Goal: Task Accomplishment & Management: Manage account settings

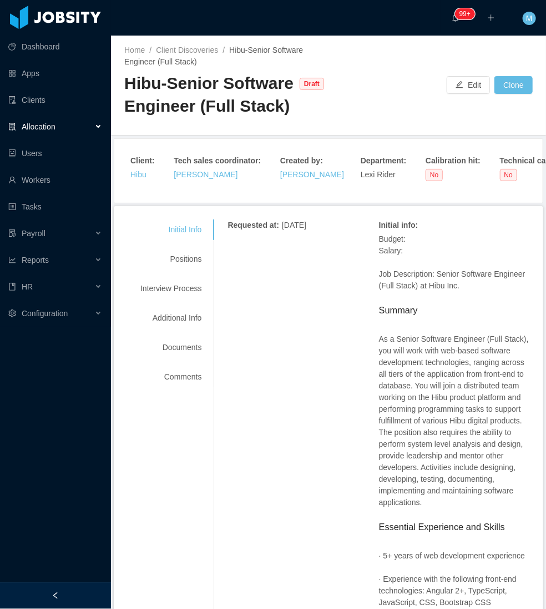
click at [47, 603] on div at bounding box center [55, 595] width 111 height 27
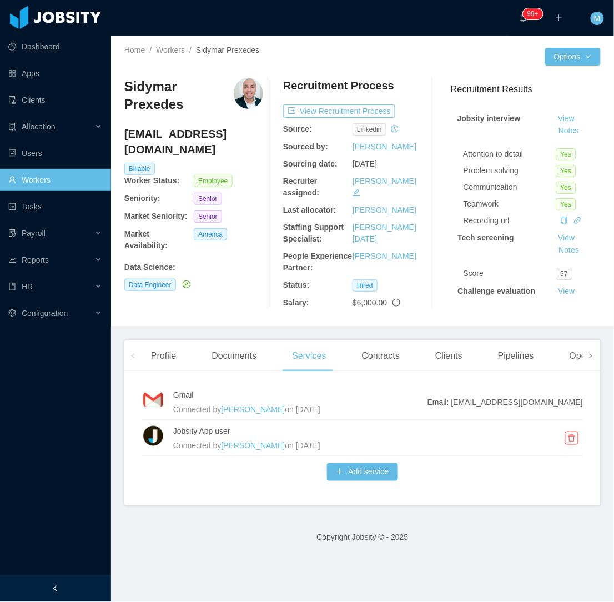
click at [64, 588] on div at bounding box center [55, 588] width 111 height 27
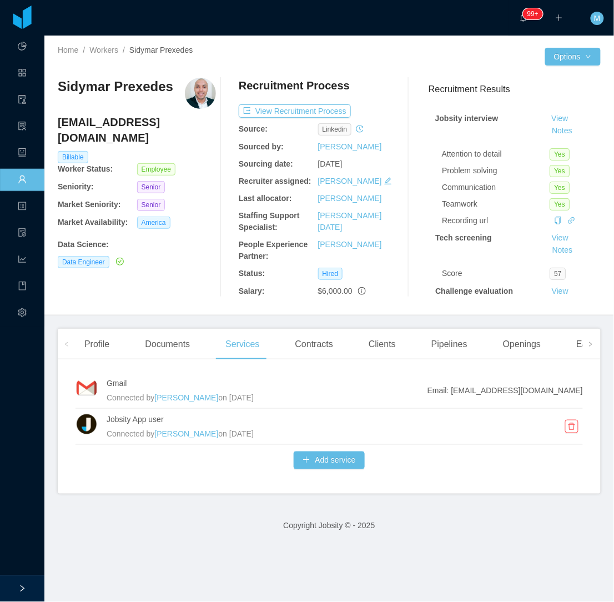
click at [167, 284] on div "Sidymar Prexedes [EMAIL_ADDRESS][DOMAIN_NAME] Billable Worker Status: Employee …" at bounding box center [137, 187] width 158 height 219
click at [165, 275] on div "Sidymar Prexedes [EMAIL_ADDRESS][DOMAIN_NAME] Billable Worker Status: Employee …" at bounding box center [137, 187] width 158 height 219
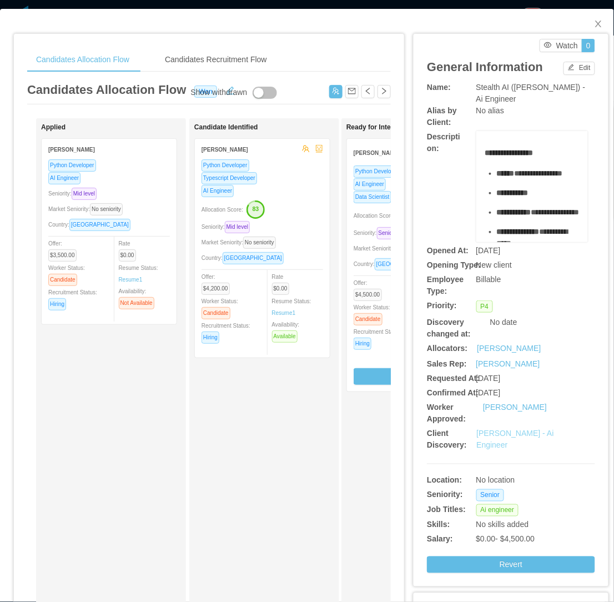
click link "Erkang Zheng - Ai Engineer"
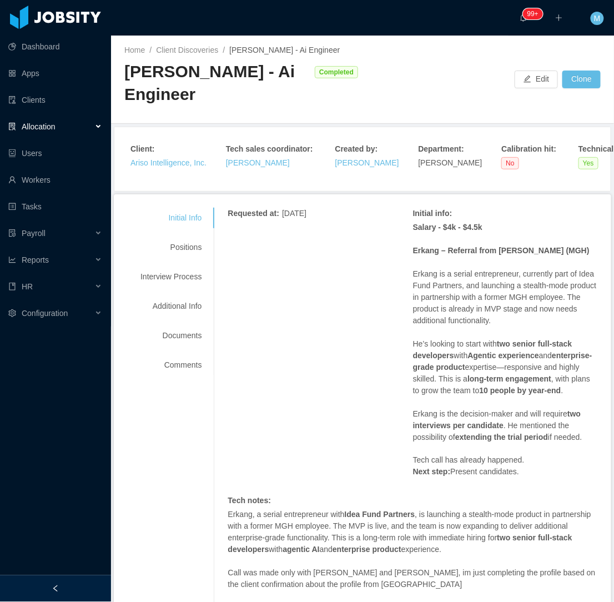
drag, startPoint x: 91, startPoint y: 589, endPoint x: 94, endPoint y: 579, distance: 10.7
click at [92, 585] on div at bounding box center [55, 588] width 111 height 27
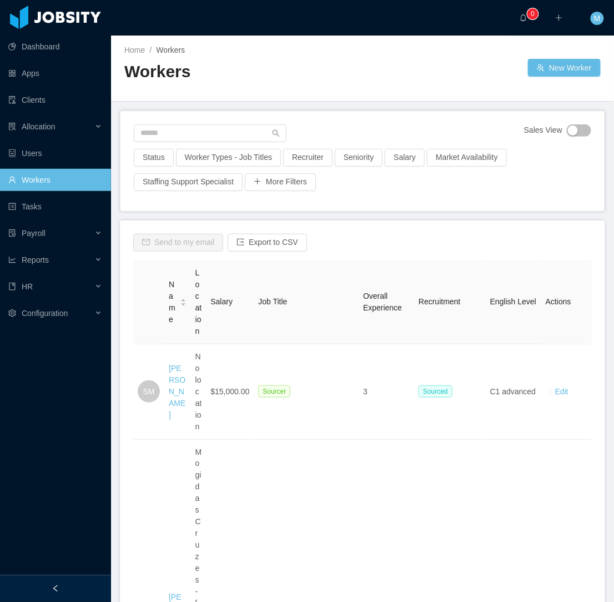
click at [76, 182] on link "Workers" at bounding box center [55, 180] width 94 height 22
click at [195, 131] on input "text" at bounding box center [210, 133] width 153 height 18
paste input "**********"
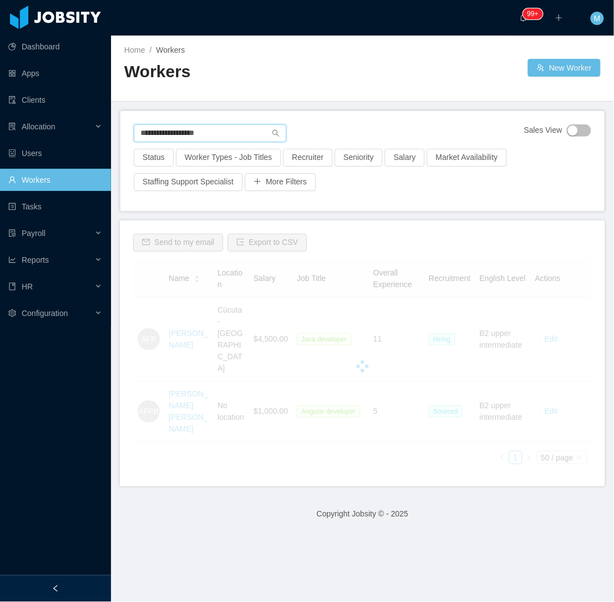
type input "**********"
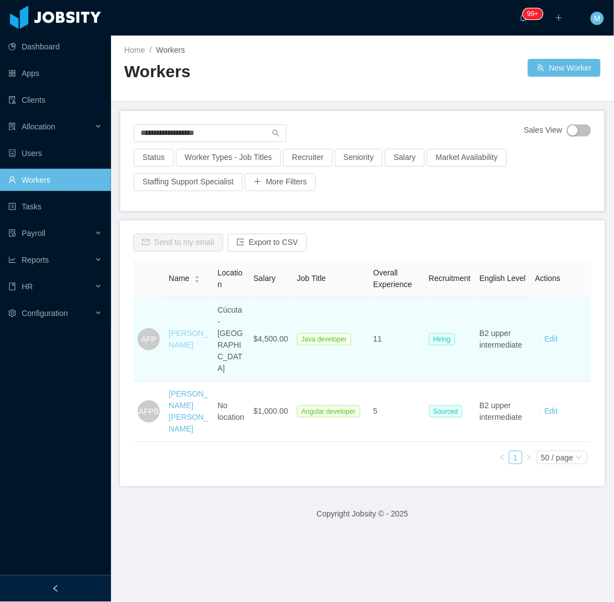
click at [177, 334] on link "[PERSON_NAME]" at bounding box center [188, 339] width 39 height 21
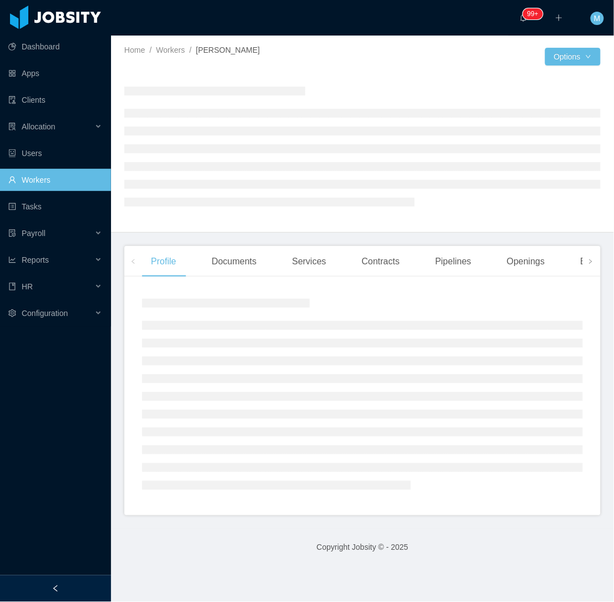
drag, startPoint x: 75, startPoint y: 589, endPoint x: 85, endPoint y: 532, distance: 57.5
click at [74, 589] on div at bounding box center [55, 588] width 111 height 27
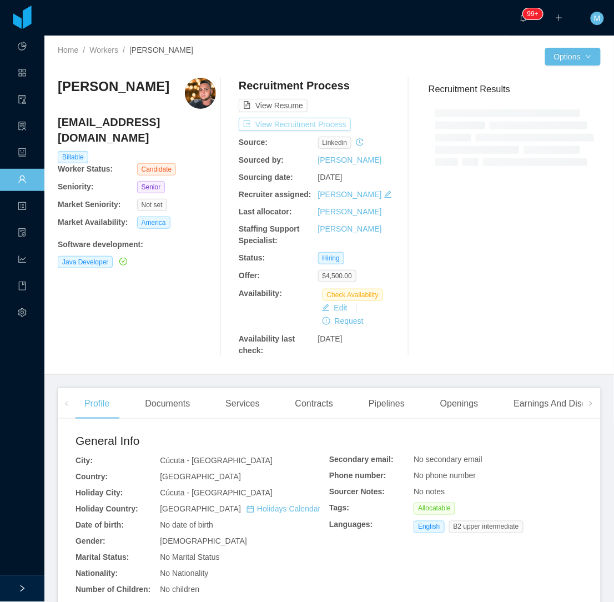
click at [287, 120] on button "View Recruitment Process" at bounding box center [295, 124] width 112 height 13
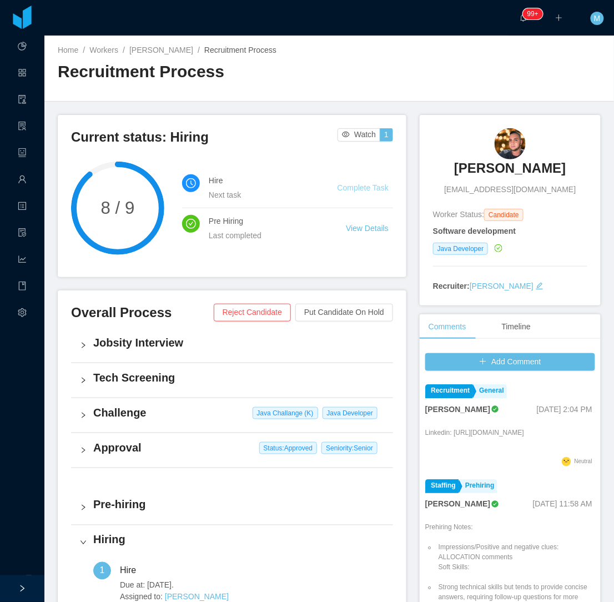
click at [351, 190] on link "Complete Task" at bounding box center [363, 187] width 51 height 9
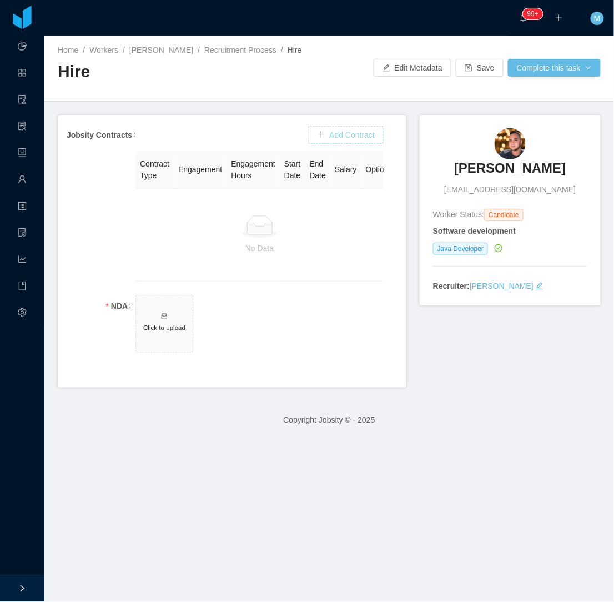
click at [344, 136] on button "Add Contract" at bounding box center [346, 135] width 76 height 18
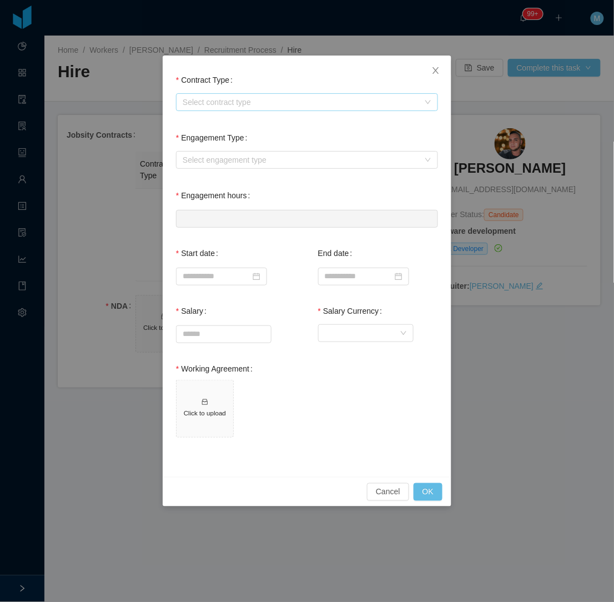
click at [243, 100] on div "Select contract type" at bounding box center [301, 102] width 237 height 11
drag, startPoint x: 209, startPoint y: 156, endPoint x: 214, endPoint y: 147, distance: 10.7
click at [208, 156] on li "USA" at bounding box center [307, 159] width 262 height 18
click at [220, 163] on div "Select engagement type" at bounding box center [301, 159] width 237 height 11
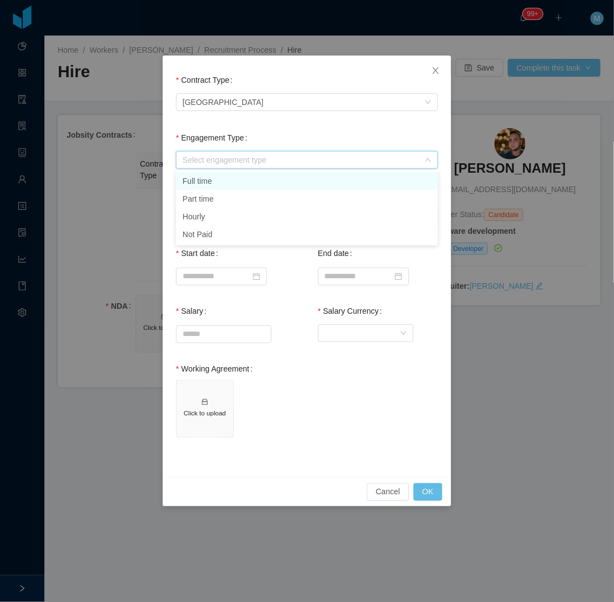
drag, startPoint x: 223, startPoint y: 177, endPoint x: 219, endPoint y: 181, distance: 5.9
click at [221, 179] on li "Full time" at bounding box center [307, 181] width 262 height 18
type input "*"
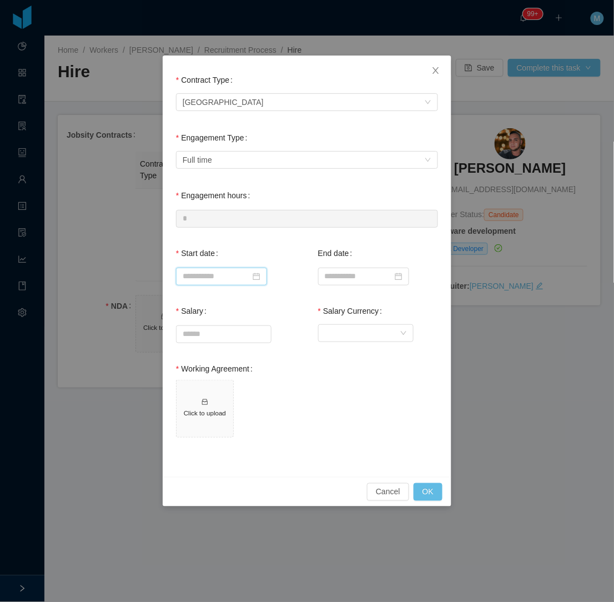
click at [219, 278] on input at bounding box center [221, 277] width 91 height 18
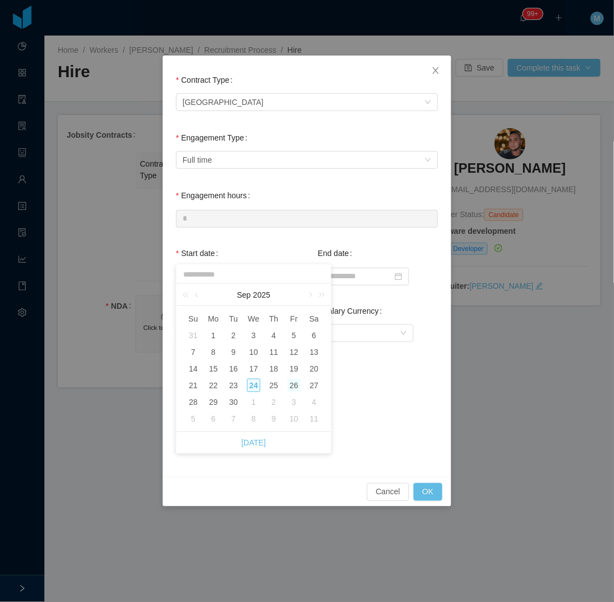
click at [294, 384] on div "26" at bounding box center [294, 385] width 13 height 13
type input "**********"
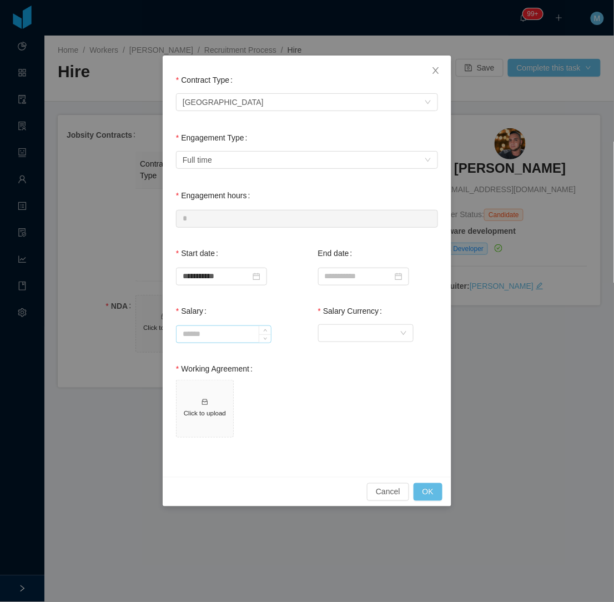
click at [219, 338] on input "Salary" at bounding box center [224, 334] width 94 height 17
type input "*******"
click at [352, 339] on div "Currency" at bounding box center [362, 333] width 75 height 17
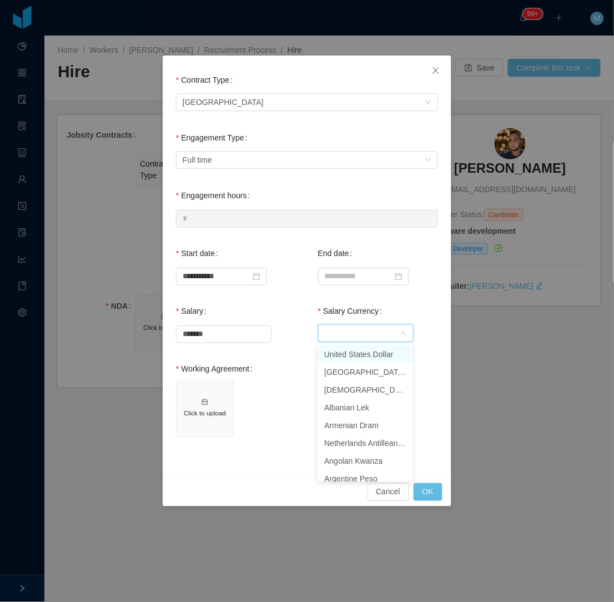
click at [367, 354] on li "United States Dollar" at bounding box center [366, 354] width 96 height 18
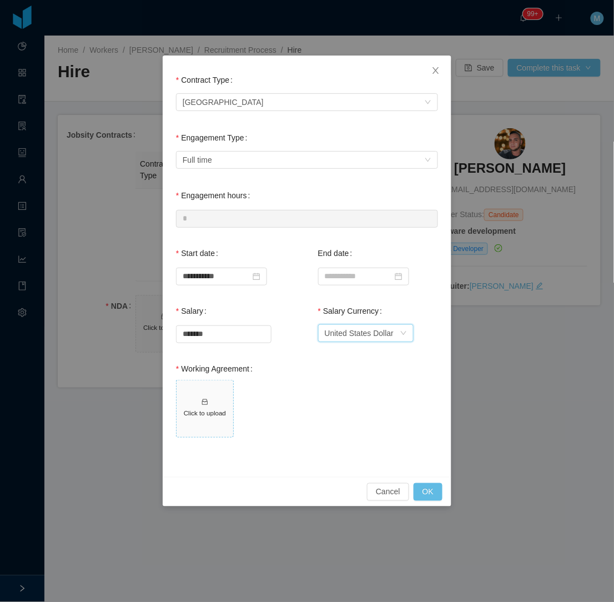
click at [196, 403] on span "Click to upload" at bounding box center [205, 408] width 57 height 57
click at [435, 489] on button "OK" at bounding box center [428, 492] width 29 height 18
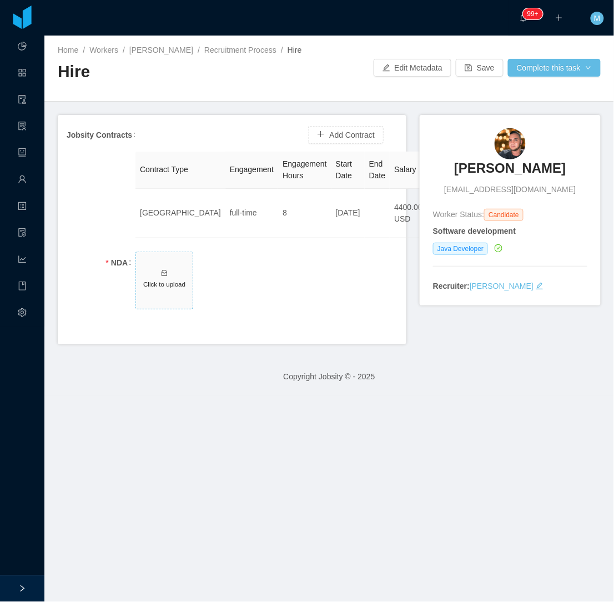
click at [158, 285] on h5 "Click to upload" at bounding box center [165, 283] width 48 height 9
click at [540, 71] on button "Complete this task" at bounding box center [554, 68] width 93 height 18
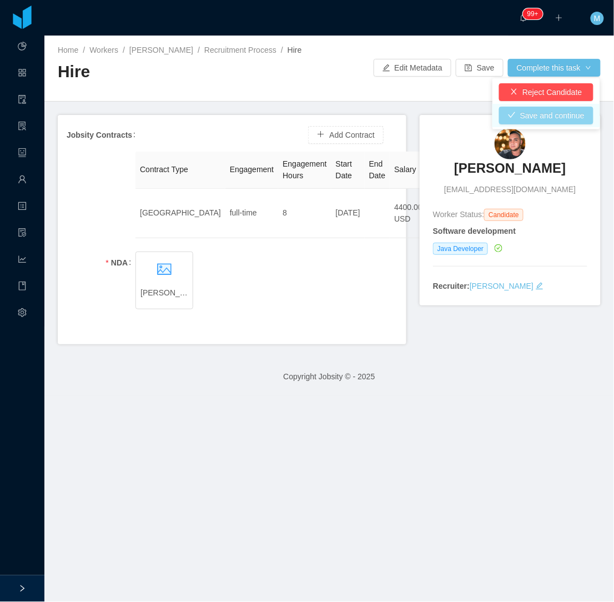
click at [553, 114] on button "Save and continue" at bounding box center [546, 116] width 94 height 18
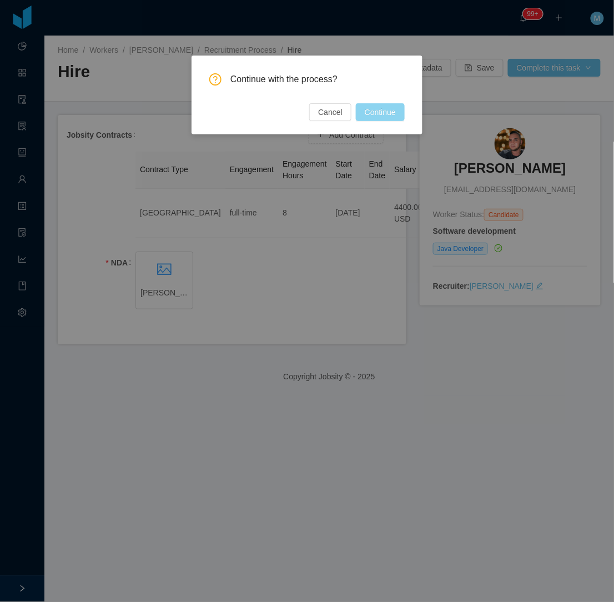
click at [370, 120] on button "Continue" at bounding box center [380, 112] width 49 height 18
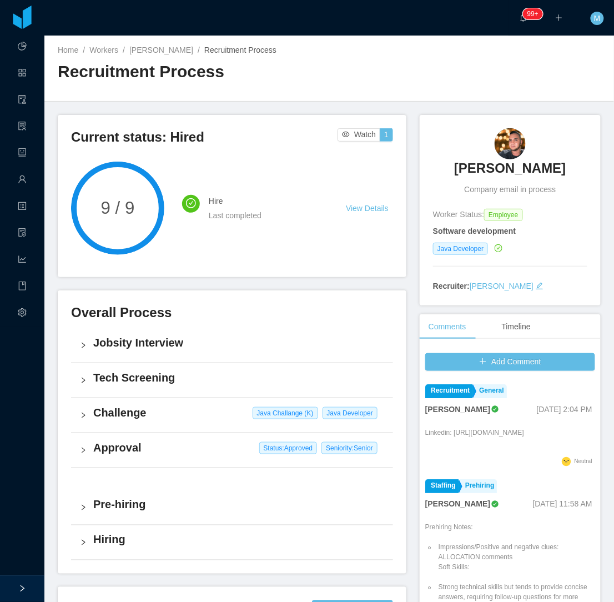
click at [459, 169] on h3 "[PERSON_NAME]" at bounding box center [510, 168] width 112 height 18
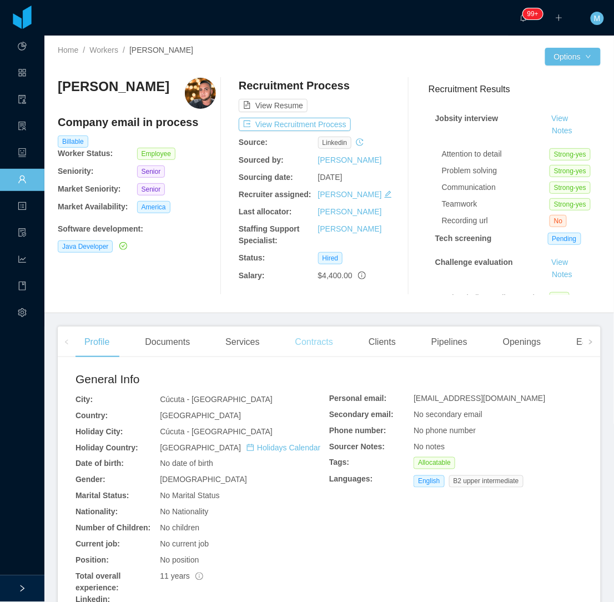
click at [325, 345] on div "Contracts" at bounding box center [315, 342] width 56 height 31
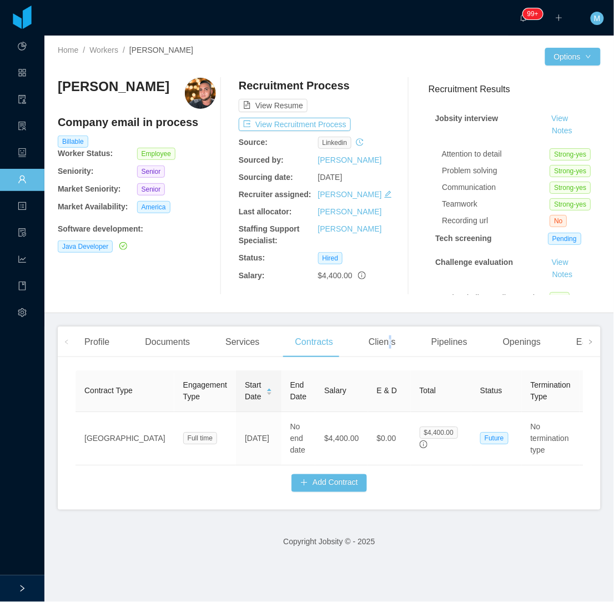
click at [387, 347] on div "Clients" at bounding box center [382, 342] width 45 height 31
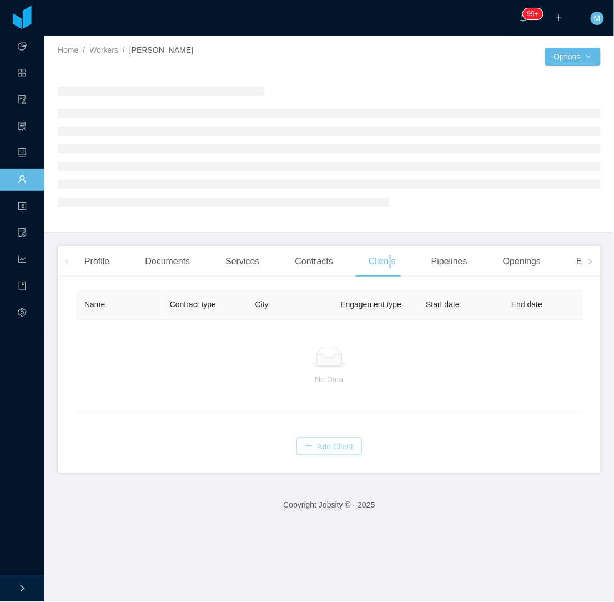
click at [344, 455] on button "Add Client" at bounding box center [330, 447] width 66 height 18
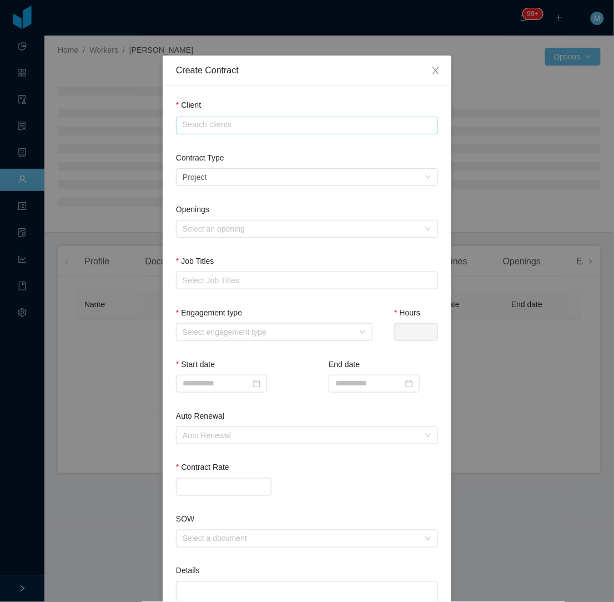
click at [285, 119] on input "text" at bounding box center [307, 126] width 262 height 18
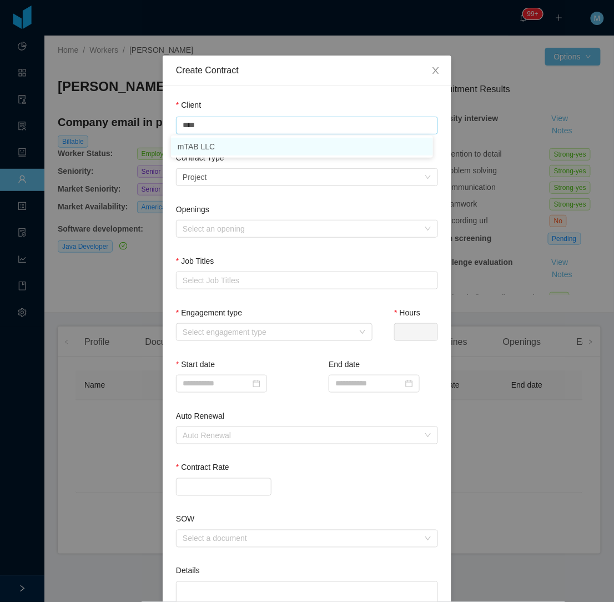
click at [209, 147] on li "mTAB LLC" at bounding box center [302, 147] width 262 height 18
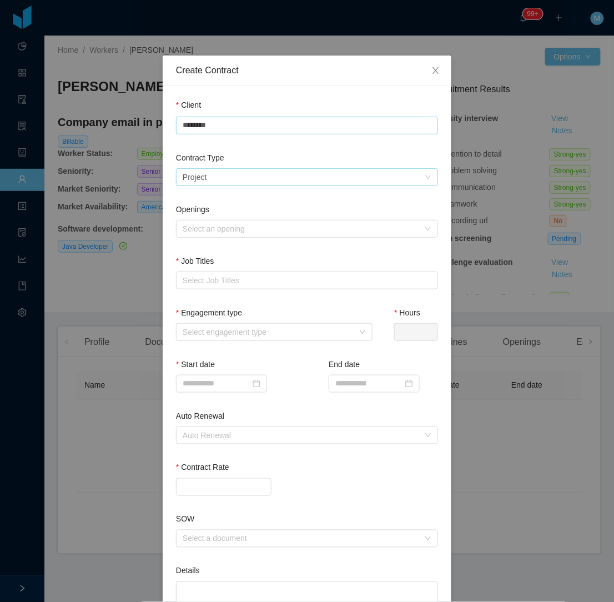
type input "********"
click at [209, 175] on div "Select a contract type Project" at bounding box center [304, 177] width 242 height 17
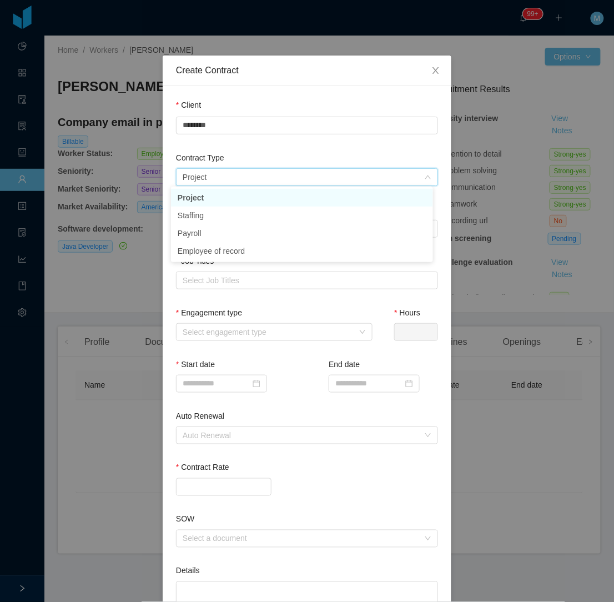
click at [217, 198] on li "Project" at bounding box center [302, 198] width 262 height 18
click at [227, 177] on div "Select a contract type Project" at bounding box center [304, 177] width 242 height 17
click at [218, 218] on li "Staffing" at bounding box center [302, 216] width 262 height 18
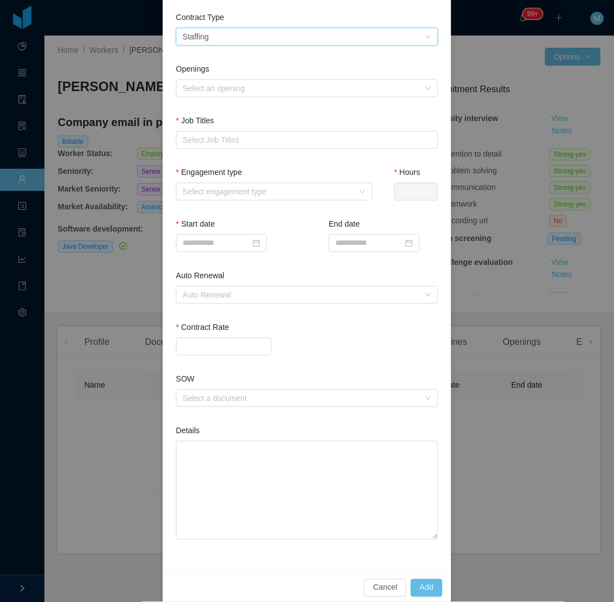
scroll to position [153, 0]
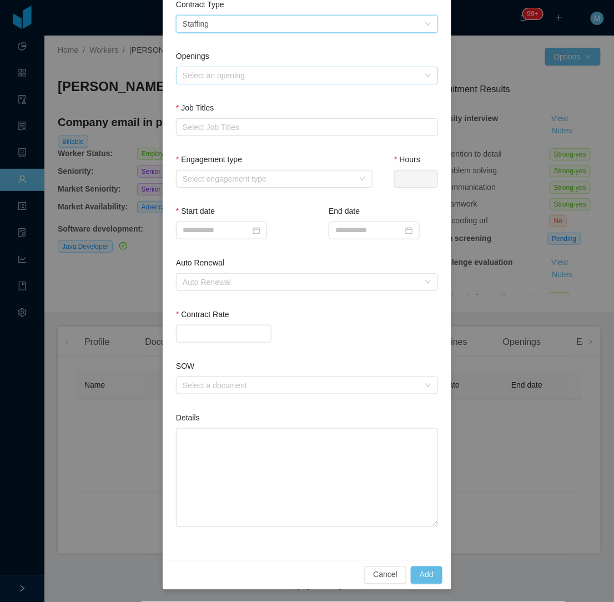
click at [250, 74] on div "Select an opening" at bounding box center [301, 75] width 237 height 11
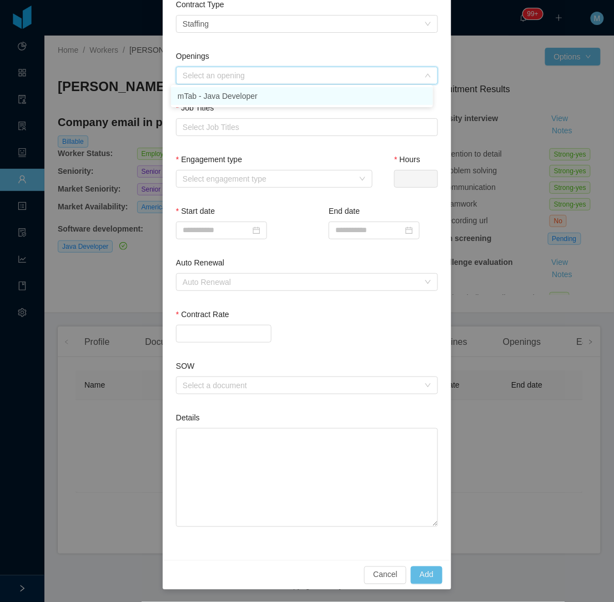
click at [239, 101] on li "mTab - Java Developer" at bounding box center [302, 96] width 262 height 18
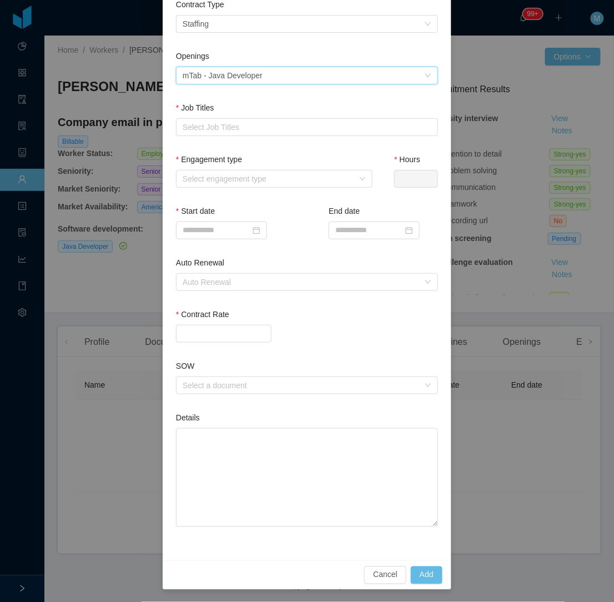
click at [226, 137] on div "Job Titles Select Job Titles" at bounding box center [307, 121] width 262 height 38
click at [230, 126] on div "Select Job Titles" at bounding box center [305, 127] width 244 height 11
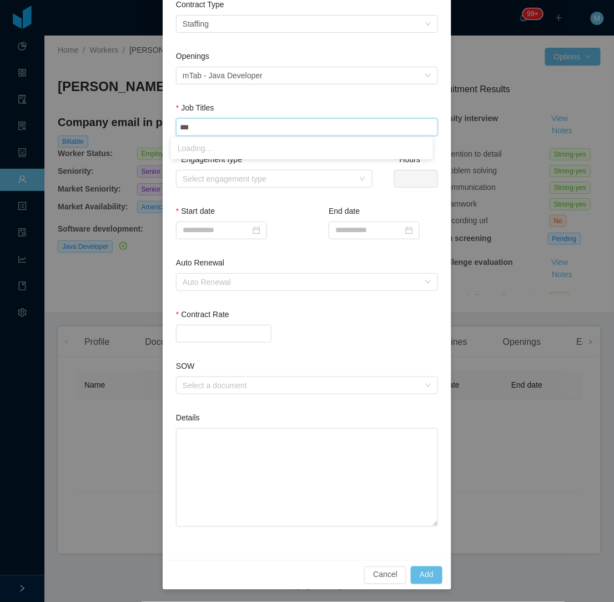
type input "****"
click at [213, 147] on li "Java Developer" at bounding box center [302, 148] width 262 height 18
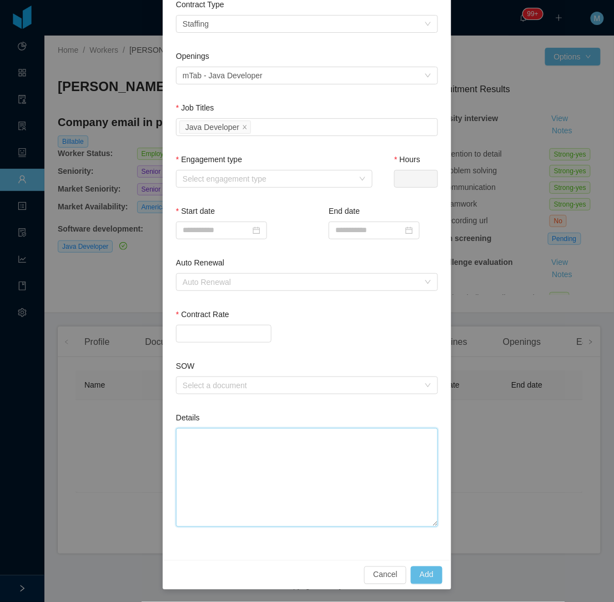
drag, startPoint x: 240, startPoint y: 469, endPoint x: 240, endPoint y: 458, distance: 11.1
click at [240, 469] on textarea "Details" at bounding box center [307, 477] width 262 height 99
paste textarea "**********"
type textarea "**********"
click at [317, 180] on div "Select engagement type" at bounding box center [268, 178] width 171 height 11
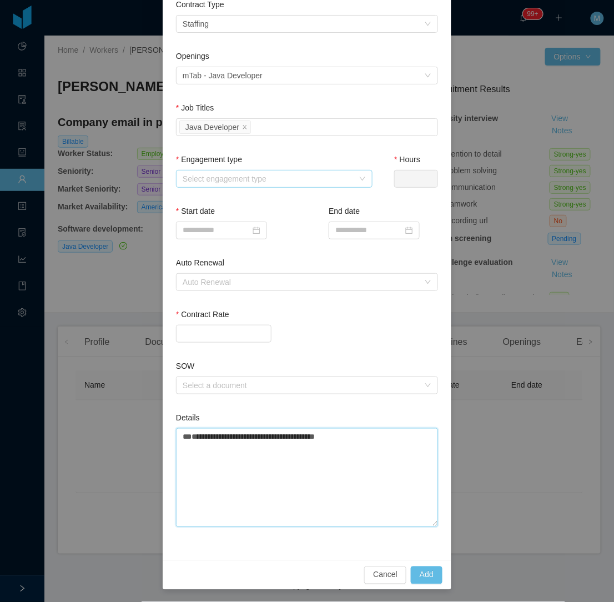
type textarea "**********"
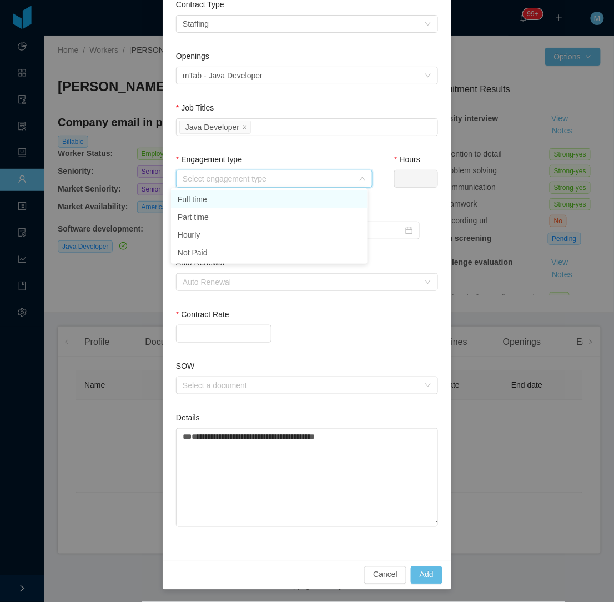
click at [219, 204] on li "Full time" at bounding box center [269, 199] width 197 height 18
type input "*"
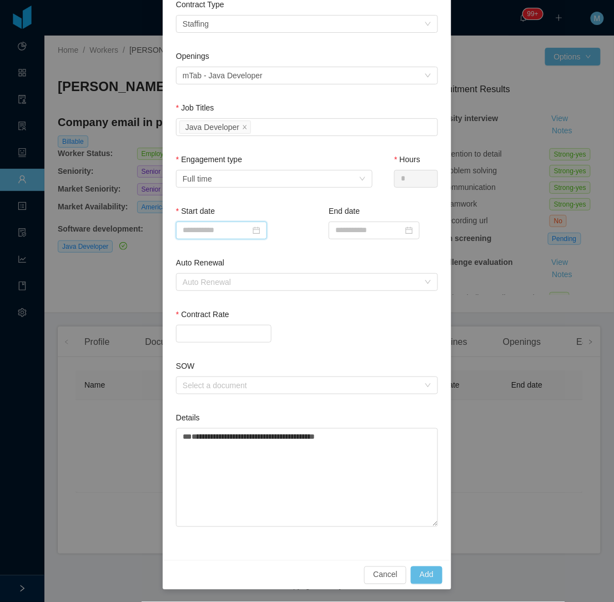
click at [210, 232] on input at bounding box center [221, 231] width 91 height 18
click at [247, 459] on textarea "**********" at bounding box center [307, 477] width 262 height 99
click at [355, 441] on textarea "**********" at bounding box center [307, 477] width 262 height 99
drag, startPoint x: 385, startPoint y: 448, endPoint x: 392, endPoint y: 450, distance: 7.0
click at [392, 450] on textarea "**********" at bounding box center [307, 477] width 262 height 99
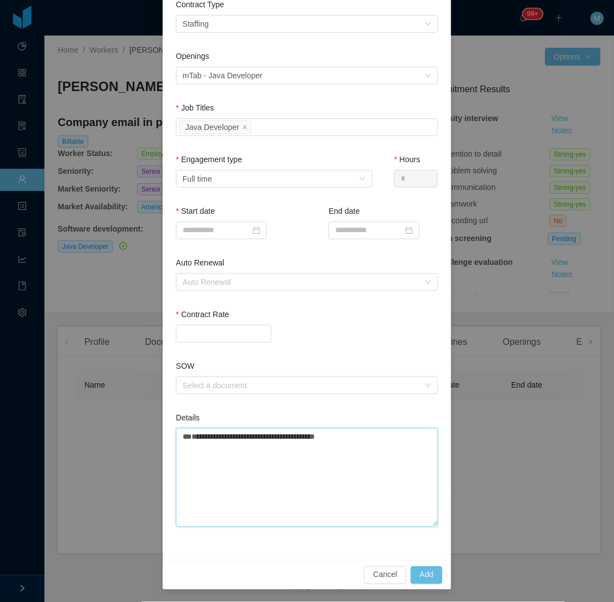
click at [400, 448] on textarea "**********" at bounding box center [307, 477] width 262 height 99
type textarea "**********"
paste textarea "**********"
type textarea "**********"
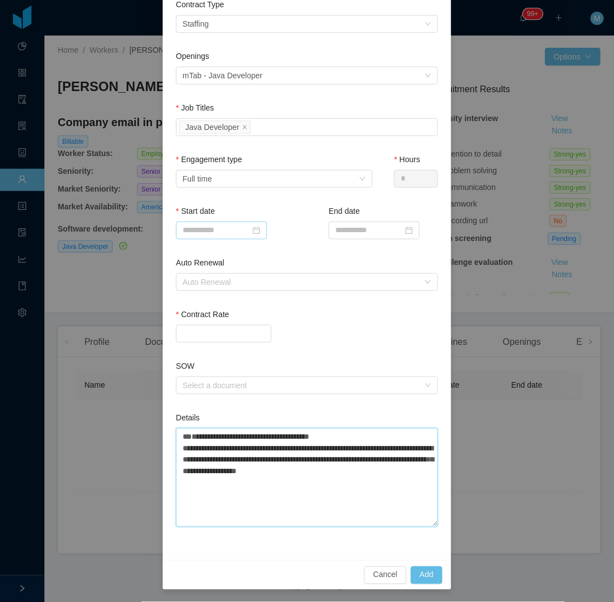
type textarea "**********"
click at [221, 229] on input at bounding box center [221, 231] width 91 height 18
click at [362, 328] on div at bounding box center [307, 334] width 262 height 18
click at [233, 225] on input at bounding box center [221, 231] width 91 height 18
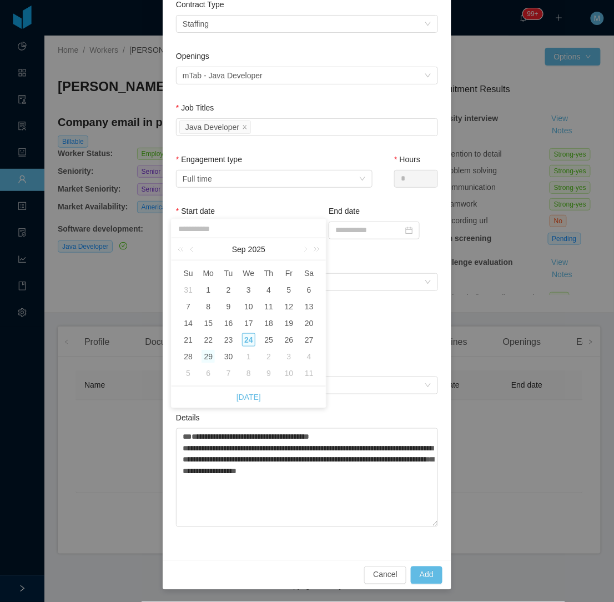
click at [207, 356] on div "29" at bounding box center [208, 356] width 13 height 13
type input "**********"
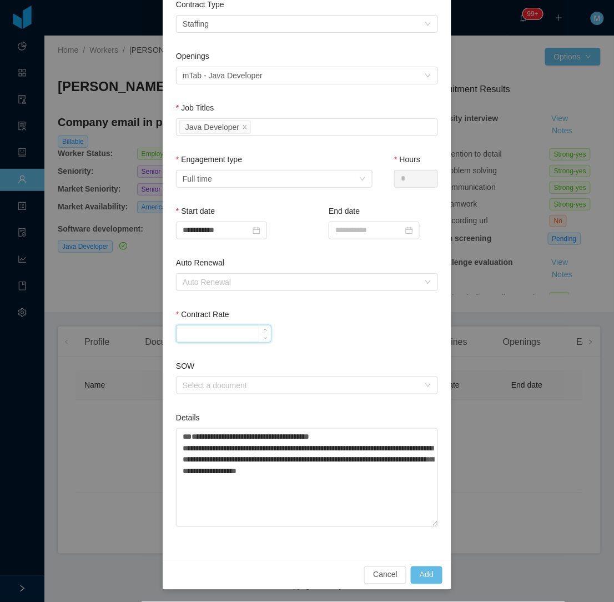
click at [220, 330] on input "Contract Rate" at bounding box center [224, 333] width 94 height 17
click at [264, 281] on div "Auto Renewal" at bounding box center [301, 282] width 237 height 11
type input "*******"
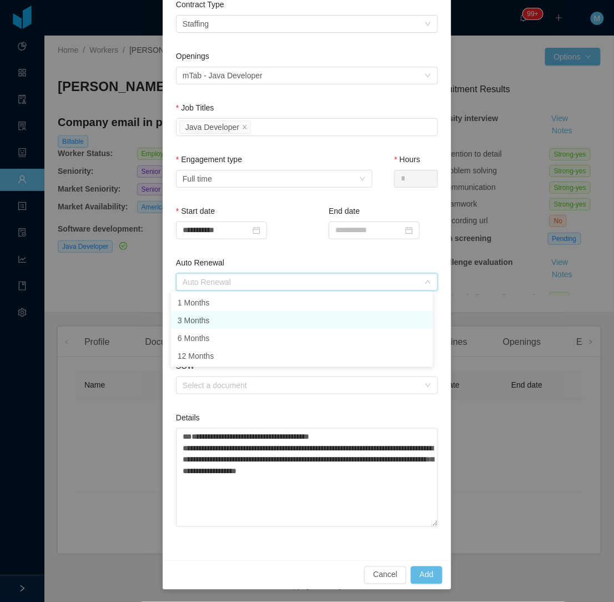
click at [259, 327] on li "3 Months" at bounding box center [302, 321] width 262 height 18
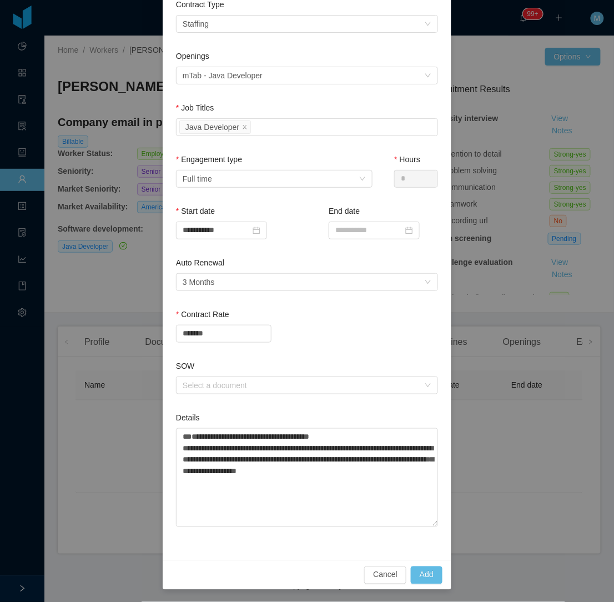
click at [308, 342] on div "Contract Rate *******" at bounding box center [307, 328] width 262 height 38
click at [424, 569] on button "Add" at bounding box center [427, 575] width 32 height 18
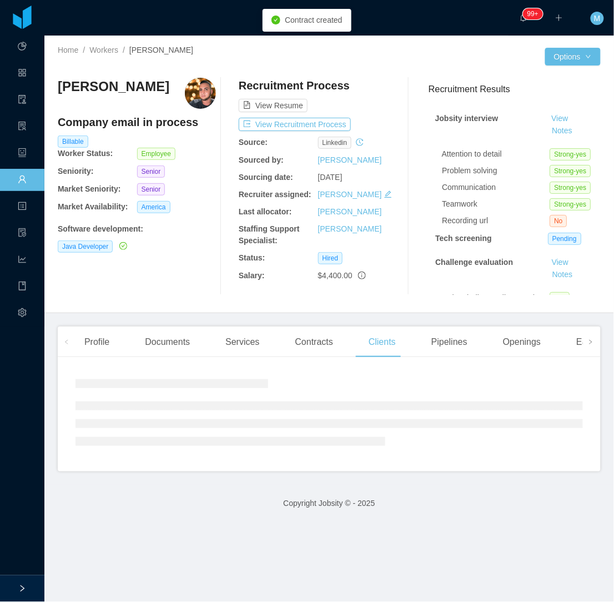
scroll to position [98, 0]
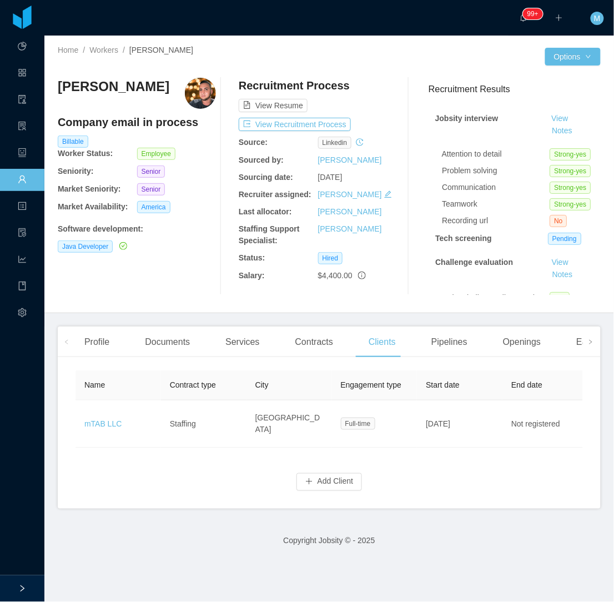
click at [213, 290] on div "Andres Felipe Perez Company email in process Billable Worker Status: Employee S…" at bounding box center [137, 186] width 158 height 217
click at [237, 343] on div "Services" at bounding box center [243, 342] width 52 height 31
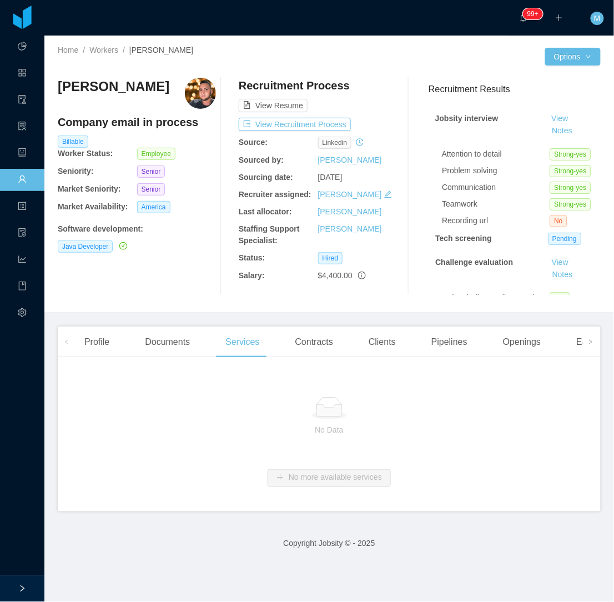
drag, startPoint x: 315, startPoint y: 462, endPoint x: 309, endPoint y: 472, distance: 11.9
click at [315, 462] on div "No Data" at bounding box center [330, 416] width 508 height 92
click at [308, 475] on button "Add service" at bounding box center [329, 478] width 71 height 18
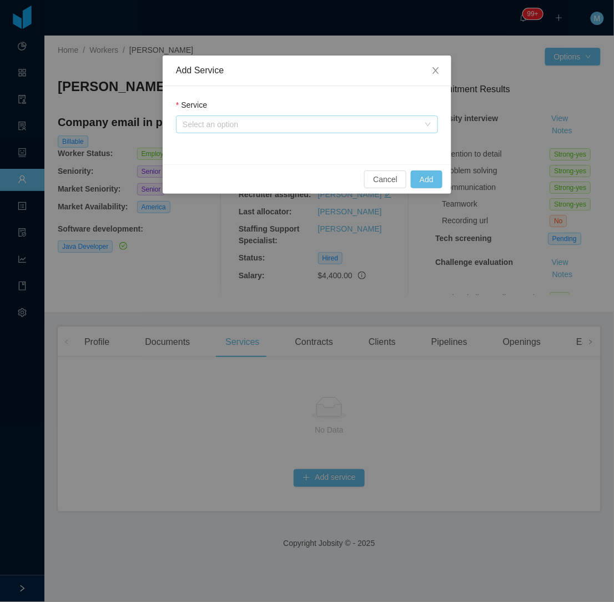
click at [298, 126] on div "Select an option" at bounding box center [301, 124] width 237 height 11
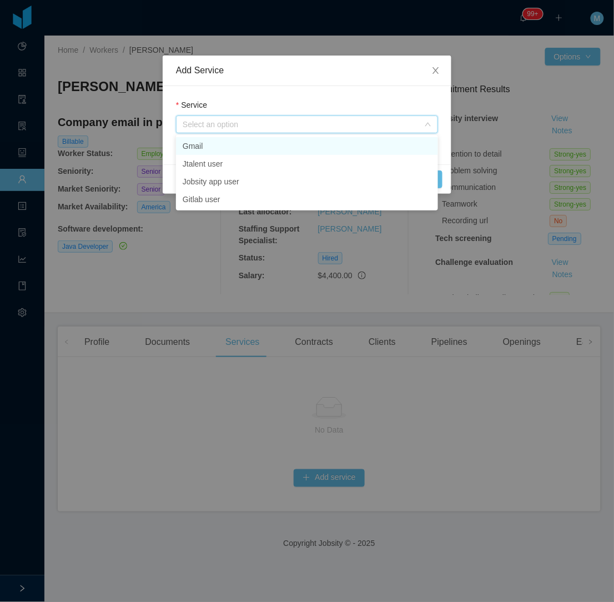
click at [235, 146] on li "Gmail" at bounding box center [307, 146] width 262 height 18
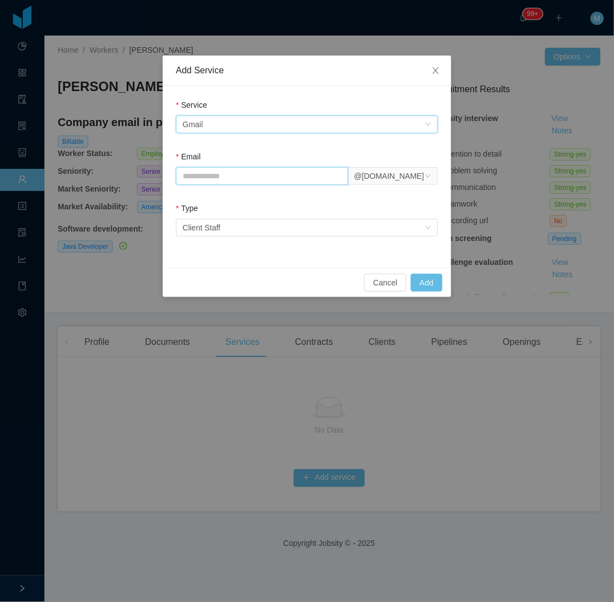
click at [260, 174] on input "Email" at bounding box center [262, 176] width 172 height 18
paste input "**********"
type input "**********"
click at [430, 285] on button "Add" at bounding box center [427, 283] width 32 height 18
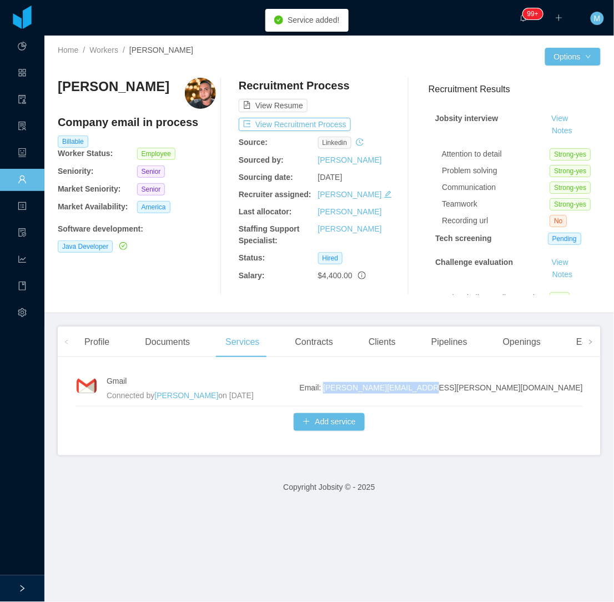
drag, startPoint x: 572, startPoint y: 387, endPoint x: 483, endPoint y: 390, distance: 88.9
click at [483, 390] on span "Email: andres.perez@jobsity.com" at bounding box center [441, 388] width 283 height 12
copy span "andres.perez@jobsity.com"
click at [183, 296] on div "Andres Felipe Perez Company email in process Billable Worker Status: Employee S…" at bounding box center [329, 186] width 543 height 235
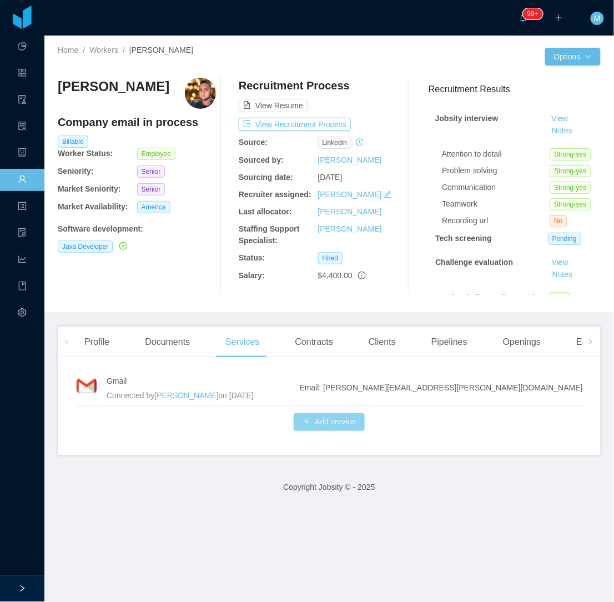
click at [339, 420] on button "Add service" at bounding box center [329, 422] width 71 height 18
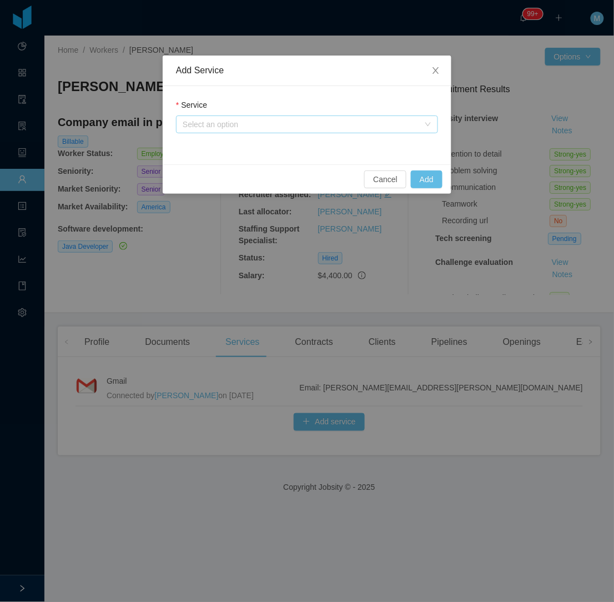
click at [305, 123] on div "Select an option" at bounding box center [301, 124] width 237 height 11
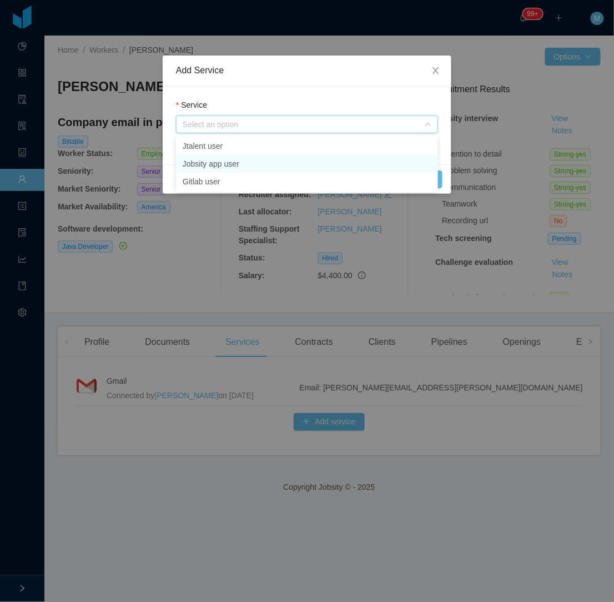
click at [258, 163] on li "Jobsity app user" at bounding box center [307, 164] width 262 height 18
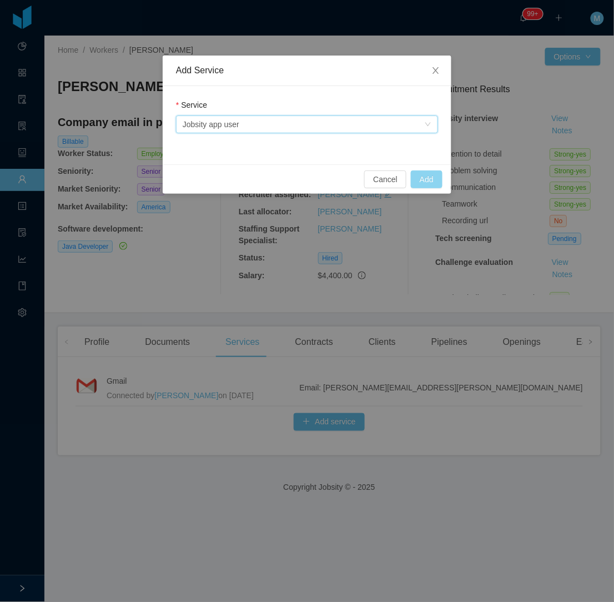
click at [422, 175] on button "Add" at bounding box center [427, 179] width 32 height 18
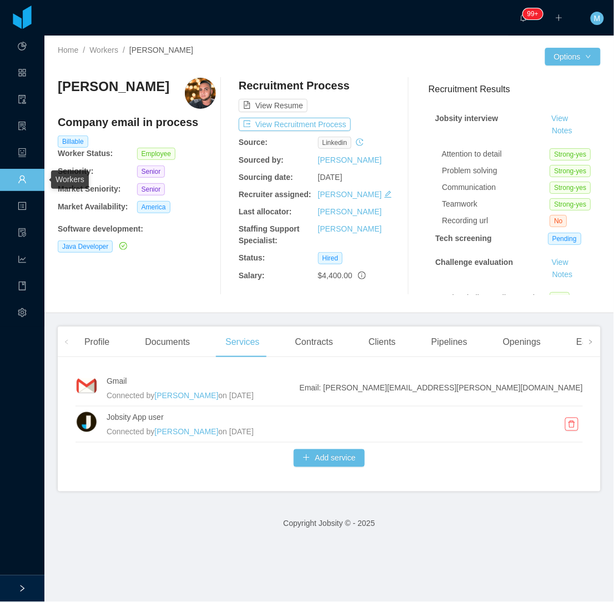
drag, startPoint x: 20, startPoint y: 171, endPoint x: 49, endPoint y: 165, distance: 29.5
click at [22, 170] on link "Workers" at bounding box center [22, 180] width 9 height 23
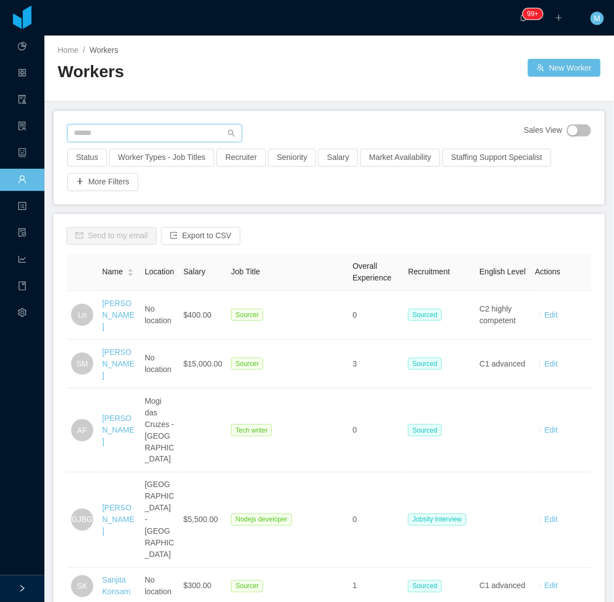
click at [147, 131] on input "text" at bounding box center [154, 133] width 175 height 18
paste input "**********"
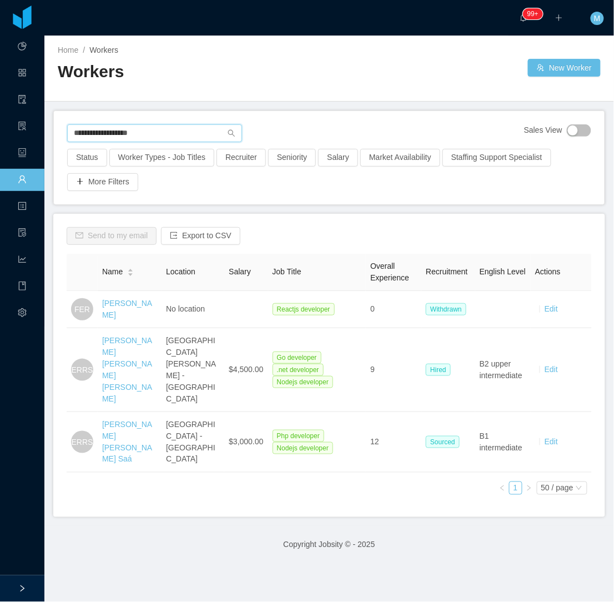
type input "**********"
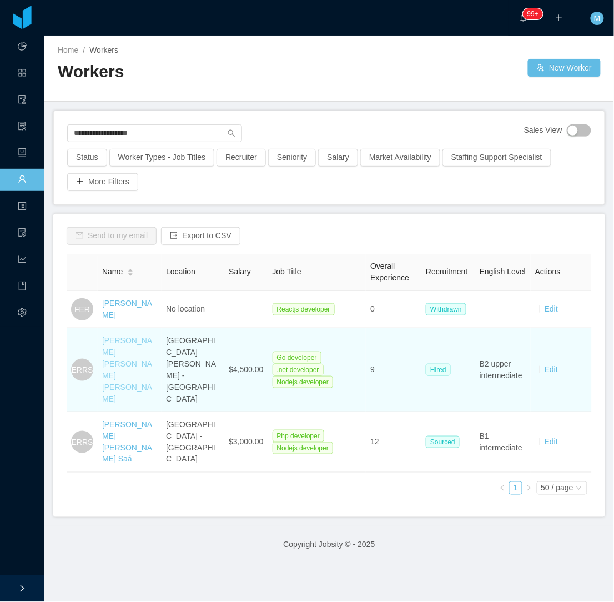
click at [117, 378] on link "Ezequiel Ramon Rodriguez Sanchez" at bounding box center [127, 369] width 50 height 67
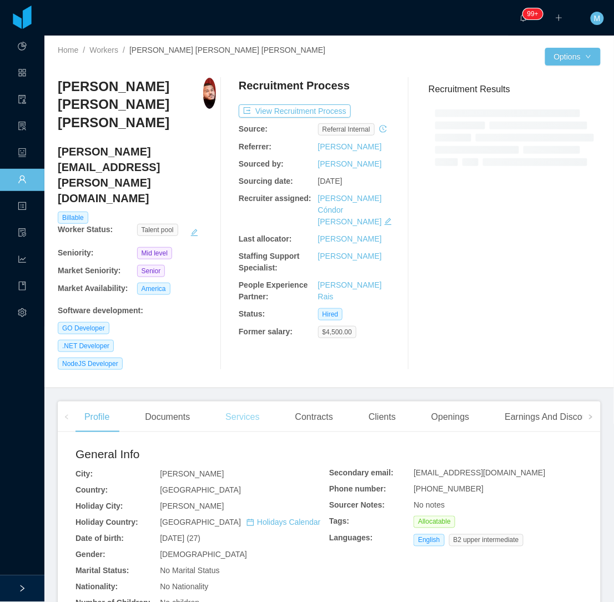
click at [245, 402] on div "Services" at bounding box center [243, 417] width 52 height 31
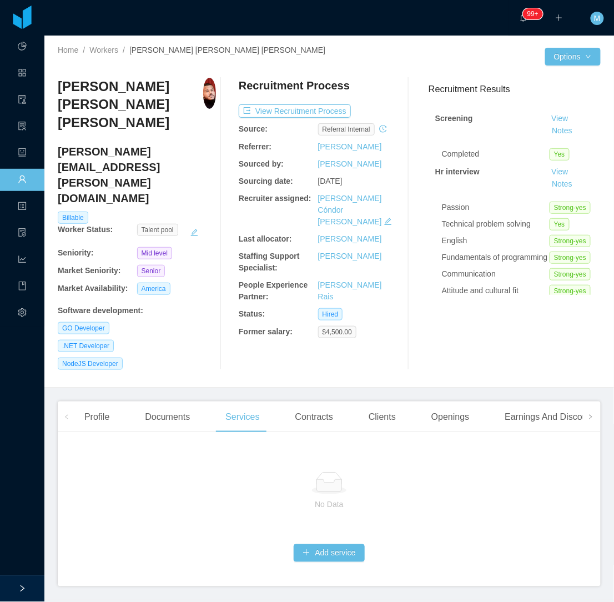
click at [202, 343] on div "Home / Workers / Ezequiel Ramon Rodriguez Sanchez / Options Ezequiel Ramon Rodr…" at bounding box center [329, 212] width 570 height 353
click at [181, 402] on div "Documents" at bounding box center [167, 417] width 63 height 31
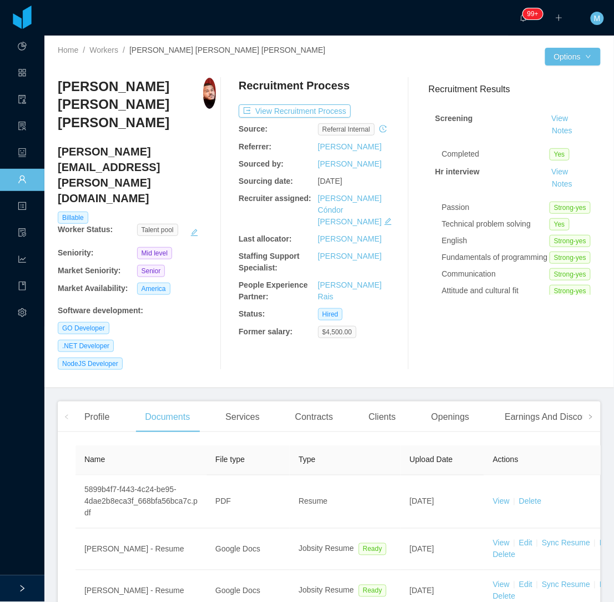
click at [190, 339] on div "Home / Workers / Ezequiel Ramon Rodriguez Sanchez / Options Ezequiel Ramon Rodr…" at bounding box center [329, 212] width 570 height 353
click at [315, 402] on div "Contracts" at bounding box center [315, 417] width 56 height 31
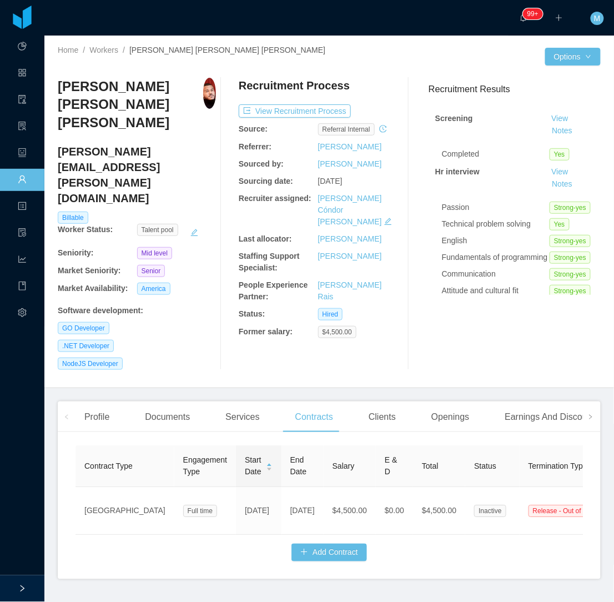
scroll to position [1, 0]
click at [320, 543] on button "Add Contract" at bounding box center [330, 552] width 76 height 18
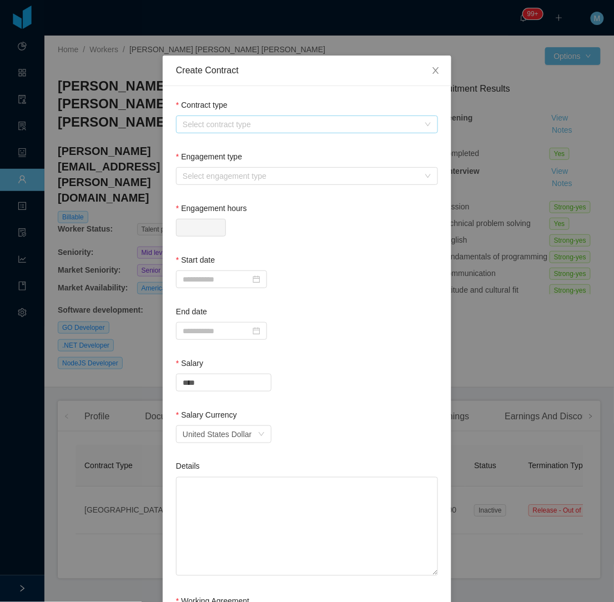
click at [265, 127] on div "Select contract type" at bounding box center [301, 124] width 237 height 11
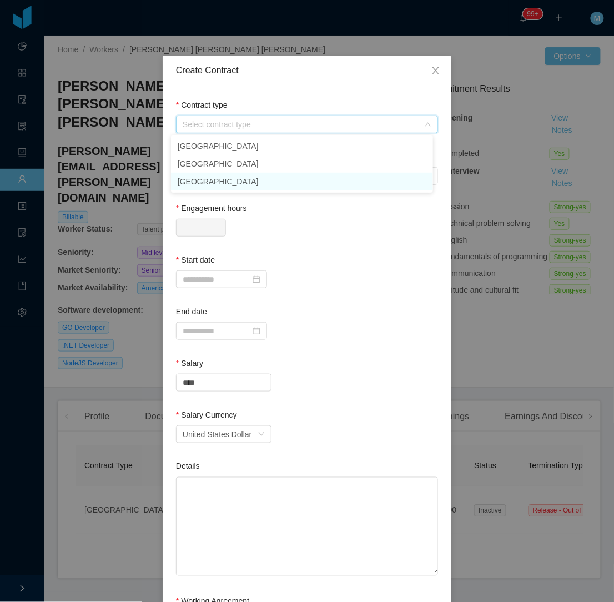
click at [205, 183] on li "USA" at bounding box center [302, 182] width 262 height 18
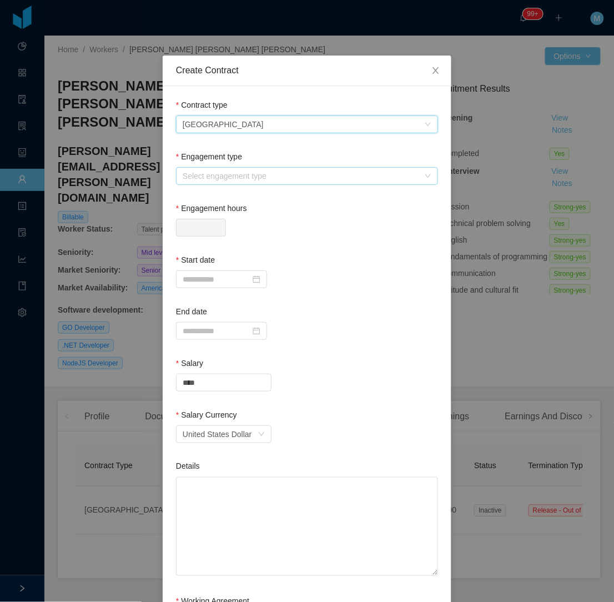
click at [232, 176] on div "Select engagement type" at bounding box center [301, 175] width 237 height 11
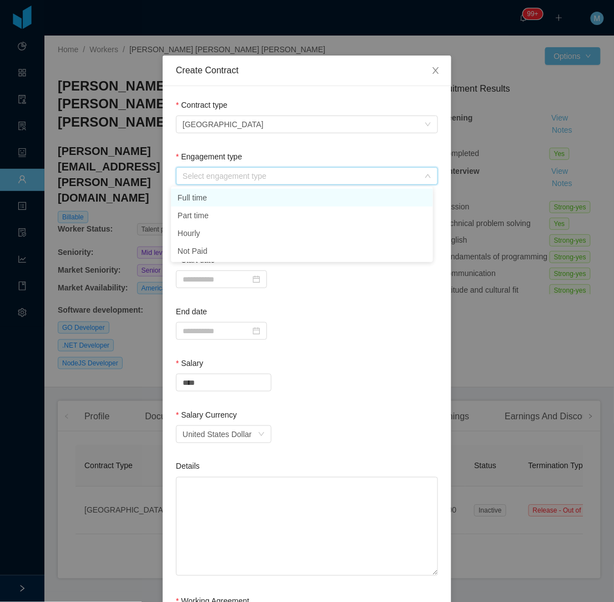
click at [227, 190] on li "Full time" at bounding box center [302, 198] width 262 height 18
type input "*"
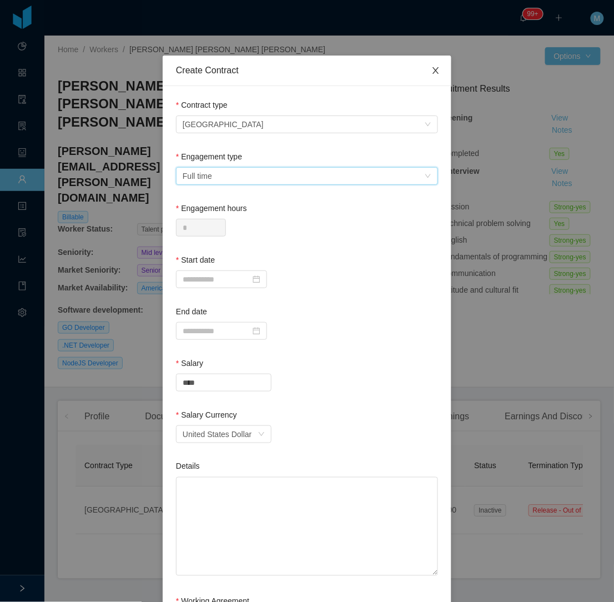
click at [424, 74] on span "Close" at bounding box center [435, 71] width 31 height 31
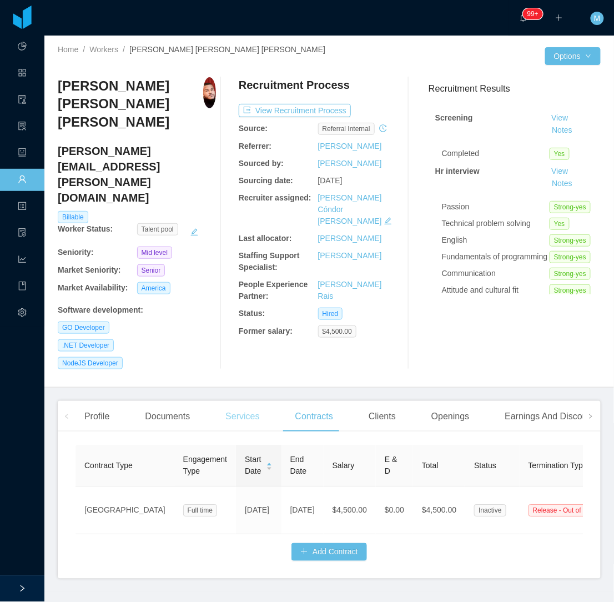
click at [256, 401] on div "Services" at bounding box center [243, 416] width 52 height 31
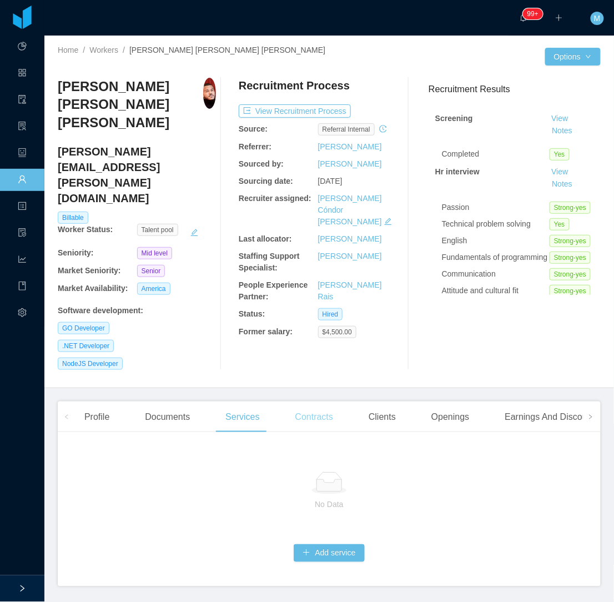
click at [314, 402] on div "Contracts" at bounding box center [315, 417] width 56 height 31
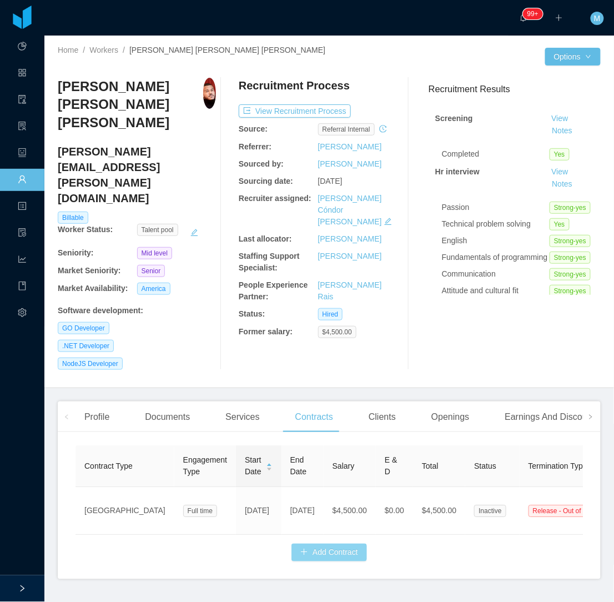
click at [314, 544] on button "Add Contract" at bounding box center [330, 553] width 76 height 18
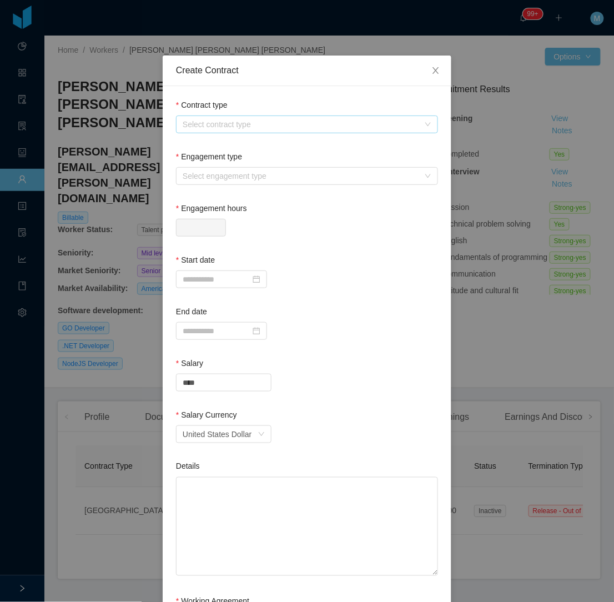
click at [277, 126] on div "Select contract type" at bounding box center [301, 124] width 237 height 11
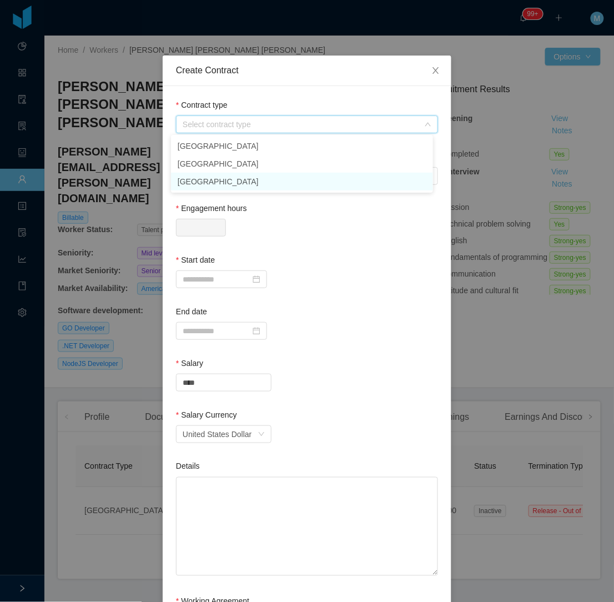
click at [207, 182] on li "USA" at bounding box center [302, 182] width 262 height 18
click at [215, 182] on div "Select engagement type" at bounding box center [304, 176] width 242 height 17
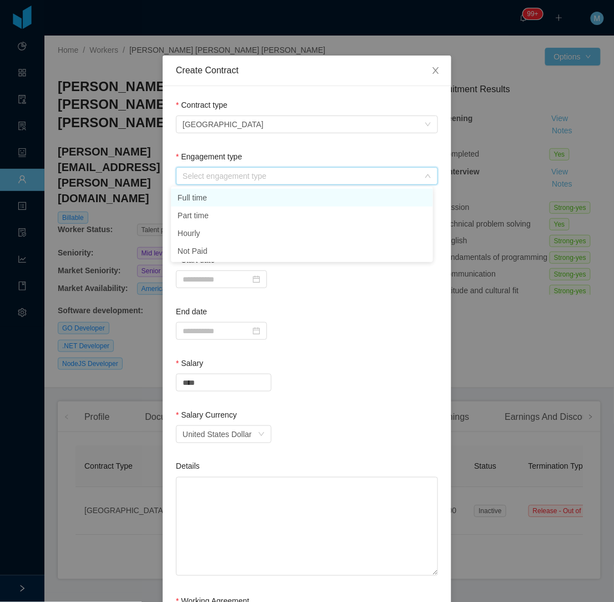
click at [219, 195] on li "Full time" at bounding box center [302, 198] width 262 height 18
type input "*"
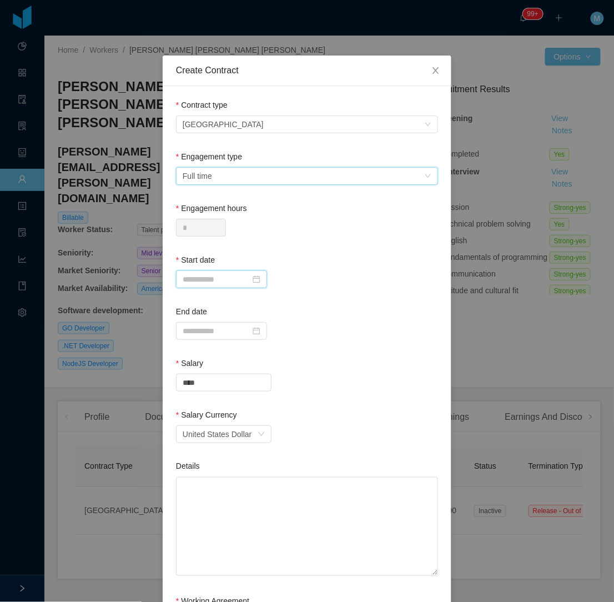
click at [226, 280] on input at bounding box center [221, 279] width 91 height 18
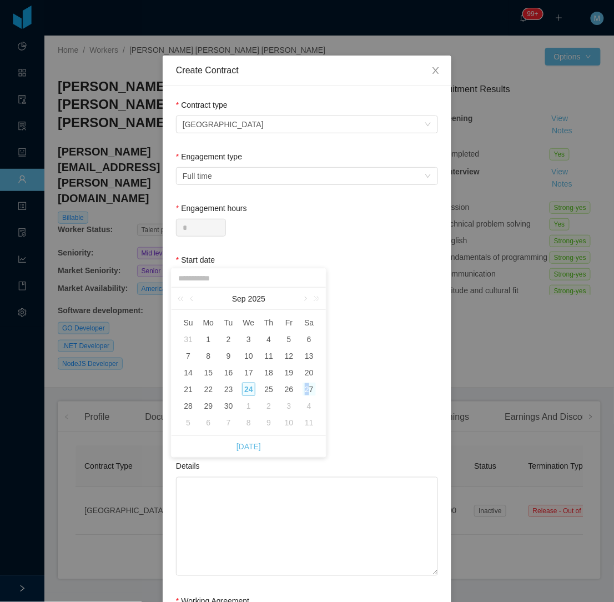
click at [307, 389] on div "27" at bounding box center [309, 389] width 13 height 13
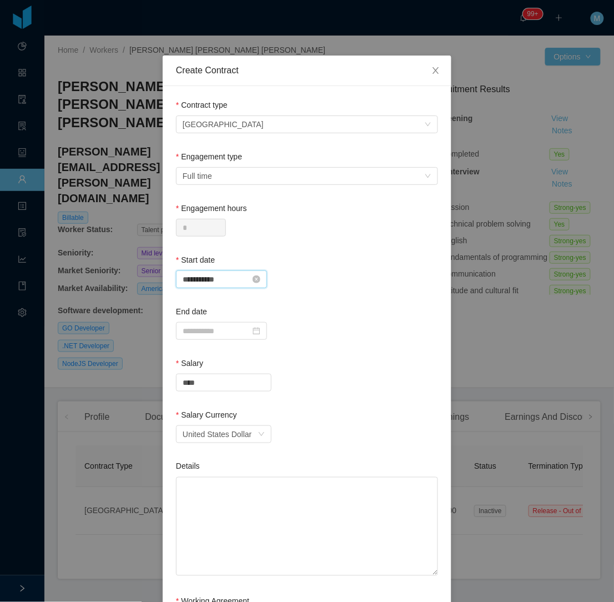
click at [207, 284] on input "**********" at bounding box center [221, 279] width 91 height 18
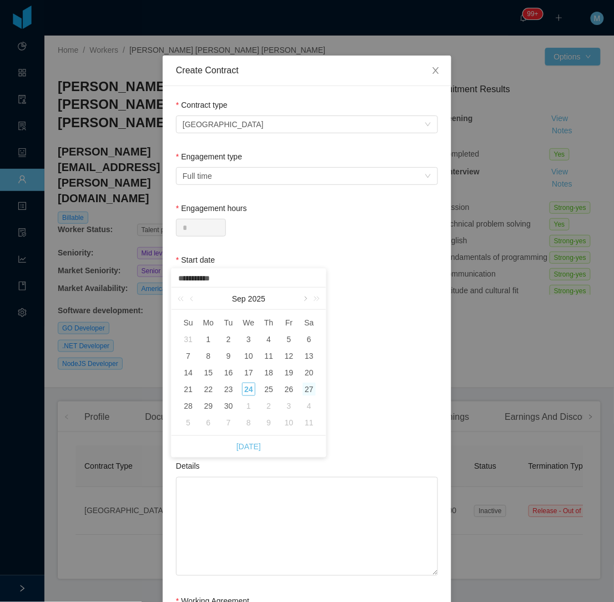
click at [303, 298] on link at bounding box center [305, 299] width 10 height 22
drag, startPoint x: 212, startPoint y: 403, endPoint x: 245, endPoint y: 392, distance: 35.3
click at [210, 404] on div "27" at bounding box center [208, 405] width 13 height 13
type input "**********"
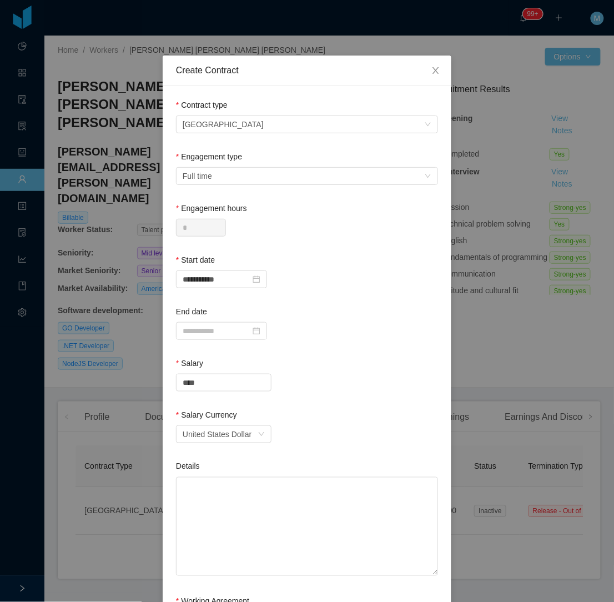
click at [342, 340] on div "End date" at bounding box center [307, 325] width 262 height 38
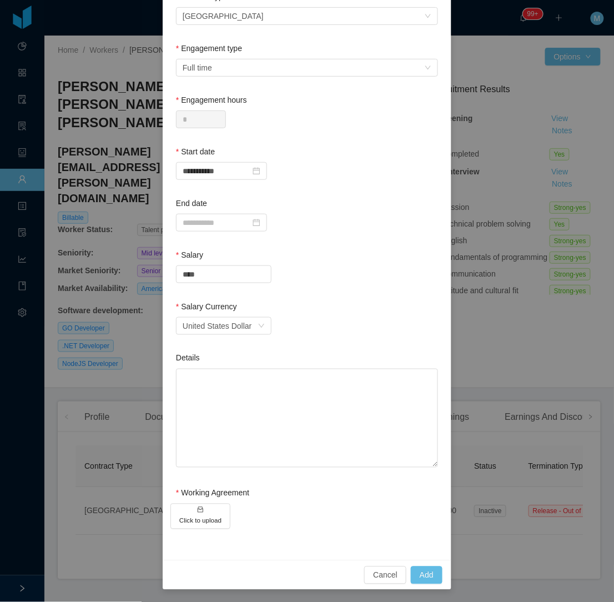
scroll to position [109, 0]
click at [212, 398] on textarea "Details" at bounding box center [307, 417] width 262 height 99
click at [259, 391] on textarea "Details" at bounding box center [307, 417] width 262 height 99
paste textarea "**********"
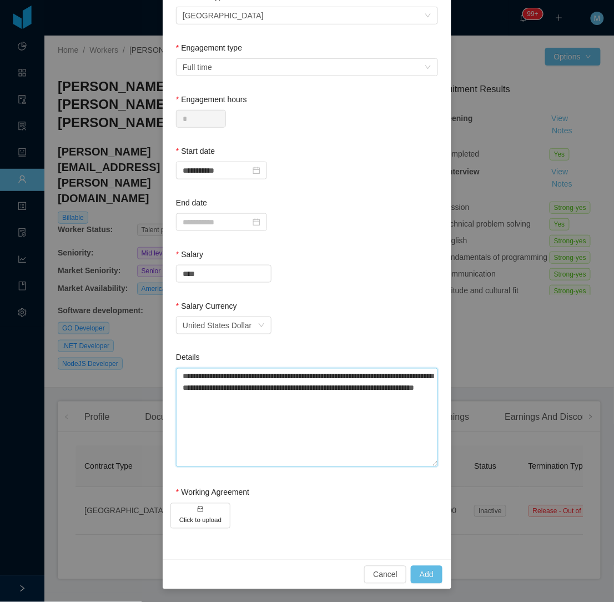
type textarea "**********"
drag, startPoint x: 193, startPoint y: 271, endPoint x: 173, endPoint y: 265, distance: 21.4
click at [176, 268] on div "****" at bounding box center [224, 274] width 96 height 18
type input "*******"
click at [196, 508] on button "Click to upload" at bounding box center [200, 516] width 60 height 26
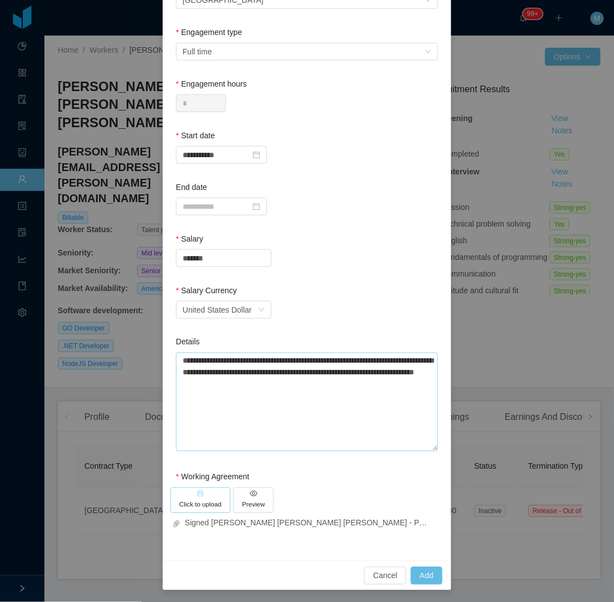
scroll to position [126, 0]
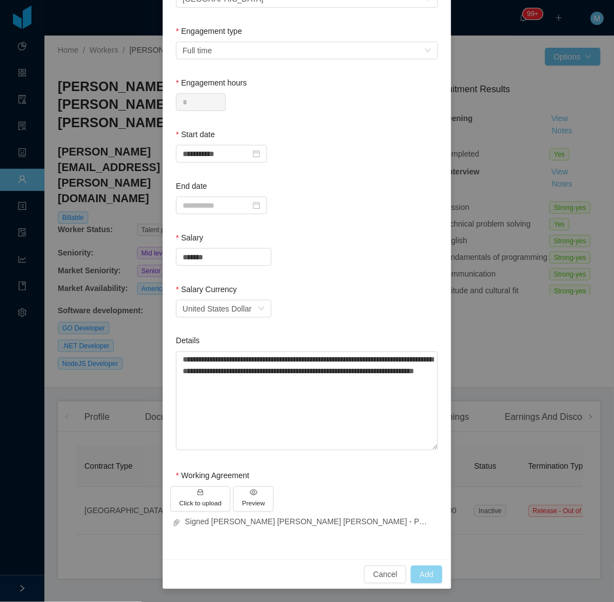
click at [418, 570] on button "Add" at bounding box center [427, 575] width 32 height 18
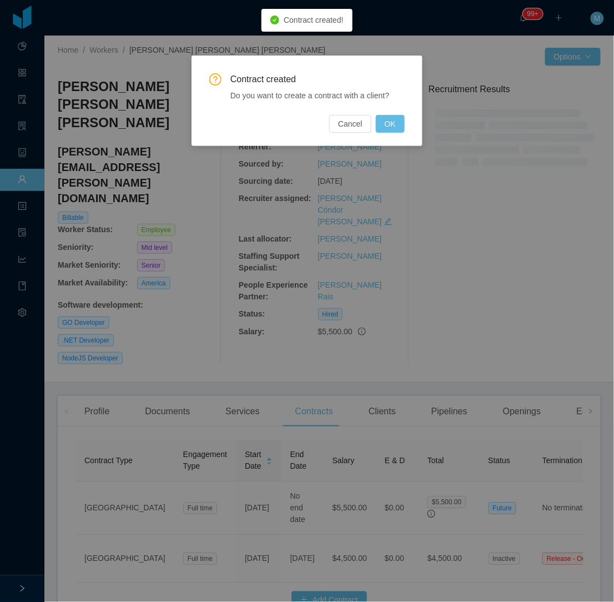
scroll to position [0, 0]
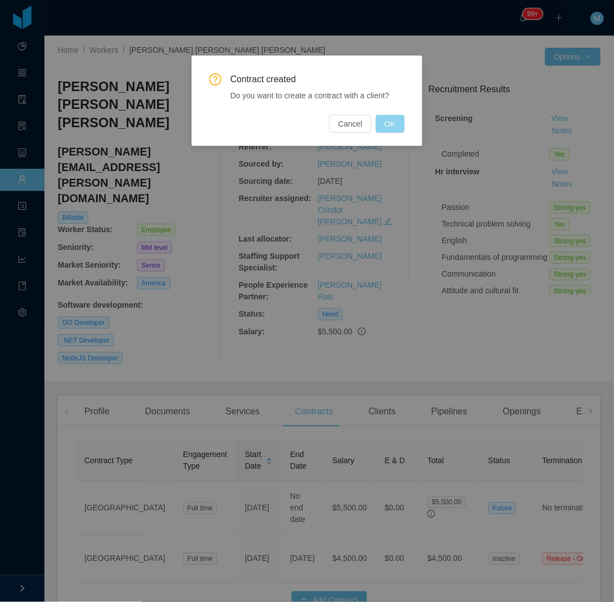
click at [395, 120] on button "OK" at bounding box center [390, 124] width 29 height 18
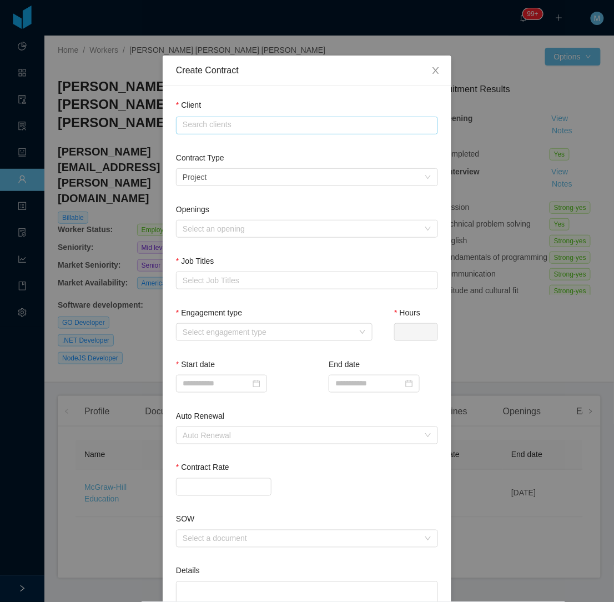
click at [188, 125] on input "text" at bounding box center [307, 126] width 262 height 18
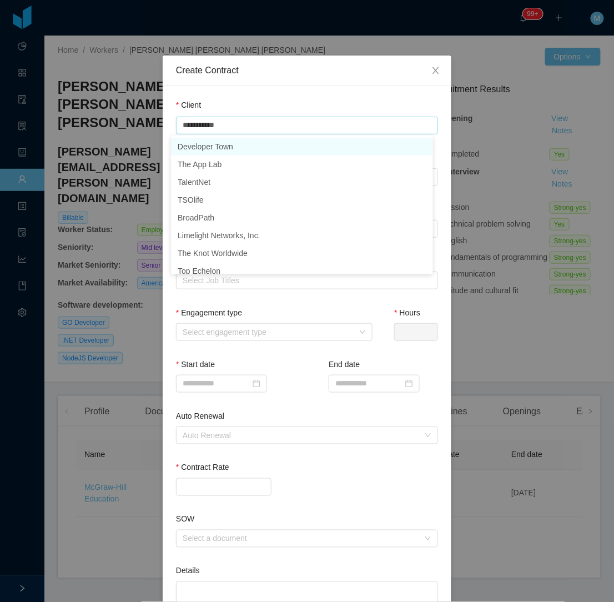
click at [232, 146] on li "Developer Town" at bounding box center [302, 147] width 262 height 18
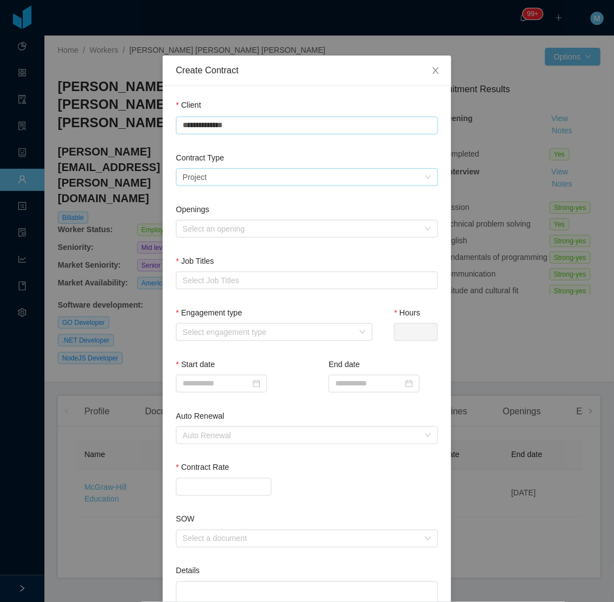
type input "**********"
click at [244, 176] on div "Select a contract type Project" at bounding box center [304, 177] width 242 height 17
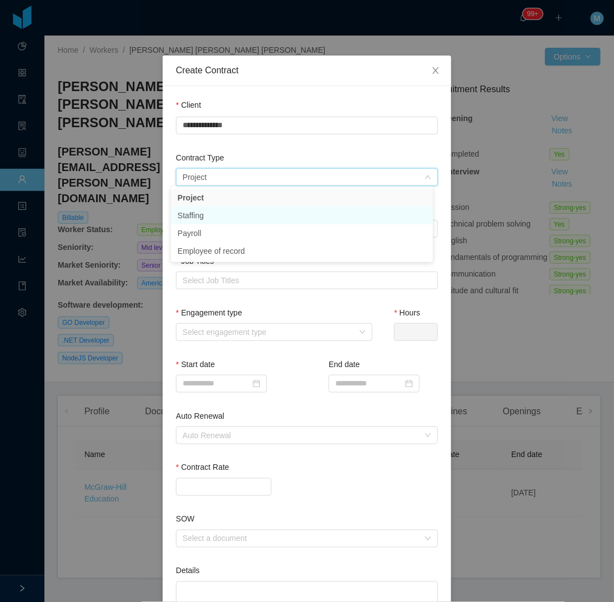
click at [226, 209] on li "Staffing" at bounding box center [302, 216] width 262 height 18
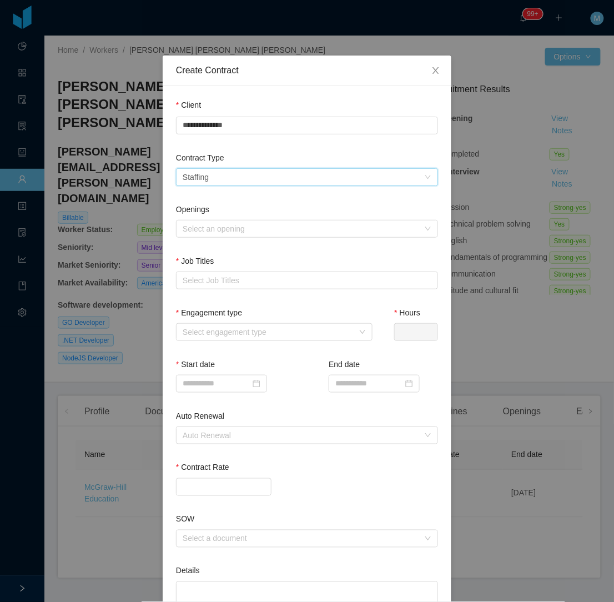
click at [225, 210] on div "Openings" at bounding box center [307, 212] width 262 height 16
drag, startPoint x: 225, startPoint y: 210, endPoint x: 211, endPoint y: 230, distance: 25.1
click at [211, 230] on div "Select an opening" at bounding box center [301, 228] width 237 height 11
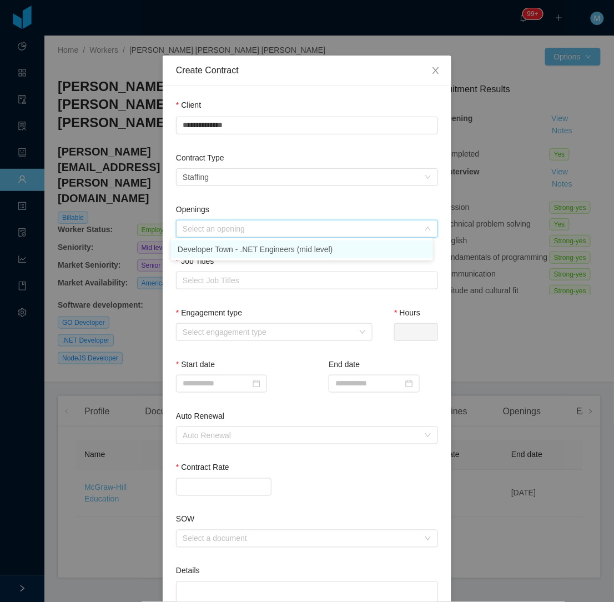
click at [219, 252] on li "Developer Town - .NET Engineers (mid level)" at bounding box center [302, 249] width 262 height 18
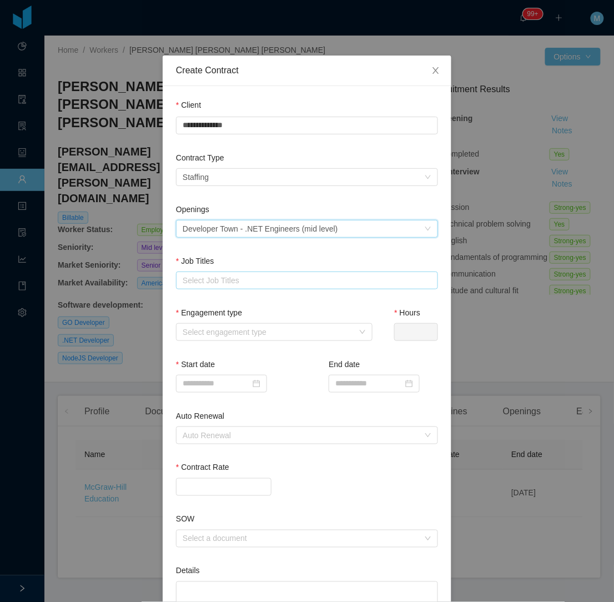
click at [224, 275] on div "Select Job Titles" at bounding box center [305, 280] width 244 height 11
type input "***"
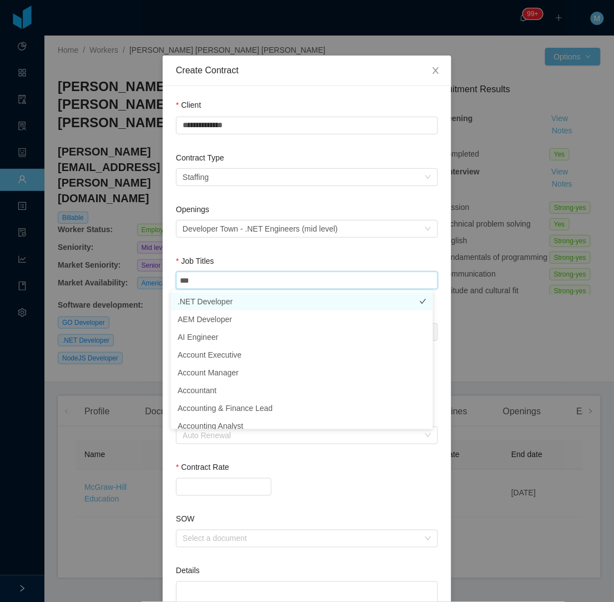
click at [246, 300] on li ".NET Developer" at bounding box center [302, 302] width 262 height 18
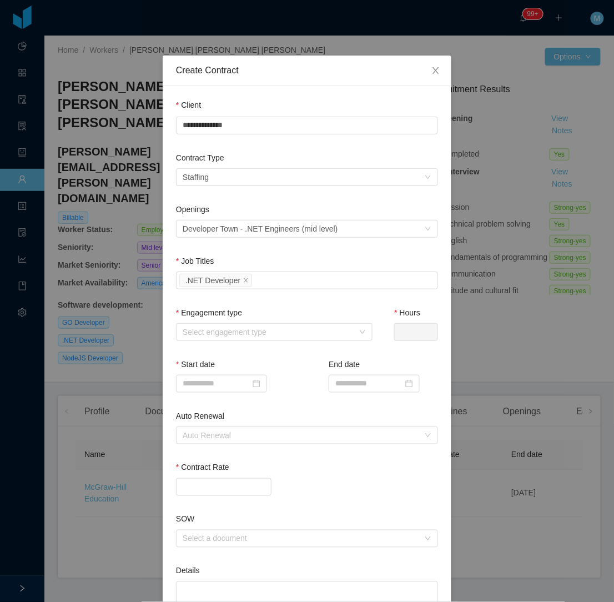
click at [268, 259] on div "Job Titles" at bounding box center [307, 263] width 262 height 16
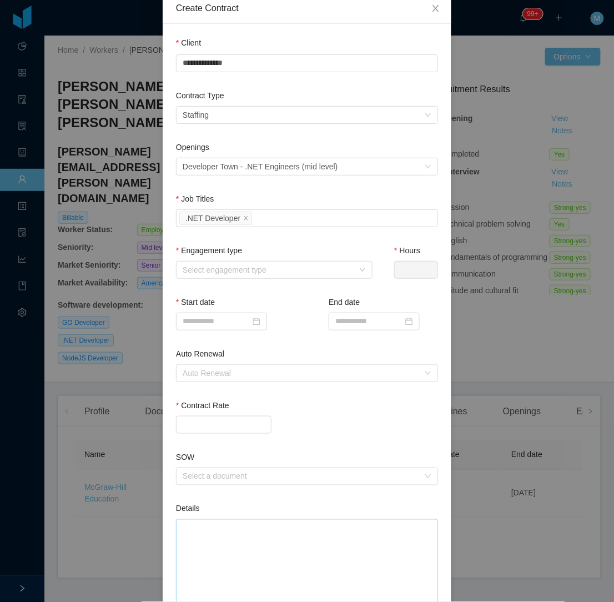
scroll to position [153, 0]
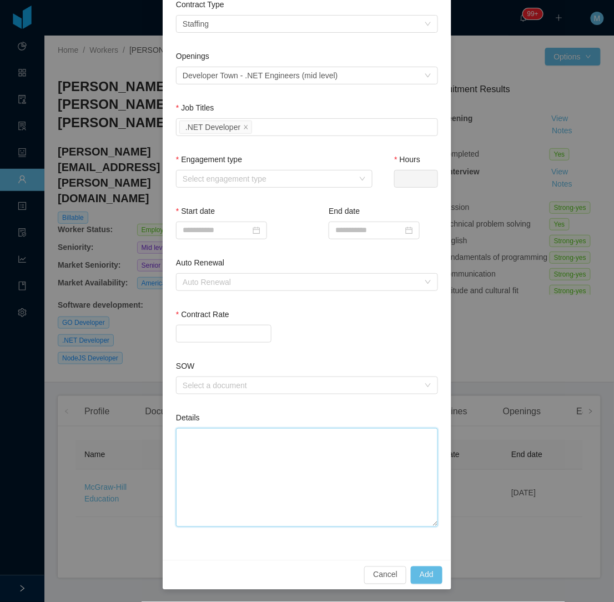
click at [229, 479] on textarea "Details" at bounding box center [307, 477] width 262 height 99
paste textarea "**********"
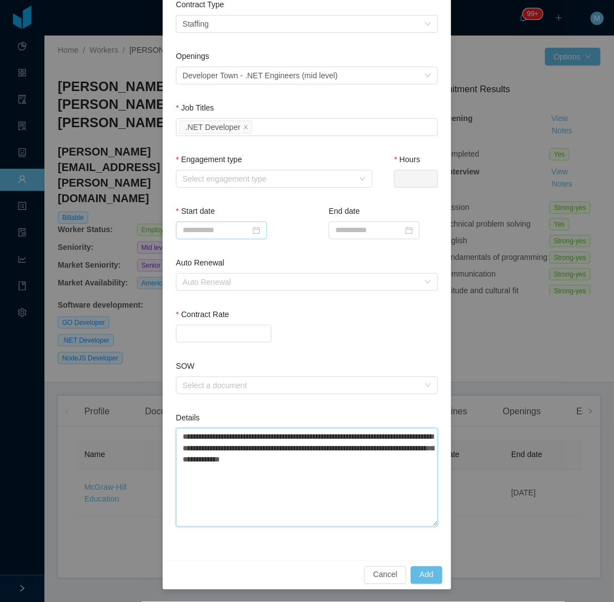
type textarea "**********"
click at [209, 230] on input at bounding box center [221, 231] width 91 height 18
click at [229, 187] on div "Engagement type Select engagement type" at bounding box center [274, 173] width 197 height 38
click at [237, 179] on div "Select engagement type" at bounding box center [268, 178] width 171 height 11
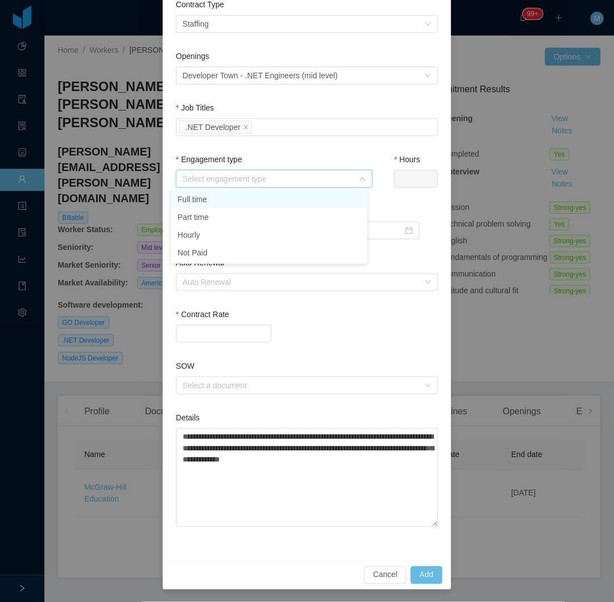
click at [227, 197] on li "Full time" at bounding box center [269, 199] width 197 height 18
type input "*"
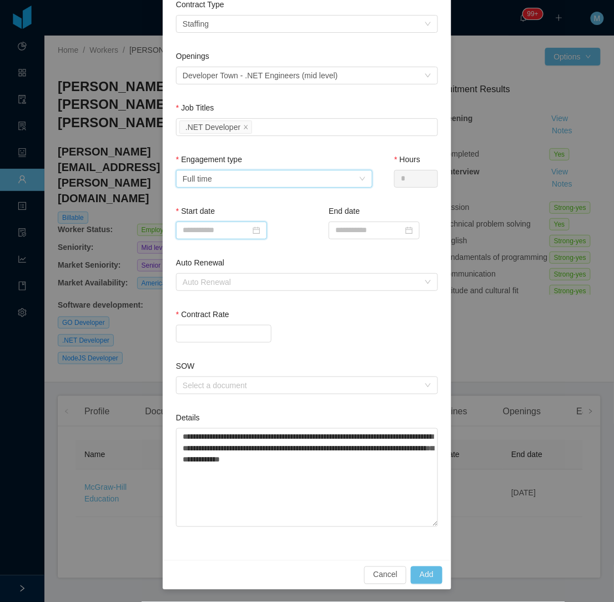
click at [208, 228] on input at bounding box center [221, 231] width 91 height 18
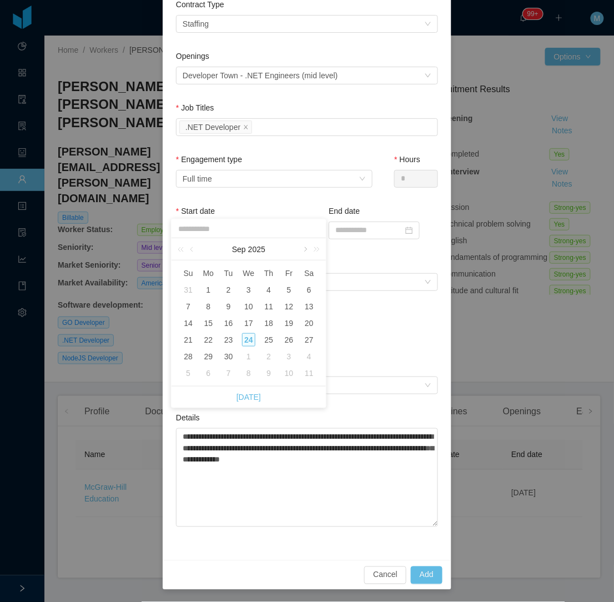
click at [304, 251] on link at bounding box center [305, 249] width 10 height 22
click at [212, 355] on div "27" at bounding box center [208, 356] width 13 height 13
type input "**********"
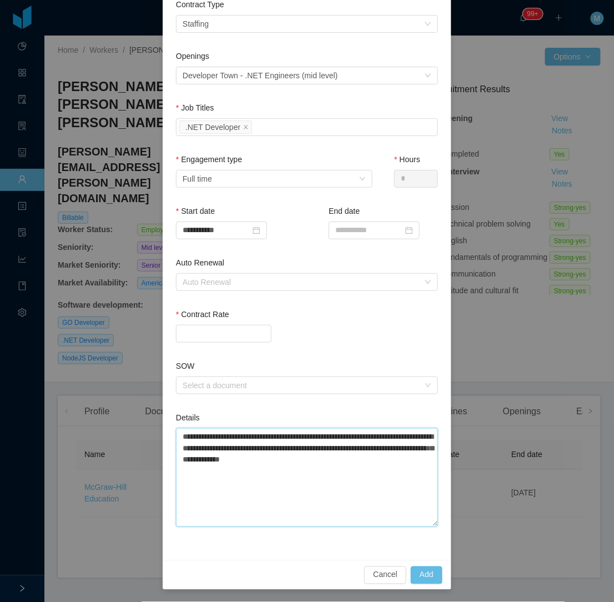
click at [291, 464] on textarea "**********" at bounding box center [307, 477] width 262 height 99
click at [223, 282] on div "Auto Renewal" at bounding box center [301, 282] width 237 height 11
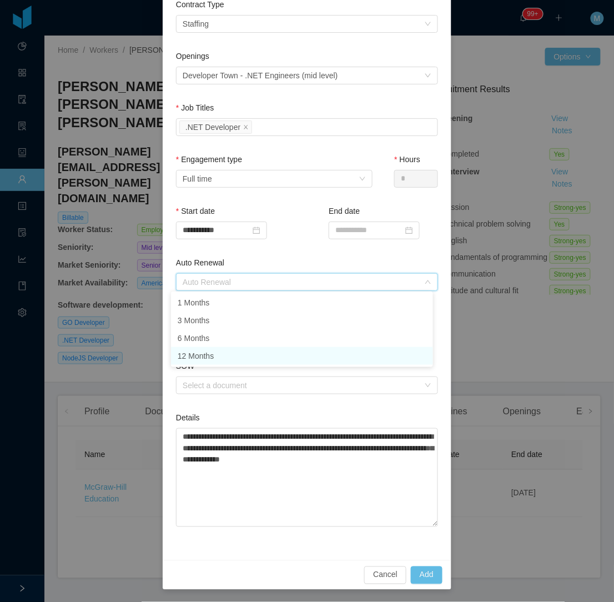
click at [212, 356] on li "12 Months" at bounding box center [302, 356] width 262 height 18
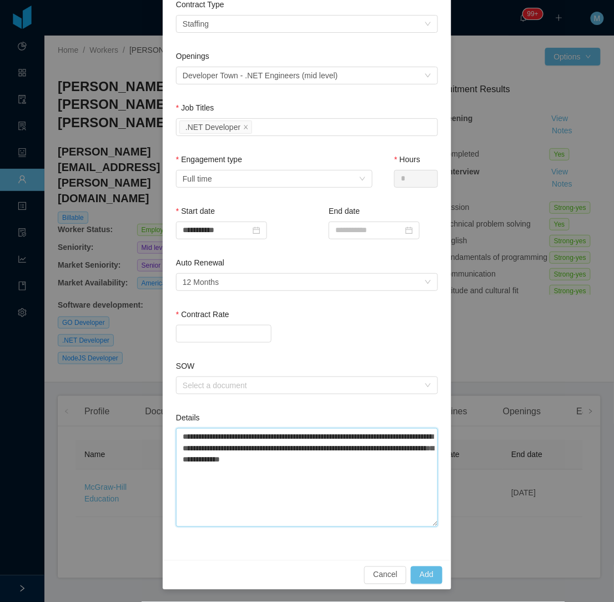
click at [367, 465] on textarea "**********" at bounding box center [307, 477] width 262 height 99
click at [385, 465] on textarea "**********" at bounding box center [307, 477] width 262 height 99
type textarea "**********"
paste textarea "**********"
type textarea "**********"
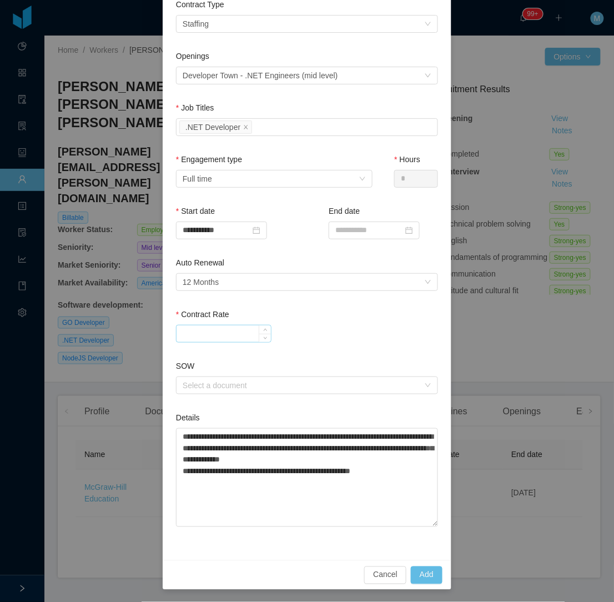
click at [201, 330] on input "Contract Rate" at bounding box center [224, 333] width 94 height 17
type input "*******"
click at [290, 337] on div "*******" at bounding box center [307, 334] width 262 height 18
click at [424, 571] on button "Add" at bounding box center [427, 575] width 32 height 18
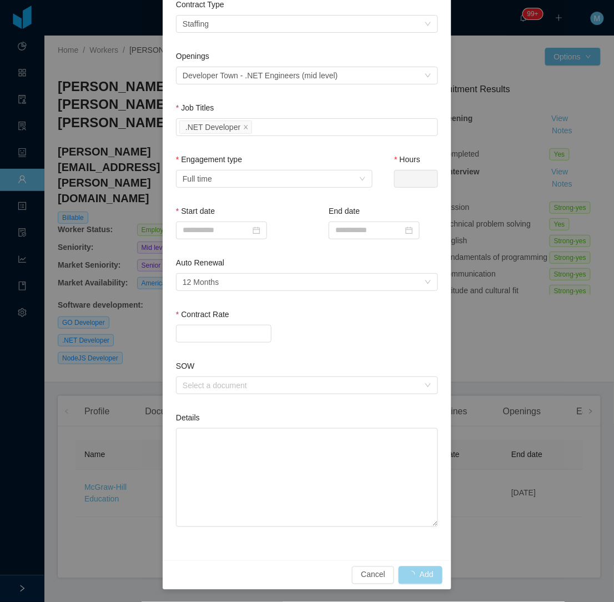
scroll to position [98, 0]
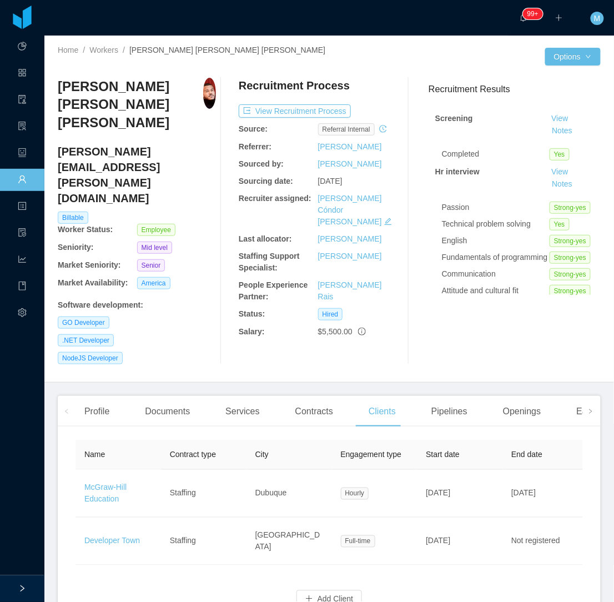
click at [185, 323] on div "Ezequiel Ramon Rodriguez Sanchez ezequiel.rodriguez@jobsity.com Billable Worker…" at bounding box center [137, 221] width 158 height 287
click at [473, 325] on div "Recruitment Results Screening View Notes Completed Yes Hr interview View Notes …" at bounding box center [510, 221] width 181 height 287
click at [170, 317] on div "Ezequiel Ramon Rodriguez Sanchez ezequiel.rodriguez@jobsity.com Billable Worker…" at bounding box center [137, 221] width 158 height 287
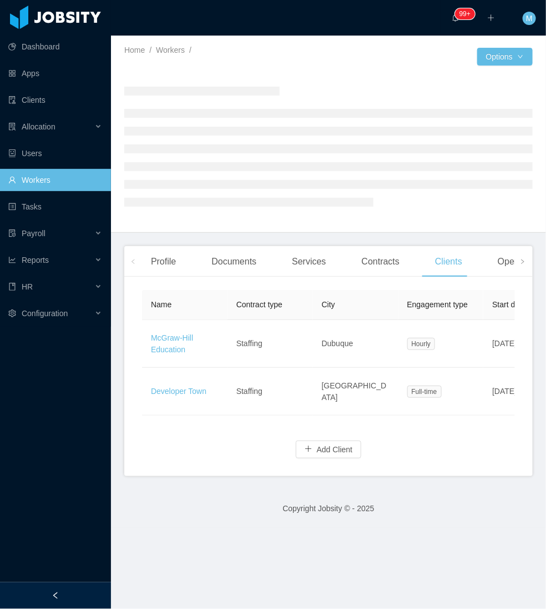
click at [74, 593] on div at bounding box center [55, 595] width 111 height 27
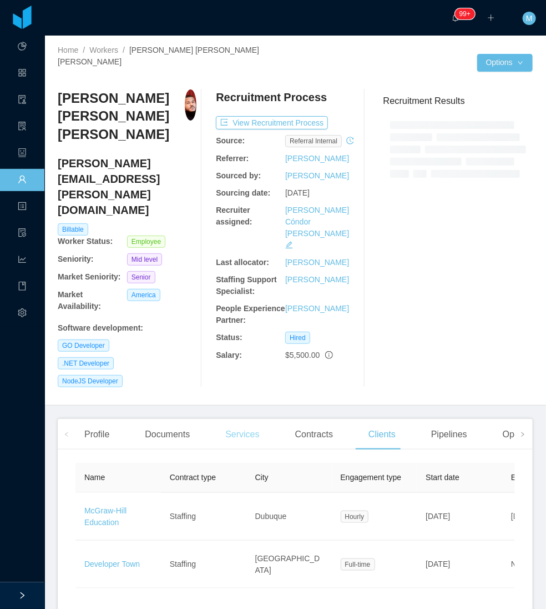
click at [242, 419] on div "Services" at bounding box center [243, 434] width 52 height 31
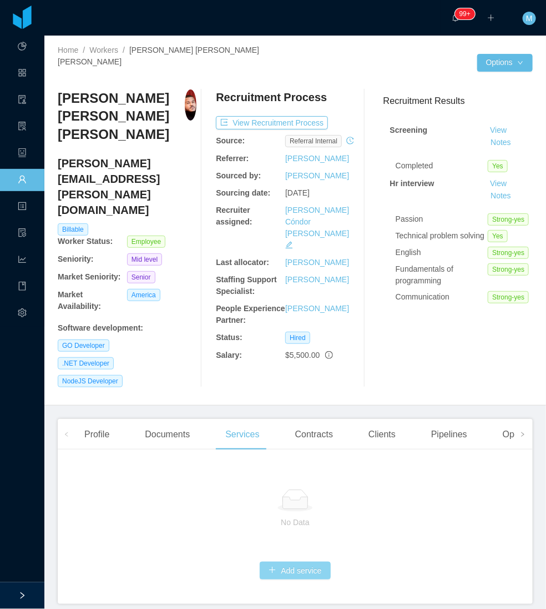
click at [311, 561] on button "Add service" at bounding box center [295, 570] width 71 height 18
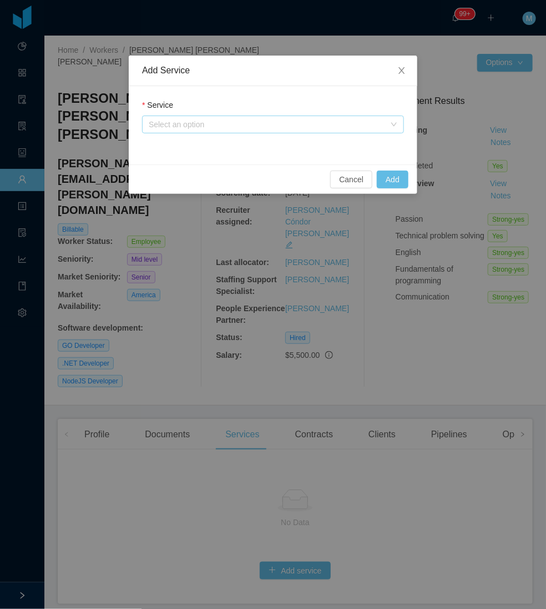
click at [251, 119] on div "Select an option" at bounding box center [267, 124] width 237 height 11
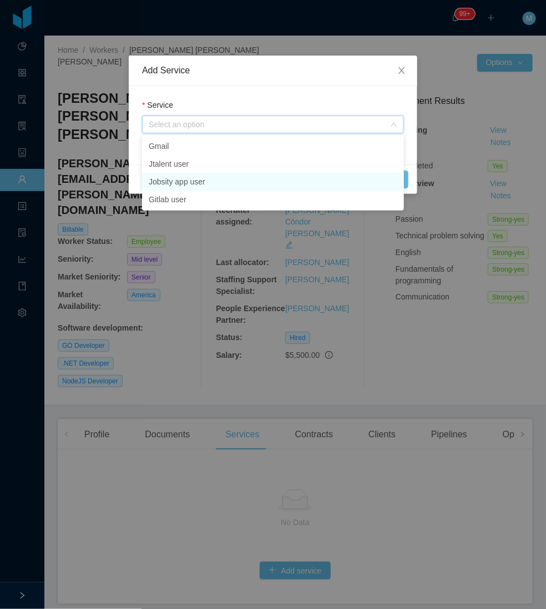
click at [214, 180] on li "Jobsity app user" at bounding box center [273, 182] width 262 height 18
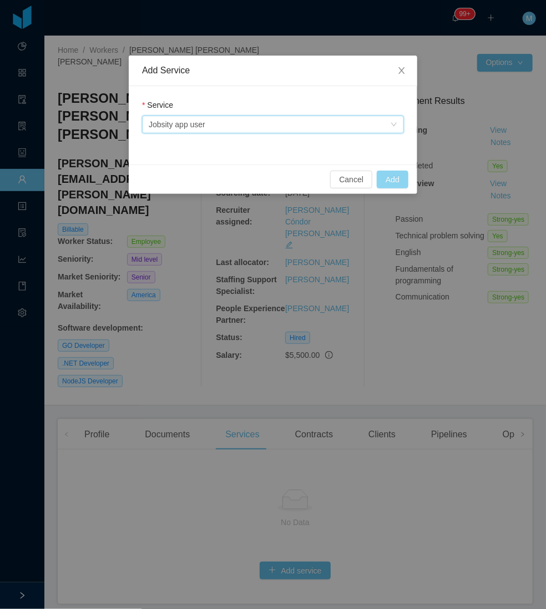
click at [390, 175] on button "Add" at bounding box center [393, 179] width 32 height 18
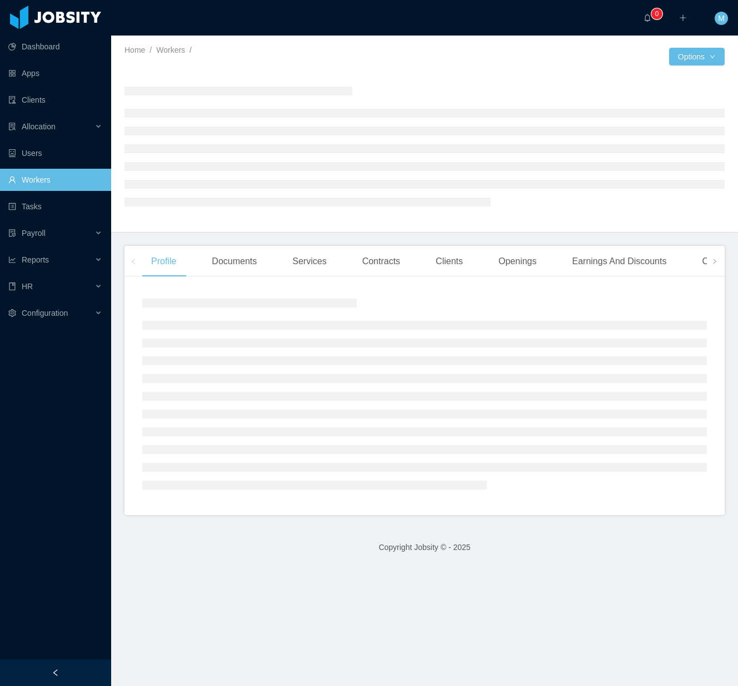
click at [230, 275] on div "Documents" at bounding box center [234, 261] width 63 height 31
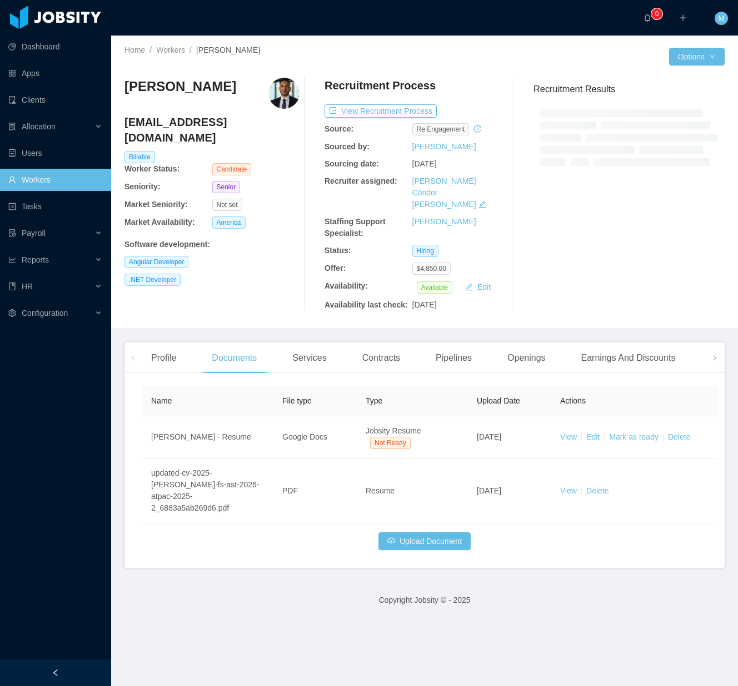
click at [565, 344] on div "Profile Documents Services Contracts Pipelines Openings Earnings And Discounts …" at bounding box center [492, 358] width 700 height 31
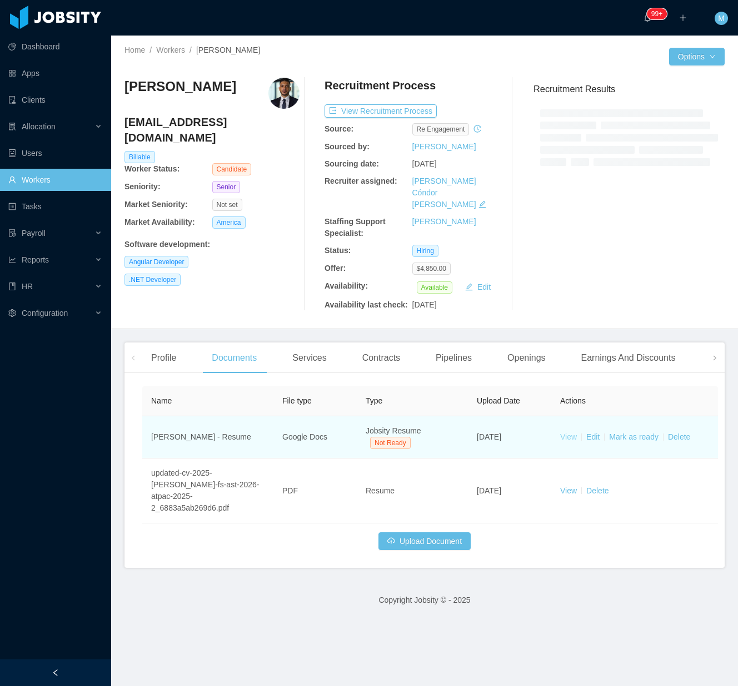
click at [568, 433] on link "View" at bounding box center [568, 437] width 17 height 9
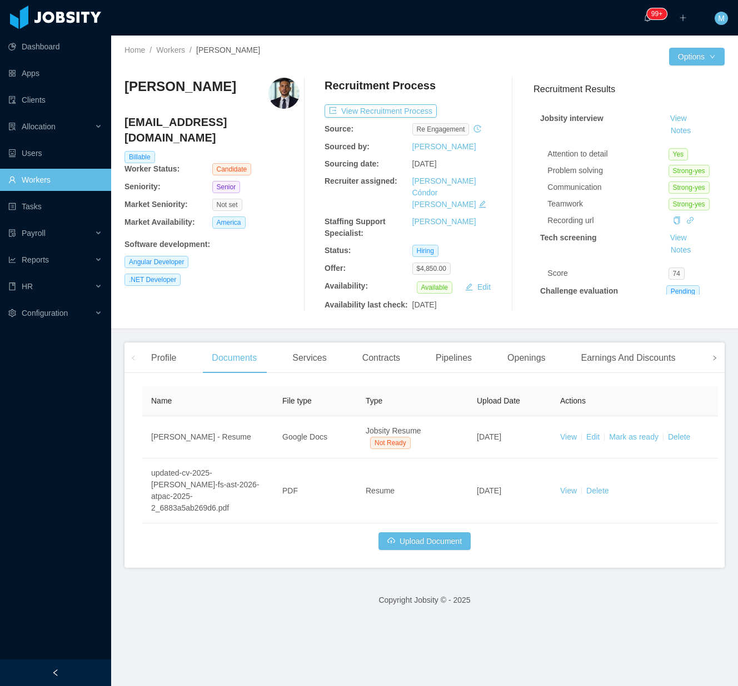
drag, startPoint x: 709, startPoint y: 350, endPoint x: 698, endPoint y: 350, distance: 11.1
click at [705, 351] on span at bounding box center [714, 358] width 18 height 31
click at [705, 350] on span at bounding box center [714, 358] width 18 height 31
click at [678, 351] on div "Experience" at bounding box center [673, 358] width 62 height 31
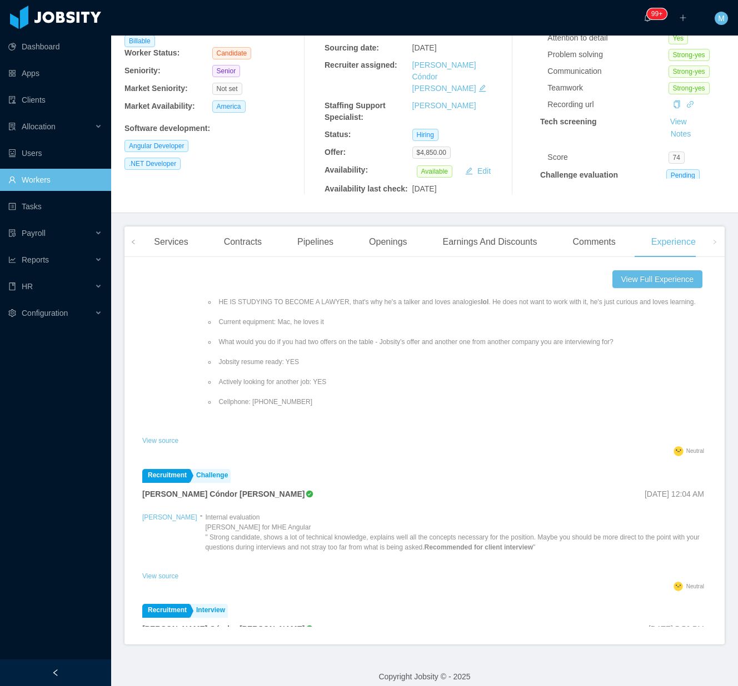
scroll to position [370, 0]
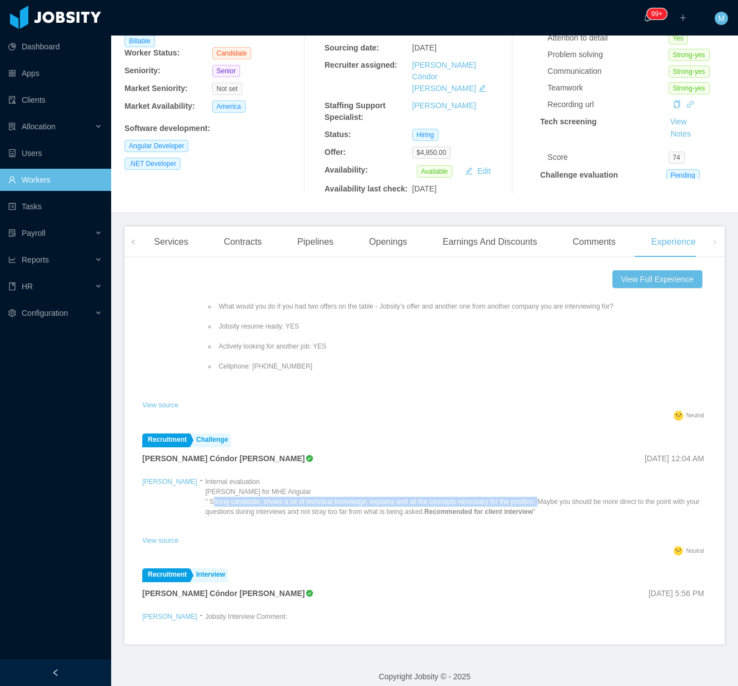
drag, startPoint x: 182, startPoint y: 474, endPoint x: 505, endPoint y: 470, distance: 322.7
click at [505, 477] on p "Internal evaluation Paulo Costa for MHE Angular " Strong candidate, shows a lot…" at bounding box center [455, 497] width 501 height 40
copy p "trong candidate, shows a lot of technical knowledge, explains well all the conc…"
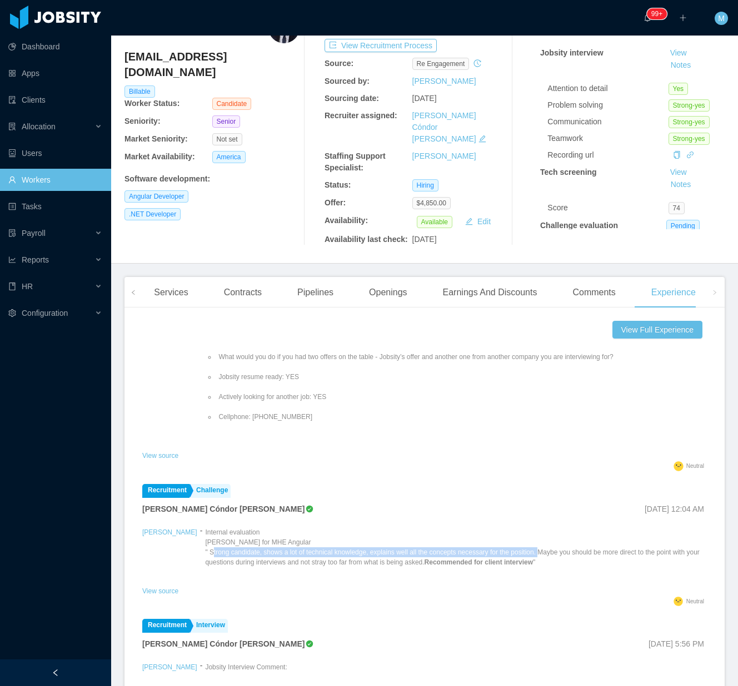
scroll to position [42, 0]
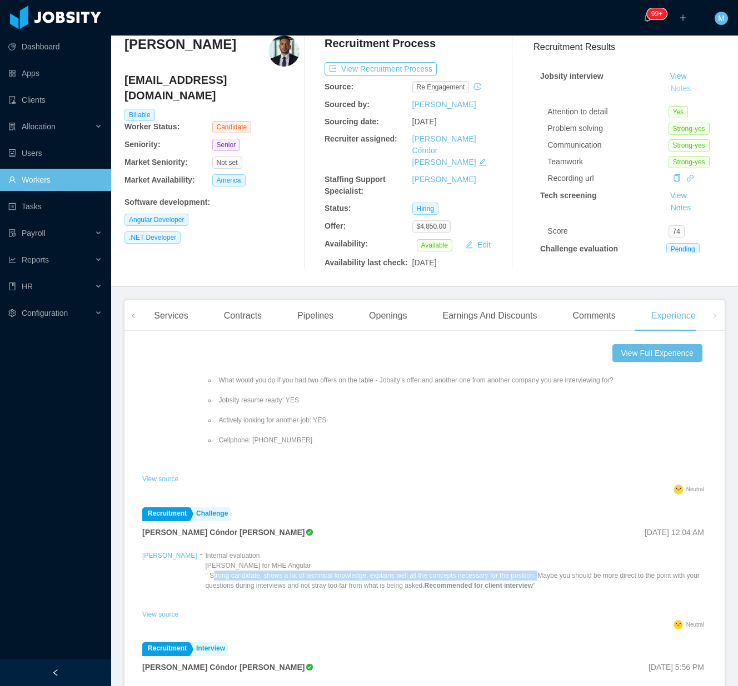
click at [667, 90] on button "Notes" at bounding box center [680, 88] width 29 height 13
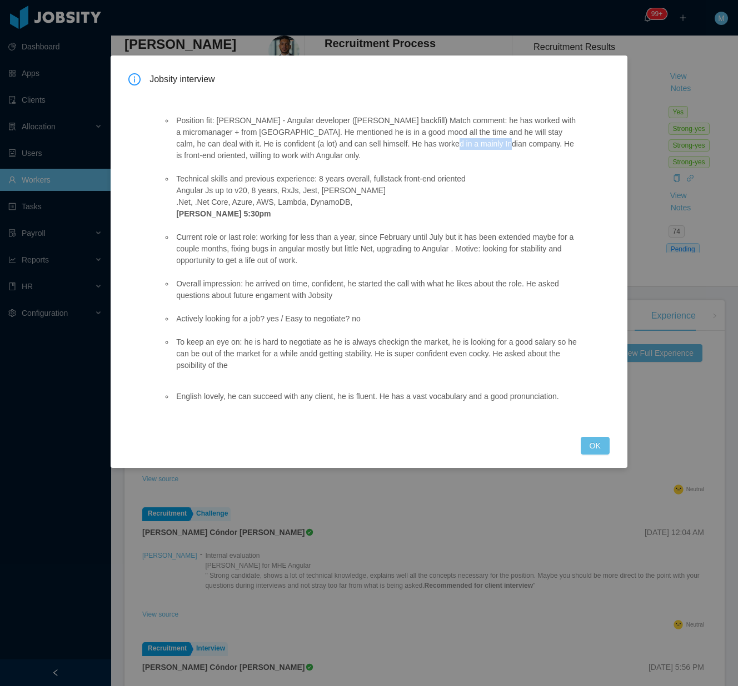
drag, startPoint x: 421, startPoint y: 145, endPoint x: 480, endPoint y: 145, distance: 58.9
click at [480, 145] on li "Position fit: McGraw-Hill - Angular developer (Delcio Polanco backfill) Match c…" at bounding box center [375, 138] width 403 height 47
copy li "Indian company."
drag, startPoint x: 584, startPoint y: 454, endPoint x: 561, endPoint y: 443, distance: 26.1
click at [584, 455] on div "Jobsity interview Position fit: McGraw-Hill - Angular developer (Delcio Polanco…" at bounding box center [369, 262] width 516 height 413
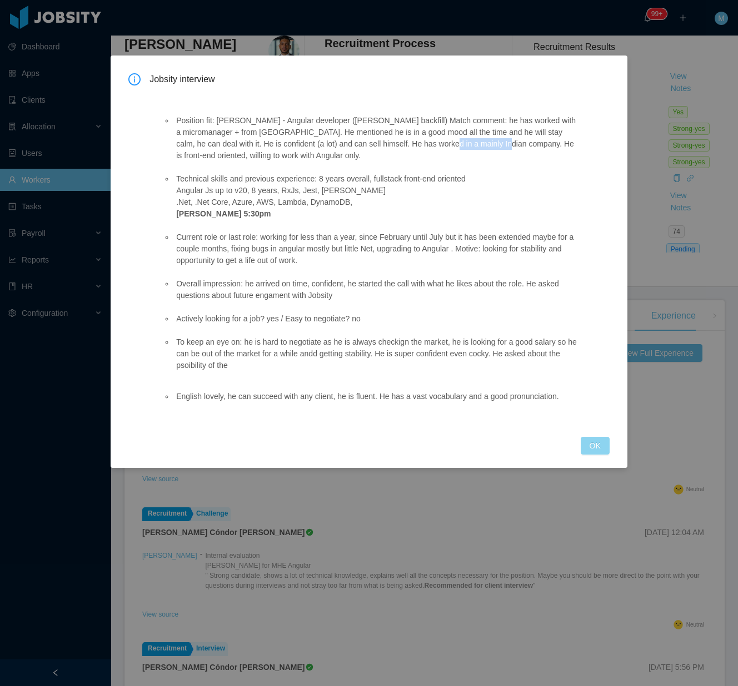
click at [598, 445] on button "OK" at bounding box center [594, 446] width 29 height 18
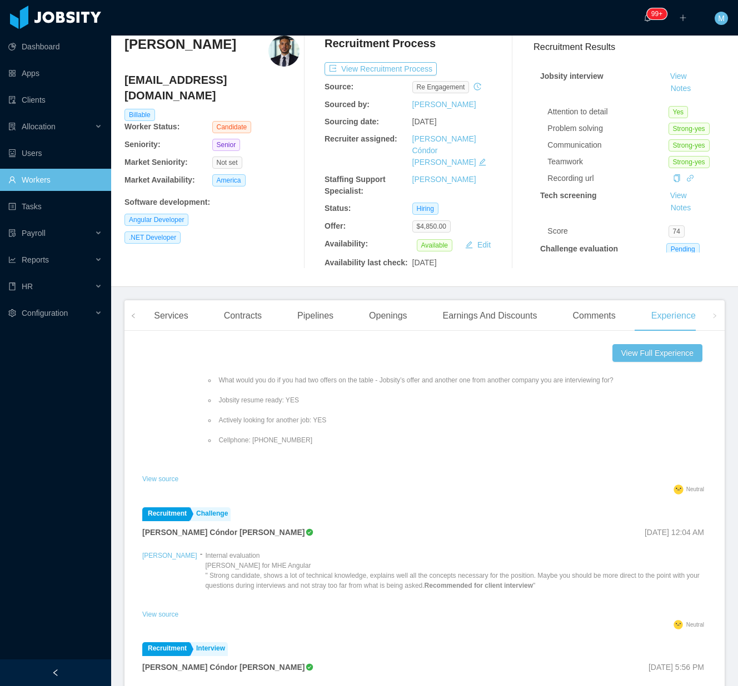
drag, startPoint x: 214, startPoint y: 290, endPoint x: 222, endPoint y: 295, distance: 9.6
click at [218, 300] on div "Contracts" at bounding box center [243, 315] width 56 height 31
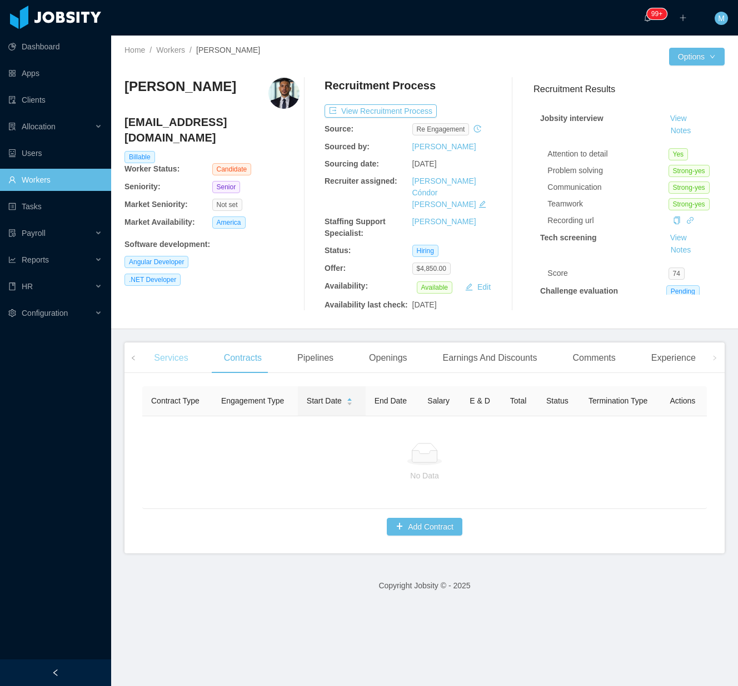
click at [172, 349] on div "Services" at bounding box center [171, 358] width 52 height 31
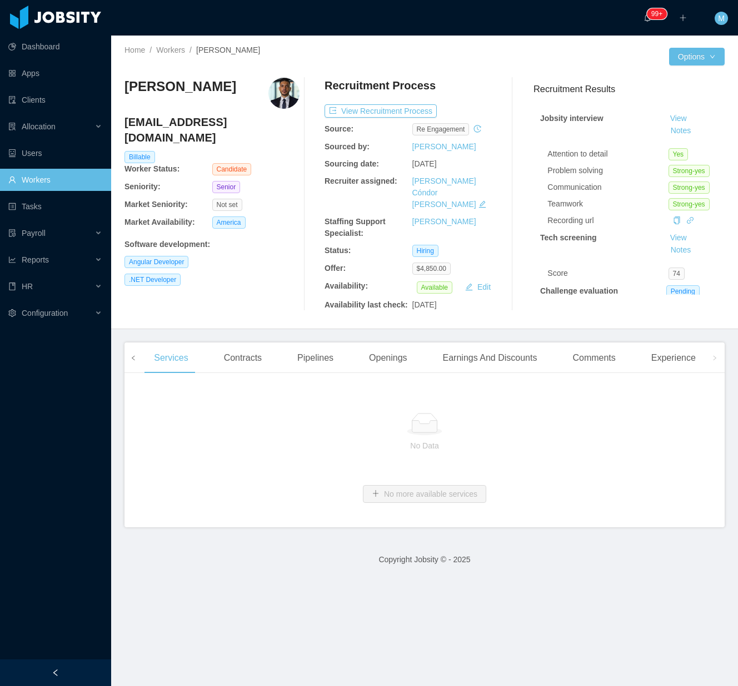
click at [136, 355] on icon "icon: left" at bounding box center [134, 358] width 6 height 6
click at [227, 353] on div "Documents" at bounding box center [234, 358] width 63 height 31
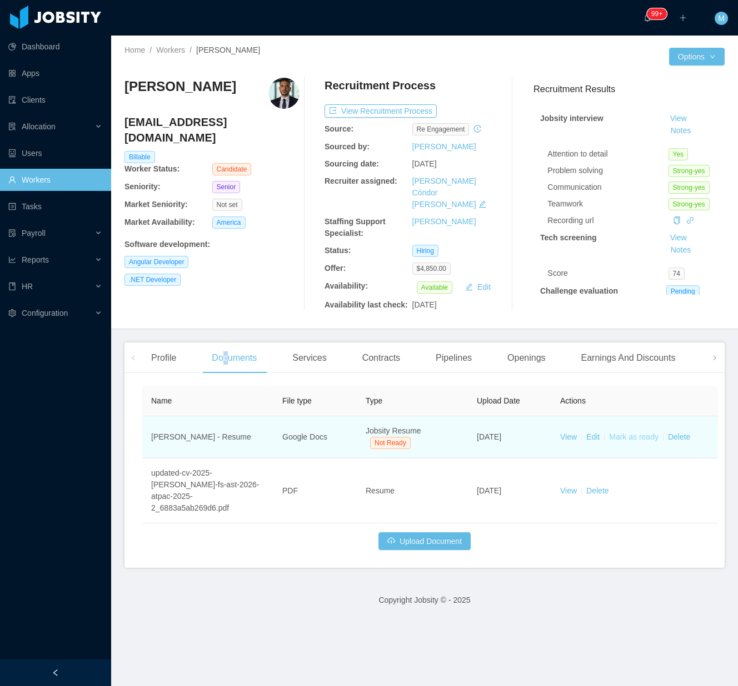
click at [632, 433] on link "Mark as ready" at bounding box center [633, 437] width 49 height 9
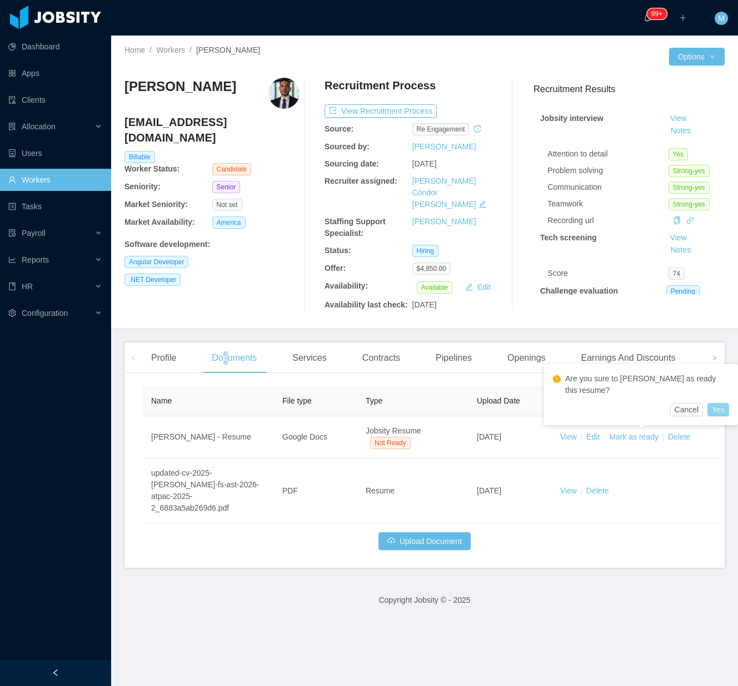
click at [707, 403] on button "Yes" at bounding box center [718, 409] width 22 height 13
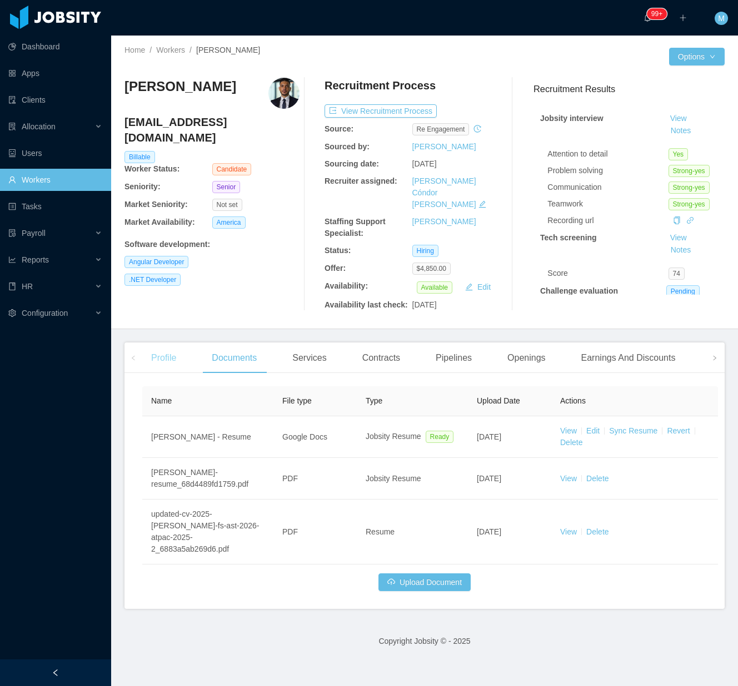
click at [160, 358] on div "Profile" at bounding box center [163, 358] width 43 height 31
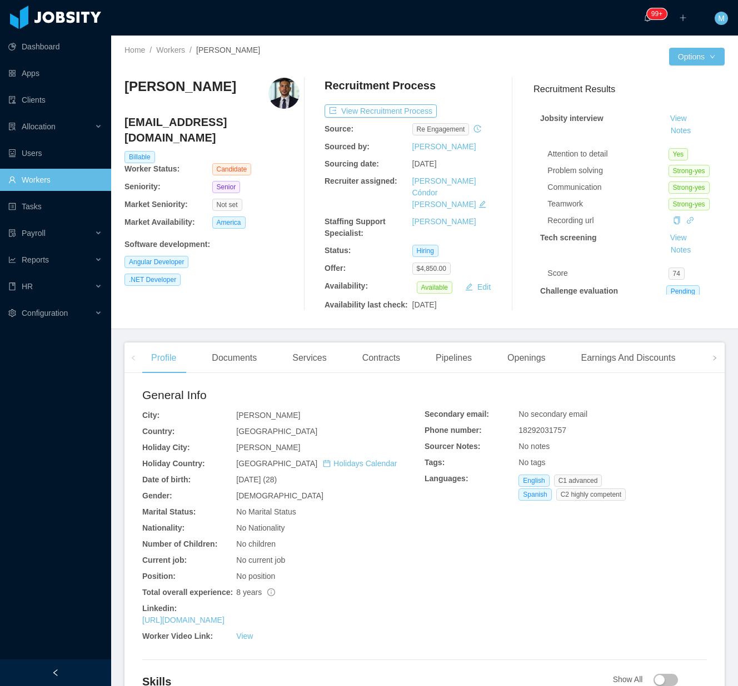
drag, startPoint x: 141, startPoint y: 596, endPoint x: 269, endPoint y: 606, distance: 128.1
copy div "Linkedin: https://www.linkedin.com/in/araldy"
drag, startPoint x: 590, startPoint y: 469, endPoint x: 513, endPoint y: 471, distance: 76.7
click at [518, 475] on div "English C1 advanced" at bounding box center [562, 481] width 88 height 12
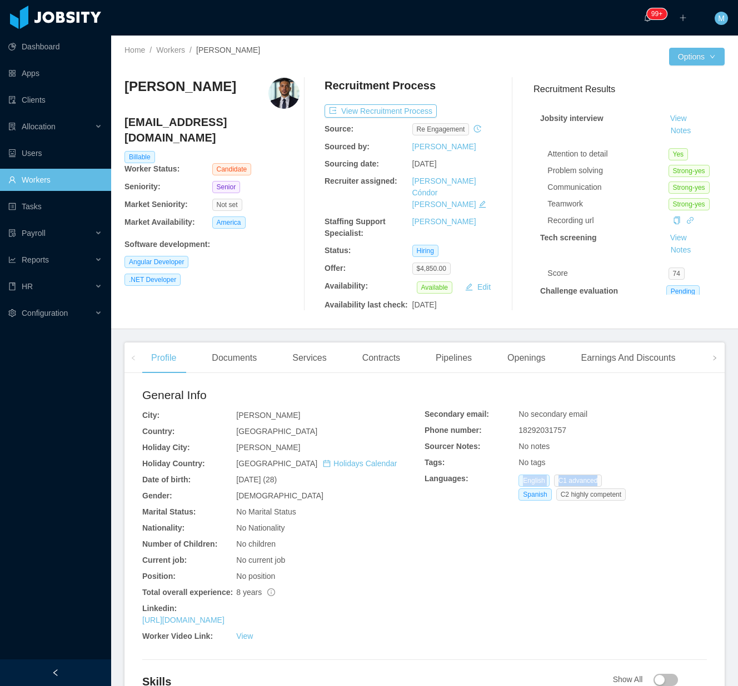
copy div "English C1 advanced"
click at [221, 351] on div "Documents" at bounding box center [234, 358] width 63 height 31
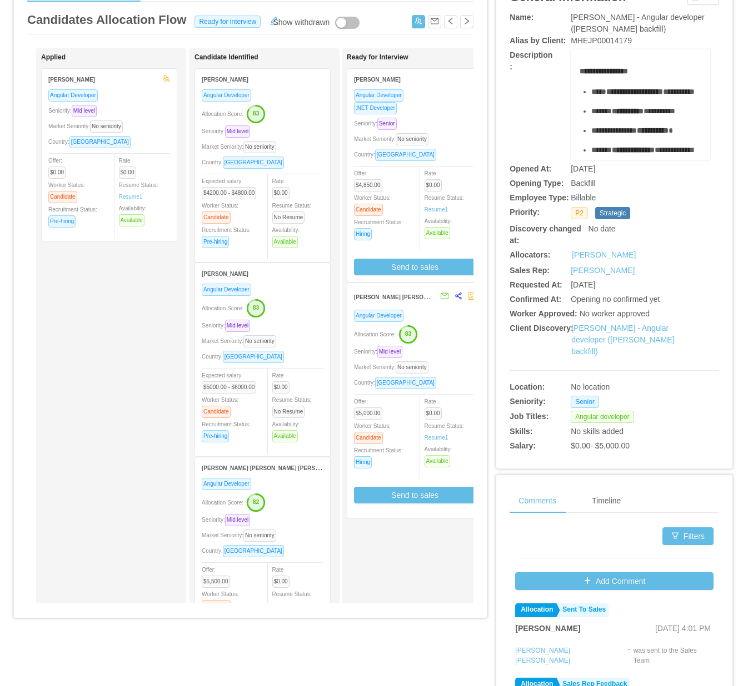
scroll to position [74, 0]
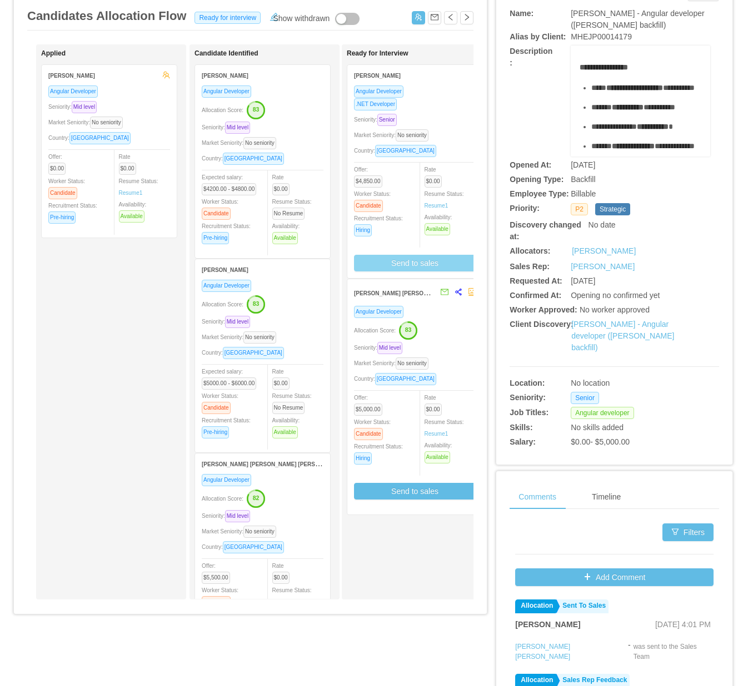
click at [407, 258] on button "Send to sales" at bounding box center [415, 263] width 122 height 17
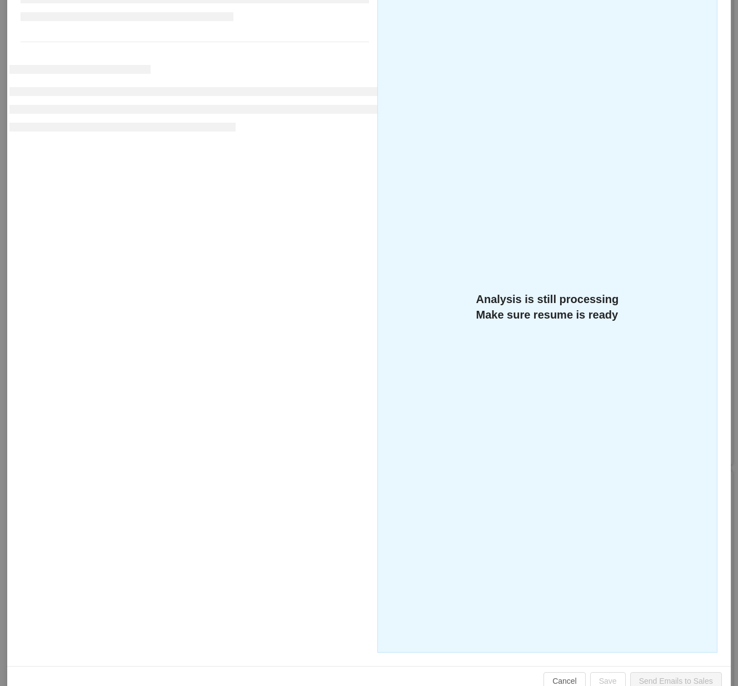
scroll to position [177, 0]
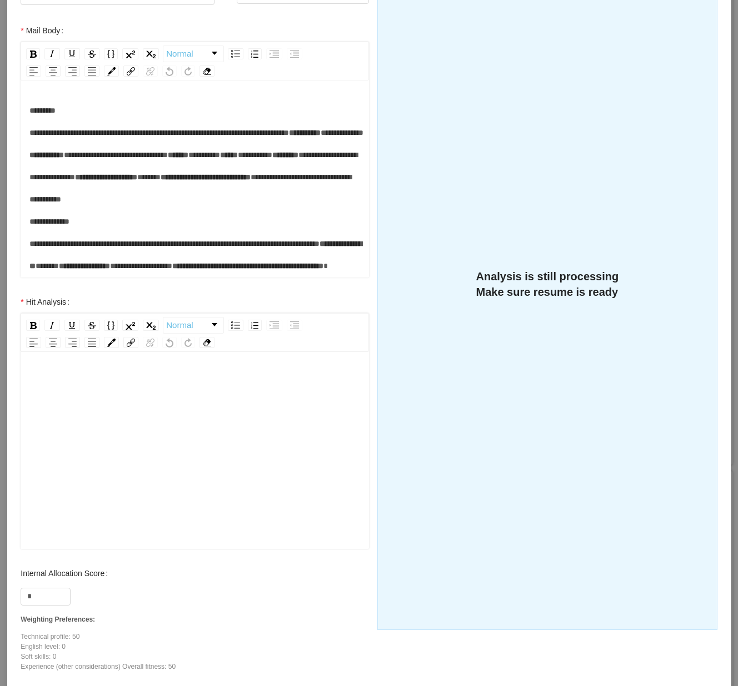
click at [198, 419] on div "rdw-editor" at bounding box center [194, 468] width 331 height 194
click at [198, 395] on div "rdw-editor" at bounding box center [194, 468] width 331 height 194
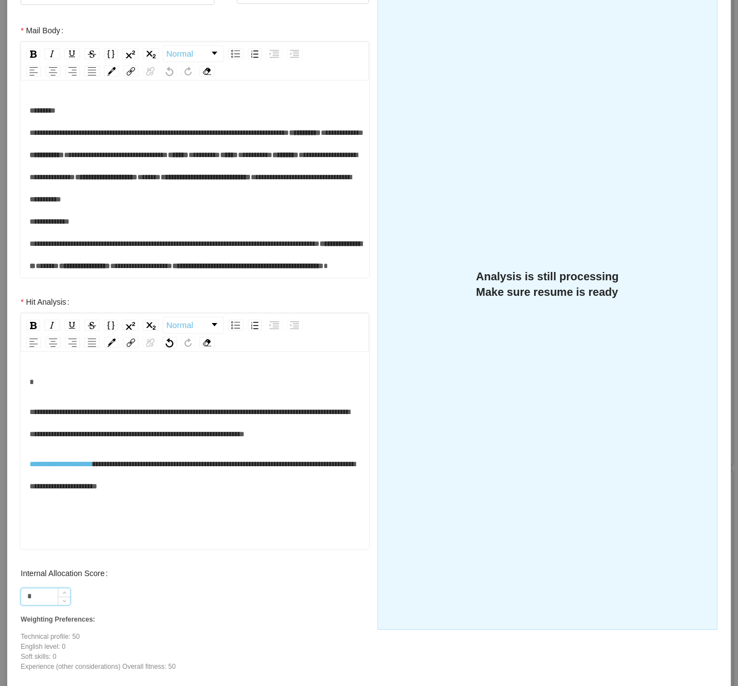
click at [43, 594] on input "*" at bounding box center [45, 597] width 49 height 17
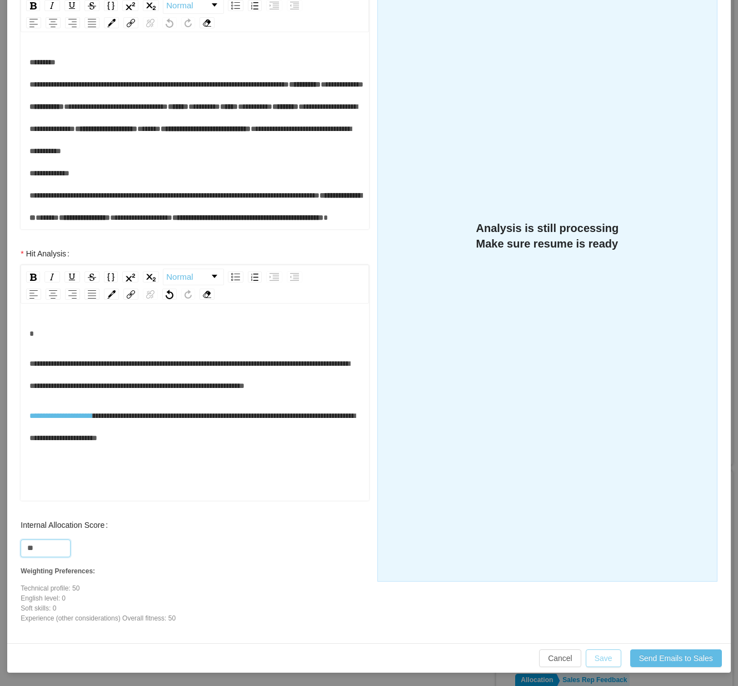
type input "**"
drag, startPoint x: 595, startPoint y: 656, endPoint x: 614, endPoint y: 649, distance: 19.7
click at [598, 656] on button "Save" at bounding box center [603, 659] width 36 height 18
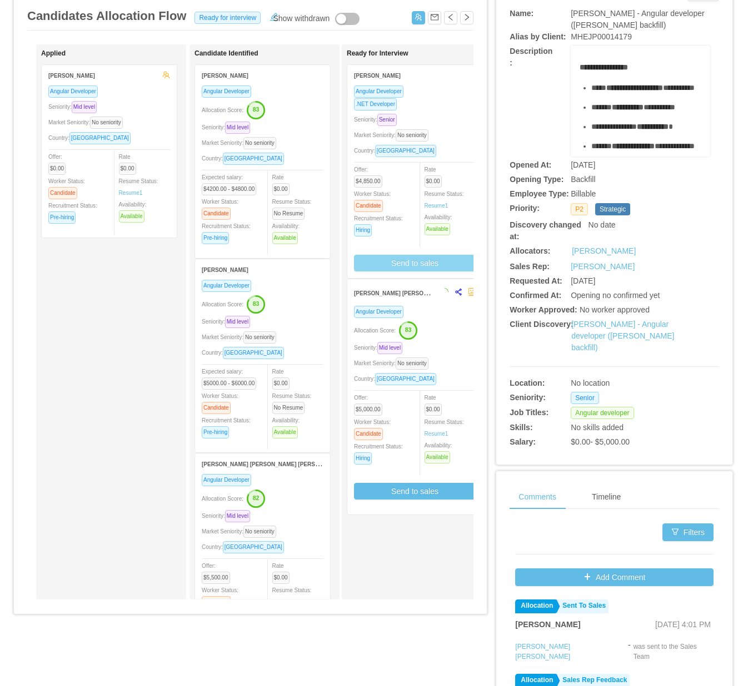
scroll to position [170, 0]
click at [428, 121] on div "Seniority: Senior" at bounding box center [415, 119] width 122 height 13
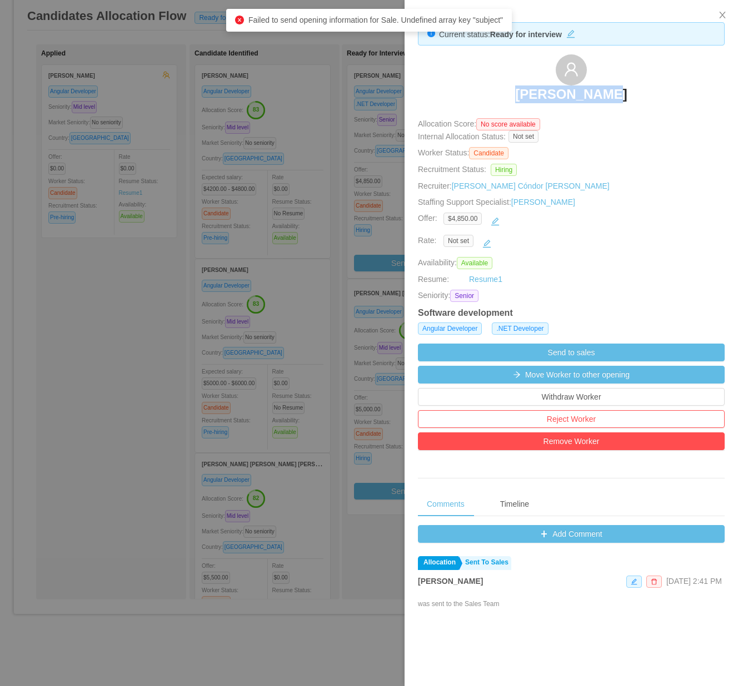
drag, startPoint x: 500, startPoint y: 99, endPoint x: 616, endPoint y: 97, distance: 116.6
click at [616, 97] on div "Jhon Reynoso" at bounding box center [571, 82] width 307 height 56
copy h3 "Jhon Reynoso"
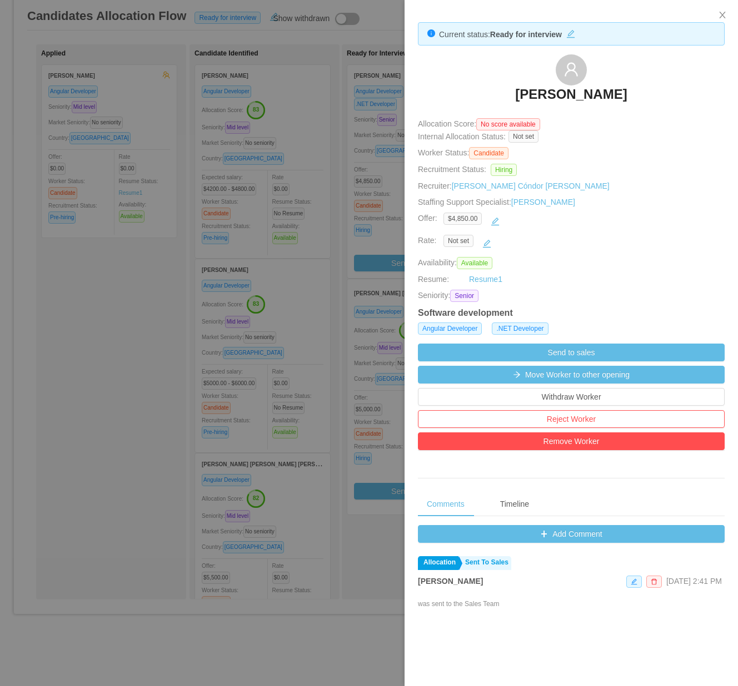
drag, startPoint x: 280, startPoint y: 530, endPoint x: 284, endPoint y: 525, distance: 6.7
click at [280, 530] on div at bounding box center [369, 343] width 738 height 686
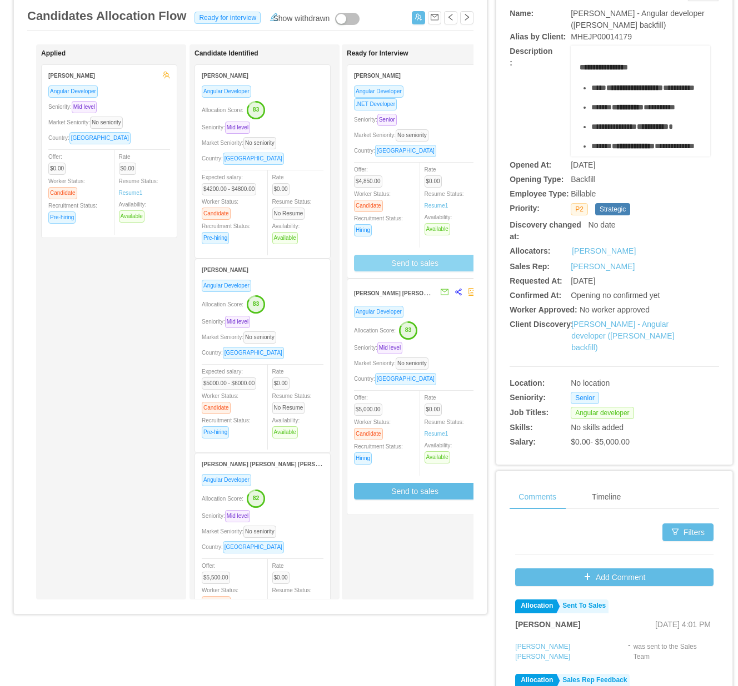
click at [411, 263] on button "Send to sales" at bounding box center [415, 263] width 122 height 17
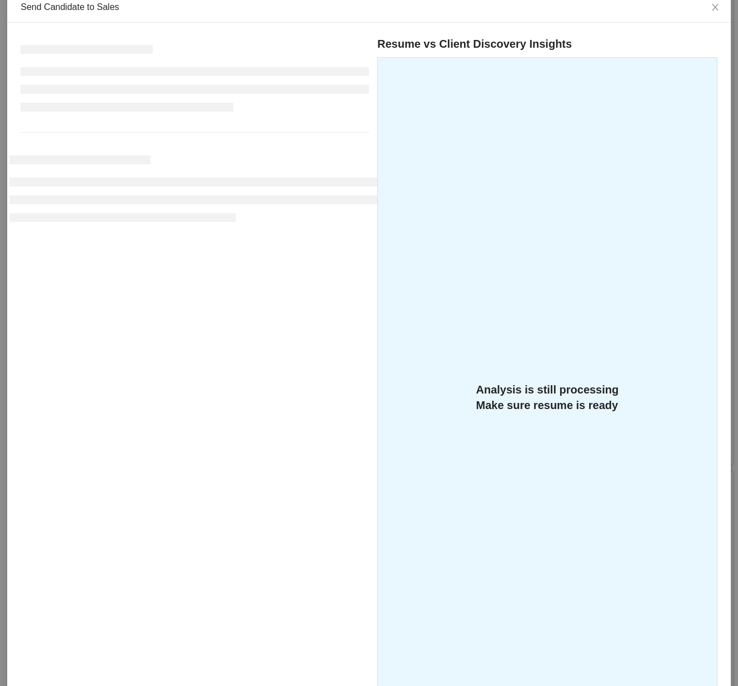
scroll to position [177, 0]
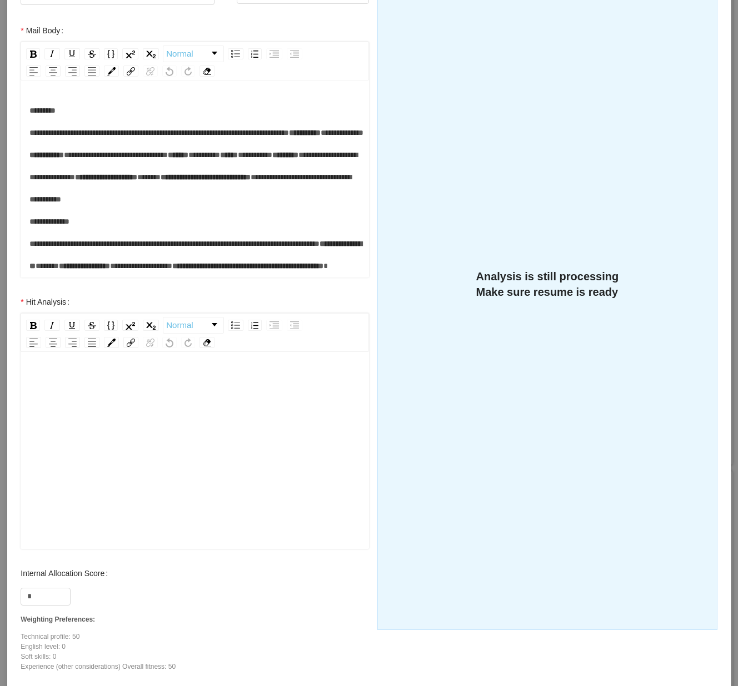
click at [247, 478] on div "rdw-editor" at bounding box center [194, 468] width 331 height 194
click at [190, 421] on div "rdw-editor" at bounding box center [194, 468] width 331 height 194
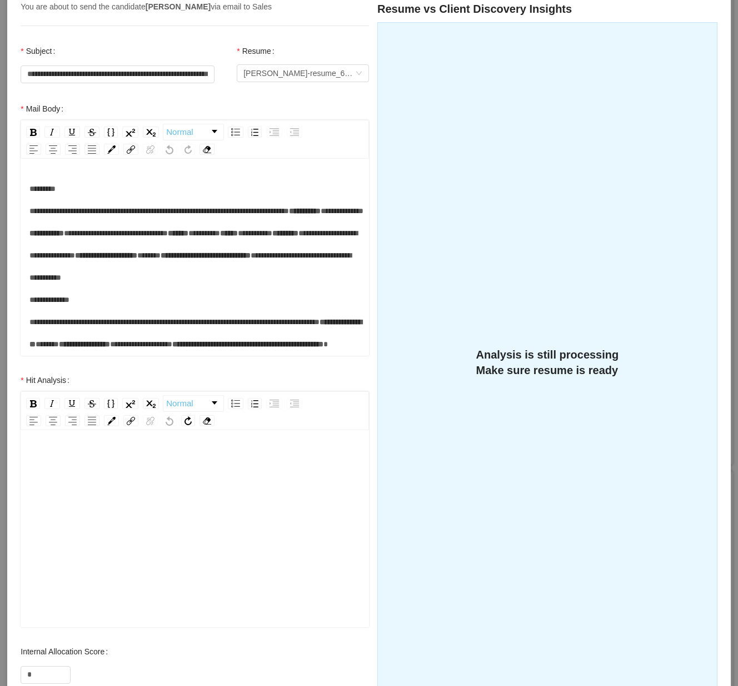
scroll to position [0, 0]
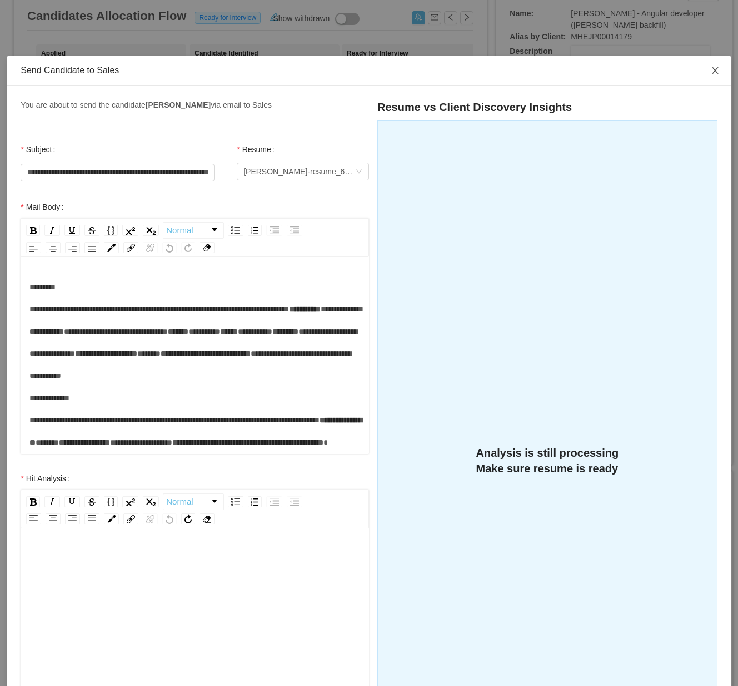
drag, startPoint x: 700, startPoint y: 73, endPoint x: 665, endPoint y: 84, distance: 36.7
click at [699, 73] on span "Close" at bounding box center [714, 71] width 31 height 31
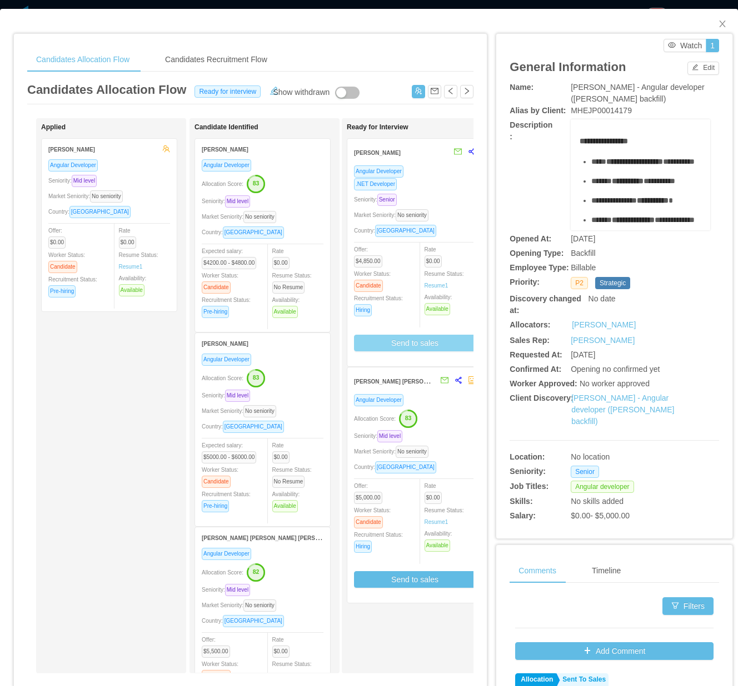
click at [407, 340] on button "Send to sales" at bounding box center [415, 343] width 122 height 17
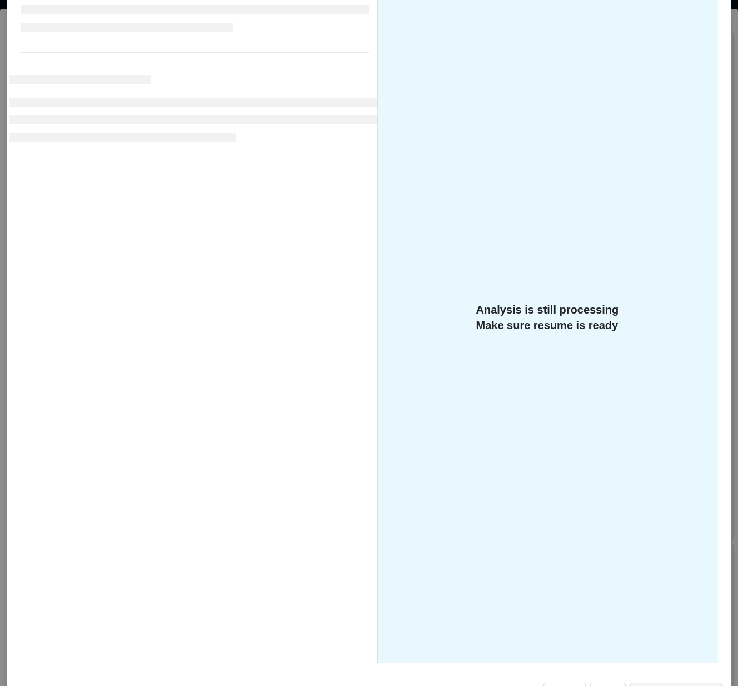
scroll to position [177, 0]
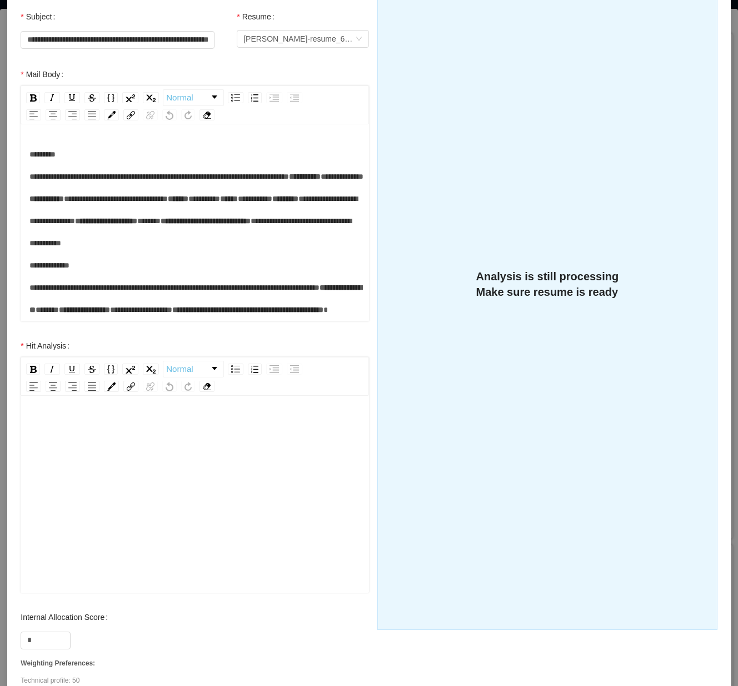
click at [187, 443] on div "rdw-editor" at bounding box center [194, 512] width 331 height 194
click at [27, 632] on div "*" at bounding box center [46, 641] width 50 height 18
click at [44, 635] on input "*" at bounding box center [45, 641] width 49 height 17
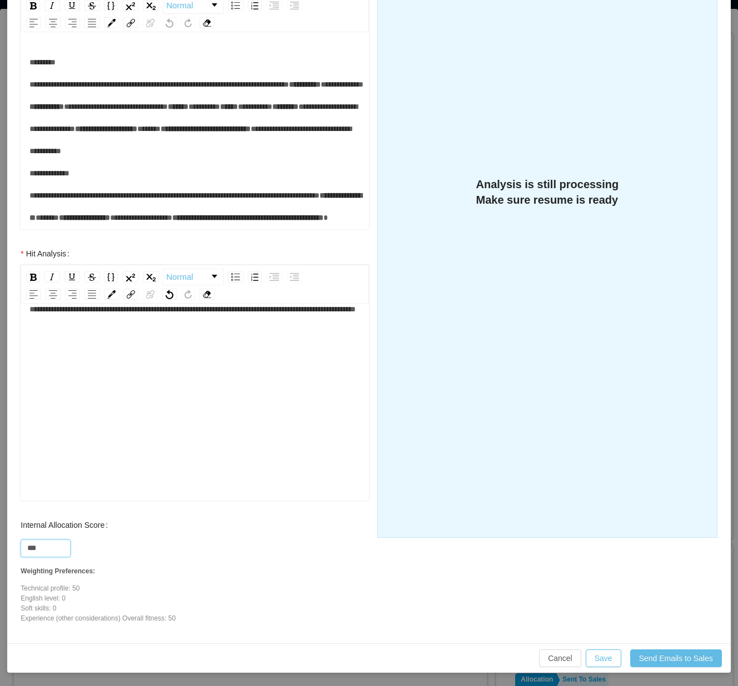
type input "***"
click at [232, 348] on div "**********" at bounding box center [194, 395] width 331 height 194
click at [174, 350] on div "**********" at bounding box center [194, 339] width 331 height 22
click at [596, 653] on button "Save" at bounding box center [603, 659] width 36 height 18
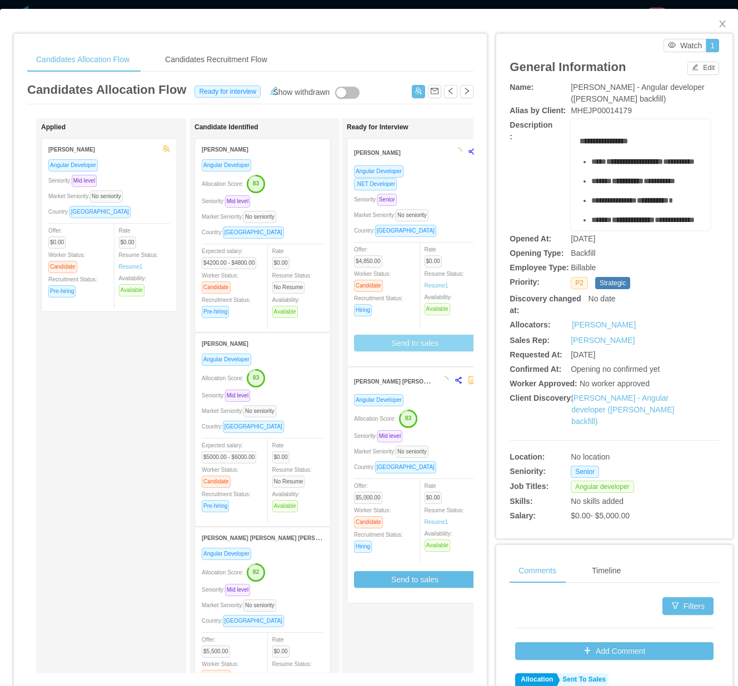
scroll to position [214, 0]
click at [718, 21] on icon "icon: close" at bounding box center [722, 23] width 9 height 9
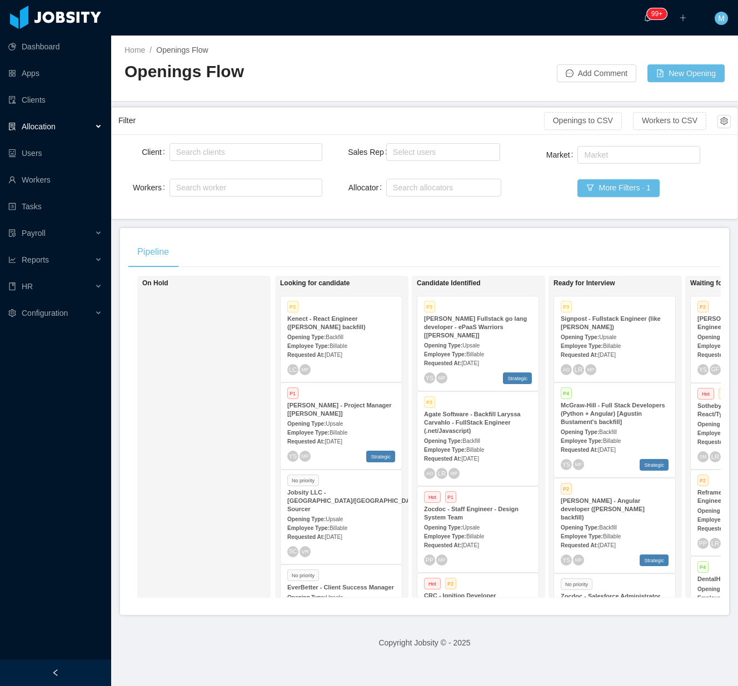
click at [243, 373] on div "On Hold" at bounding box center [220, 437] width 156 height 312
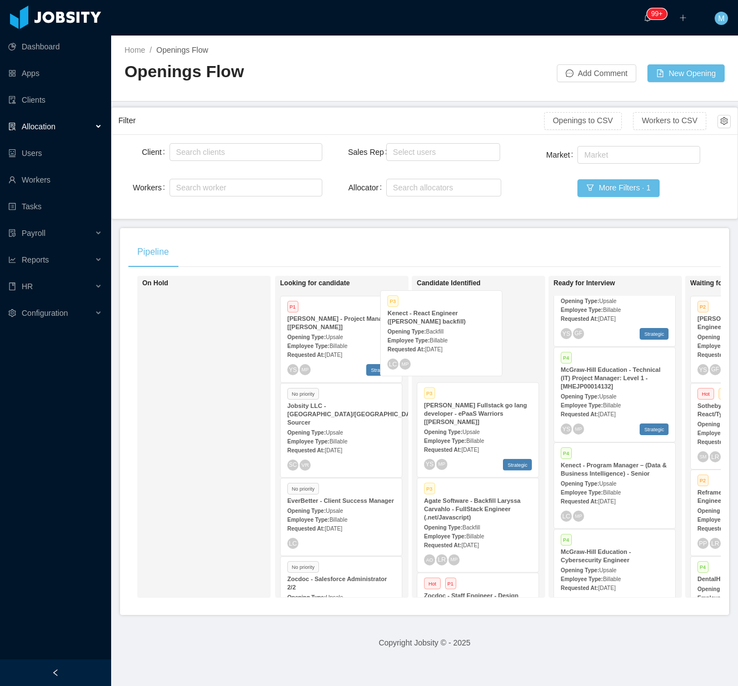
drag, startPoint x: 347, startPoint y: 352, endPoint x: 476, endPoint y: 345, distance: 129.6
click at [467, 344] on div "On Hold Looking for candidate P3 Kenect - React Engineer (Giancarlo Hernandez's…" at bounding box center [424, 441] width 592 height 331
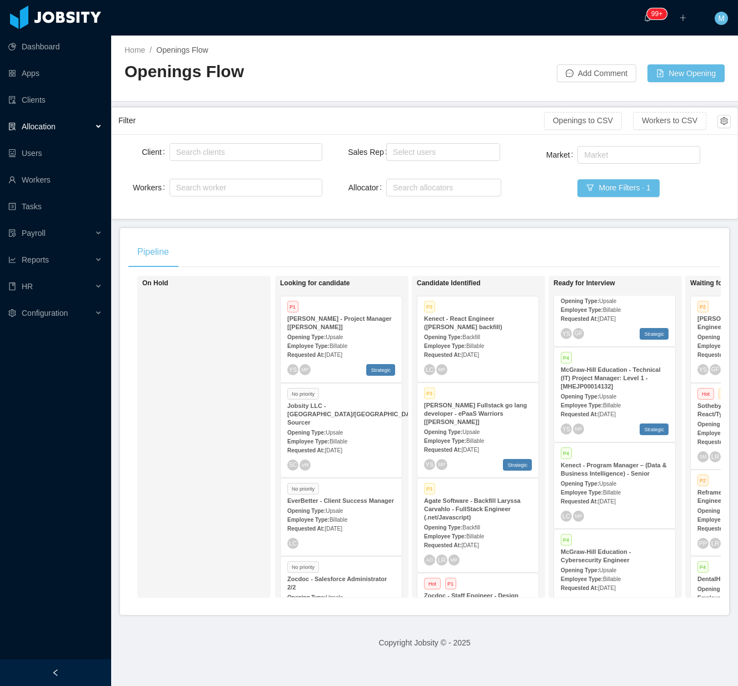
click at [491, 331] on div "Opening Type: Backfill" at bounding box center [478, 337] width 108 height 12
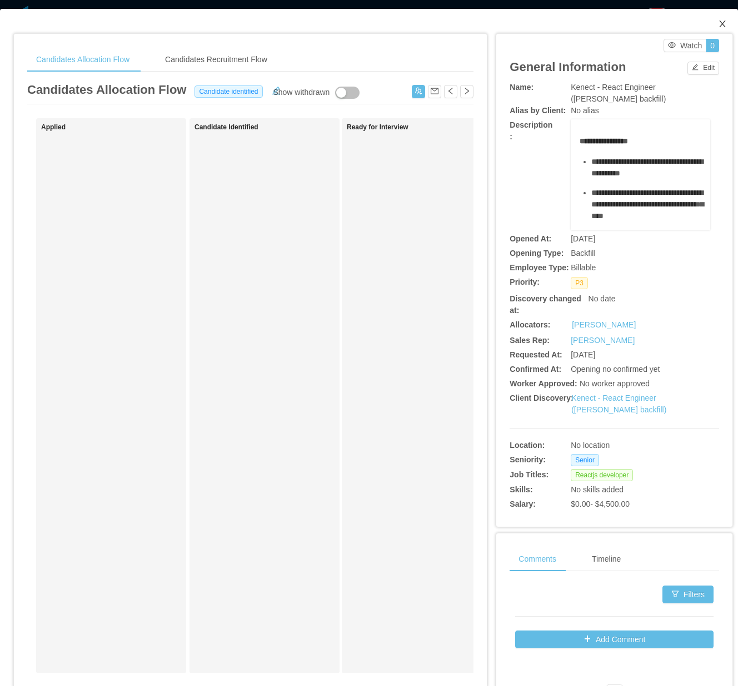
drag, startPoint x: 704, startPoint y: 29, endPoint x: 689, endPoint y: 40, distance: 18.3
click at [706, 29] on span "Close" at bounding box center [721, 24] width 31 height 31
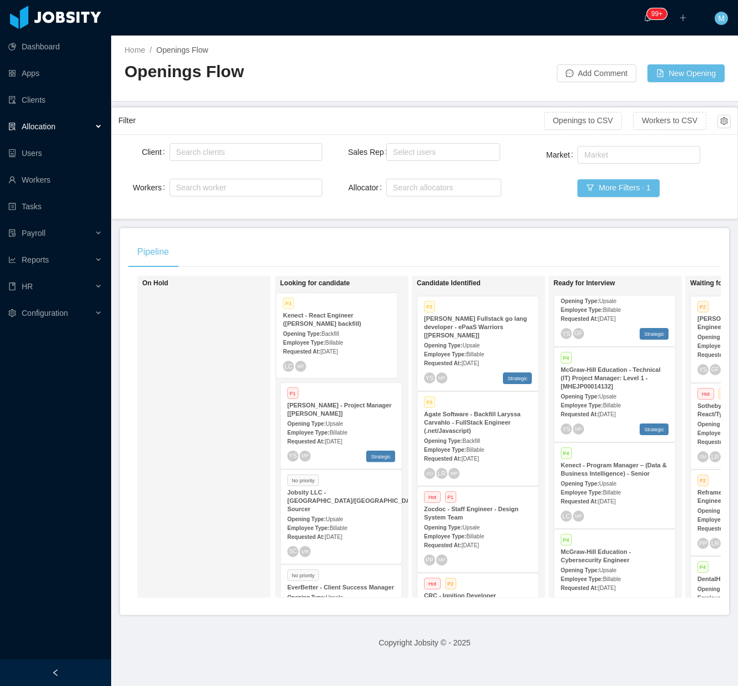
drag, startPoint x: 374, startPoint y: 351, endPoint x: 340, endPoint y: 351, distance: 34.4
click at [340, 351] on div "On Hold Looking for candidate P1 McGraw-Hill - Project Manager [Kristina Armend…" at bounding box center [424, 441] width 592 height 331
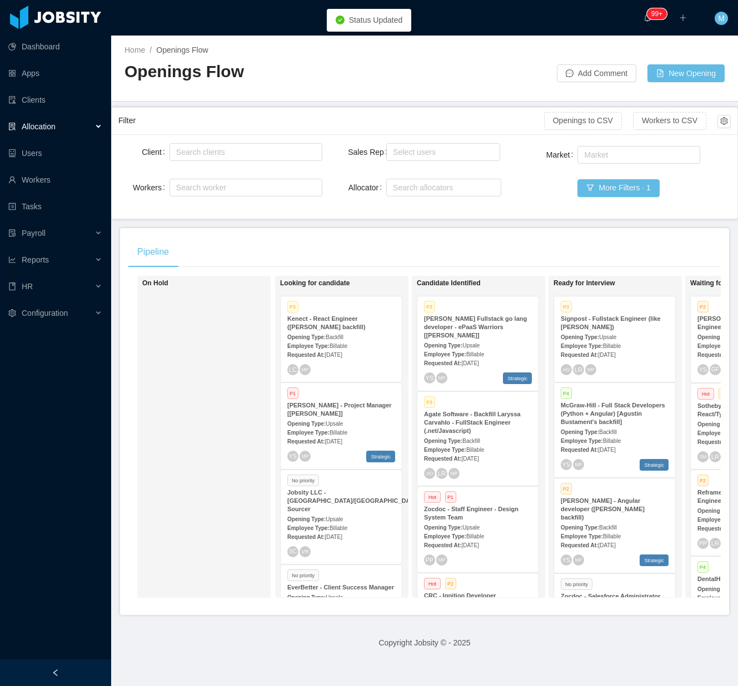
click at [572, 218] on div "Client Search clients Workers Search worker Sales Rep Select users Allocator Se…" at bounding box center [424, 176] width 625 height 84
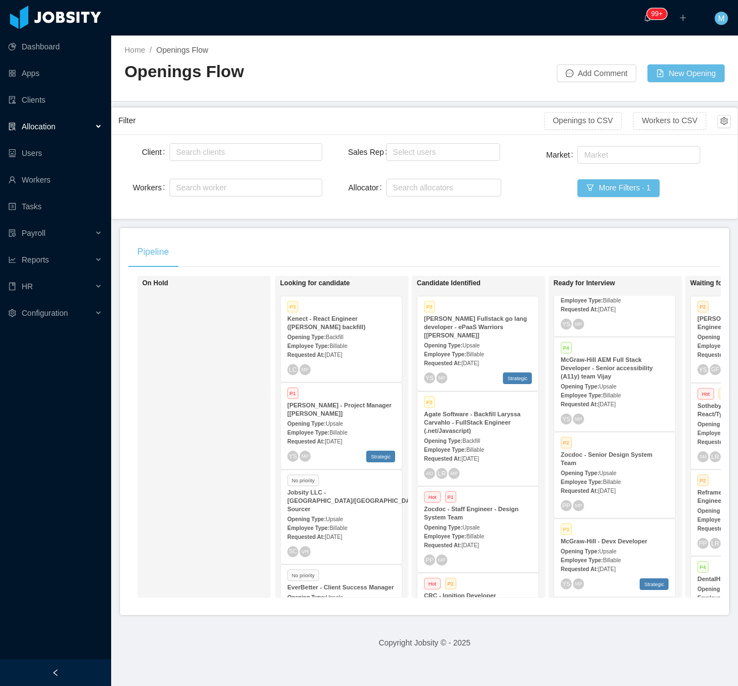
click at [646, 485] on div "Requested At: Sep 18th, 2025" at bounding box center [614, 491] width 108 height 12
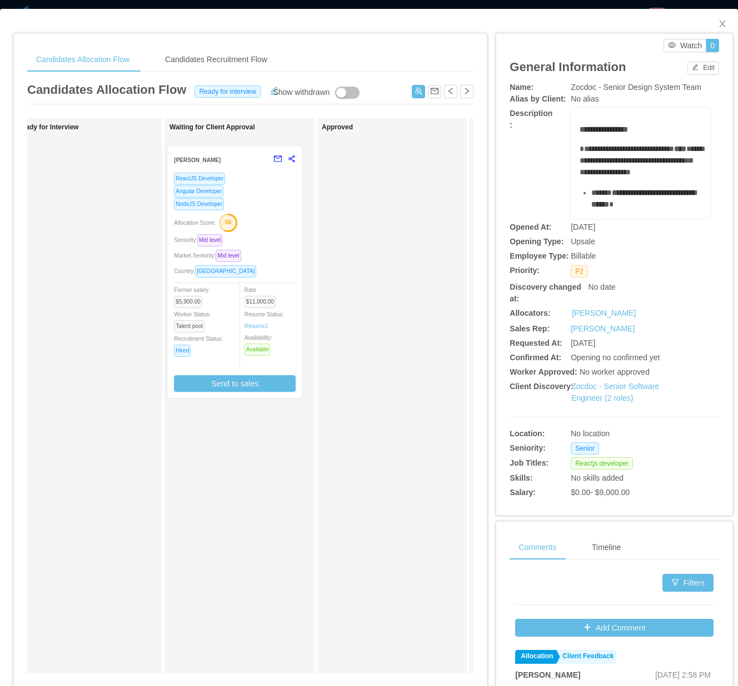
drag, startPoint x: 104, startPoint y: 275, endPoint x: 268, endPoint y: 281, distance: 163.4
click at [268, 281] on div "Applied Candidate Identified Ready for Interview Delcio Polanco ReactJS Develop…" at bounding box center [250, 400] width 446 height 564
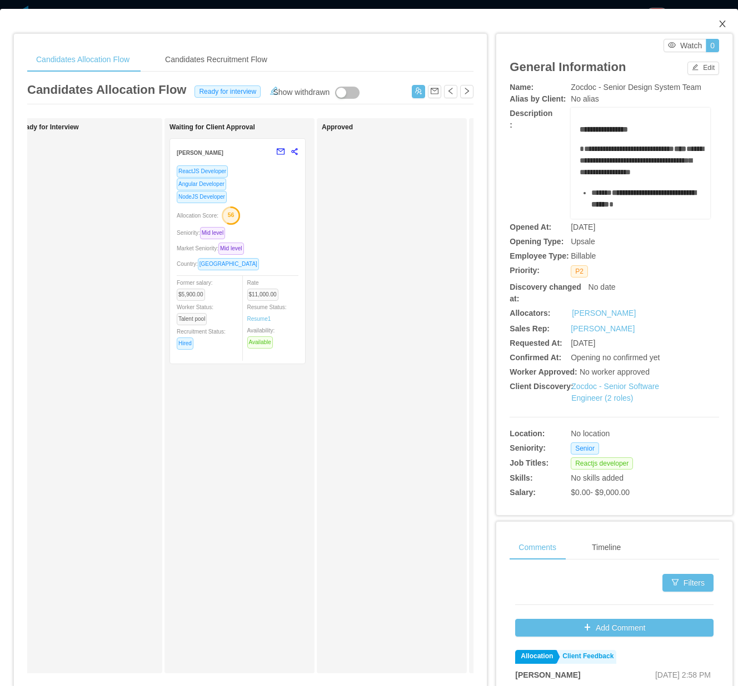
drag, startPoint x: 707, startPoint y: 26, endPoint x: 571, endPoint y: 22, distance: 135.5
click at [718, 27] on icon "icon: close" at bounding box center [722, 23] width 9 height 9
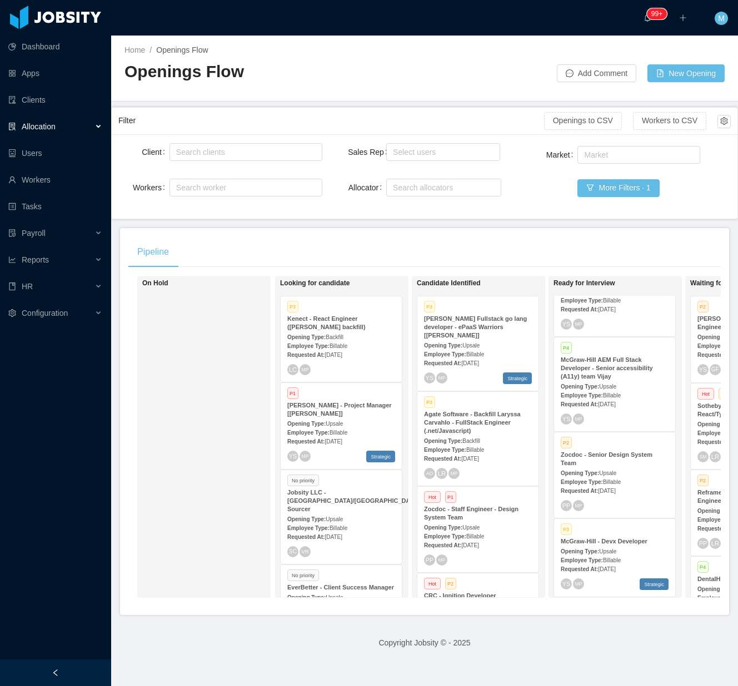
click at [239, 525] on div "On Hold" at bounding box center [220, 437] width 156 height 312
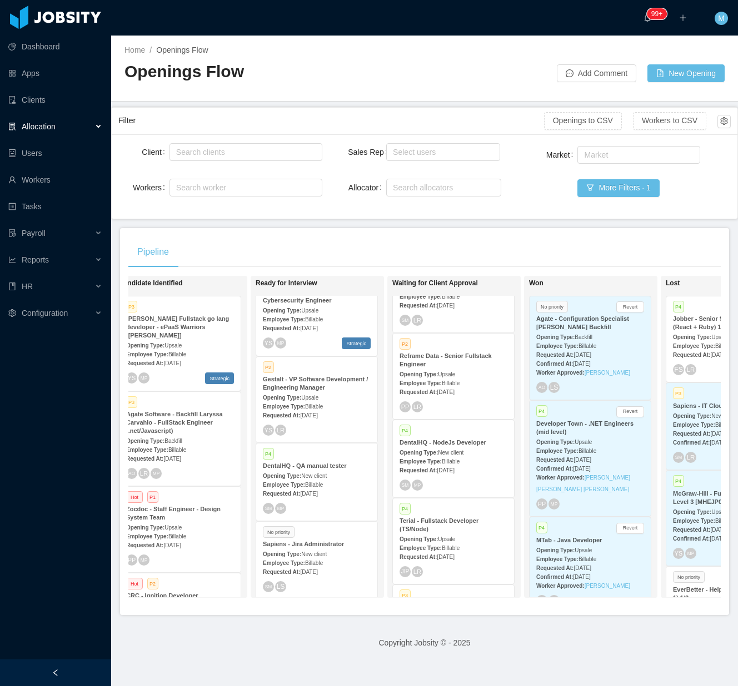
scroll to position [148, 0]
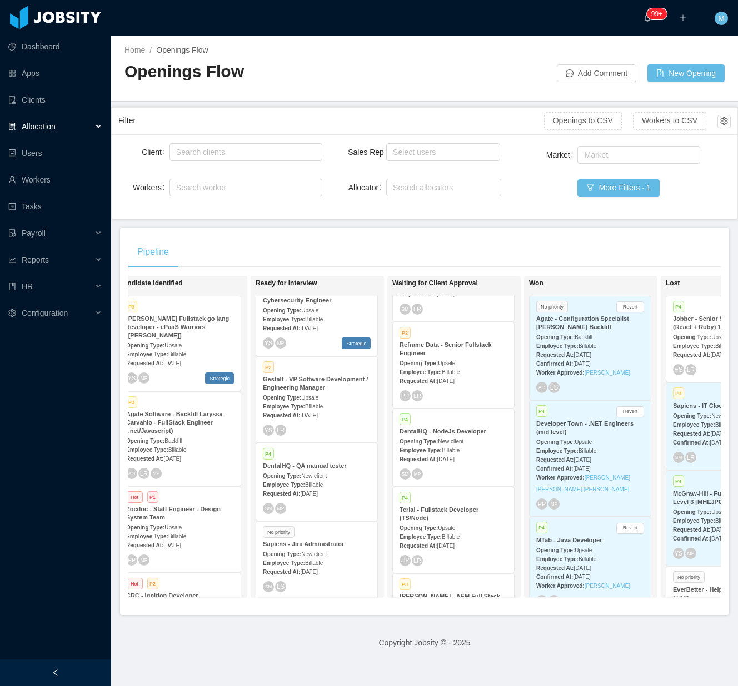
click at [480, 451] on div "Employee Type: Billable" at bounding box center [453, 450] width 108 height 12
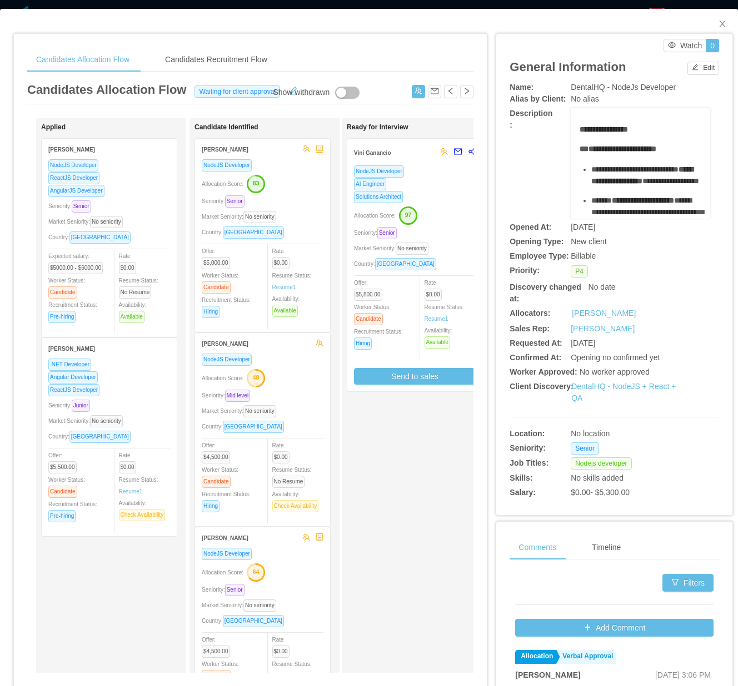
click at [378, 480] on div "Ready for Interview Vini Ganancio NodeJS Developer AI Engineer Solutions Archit…" at bounding box center [425, 395] width 156 height 545
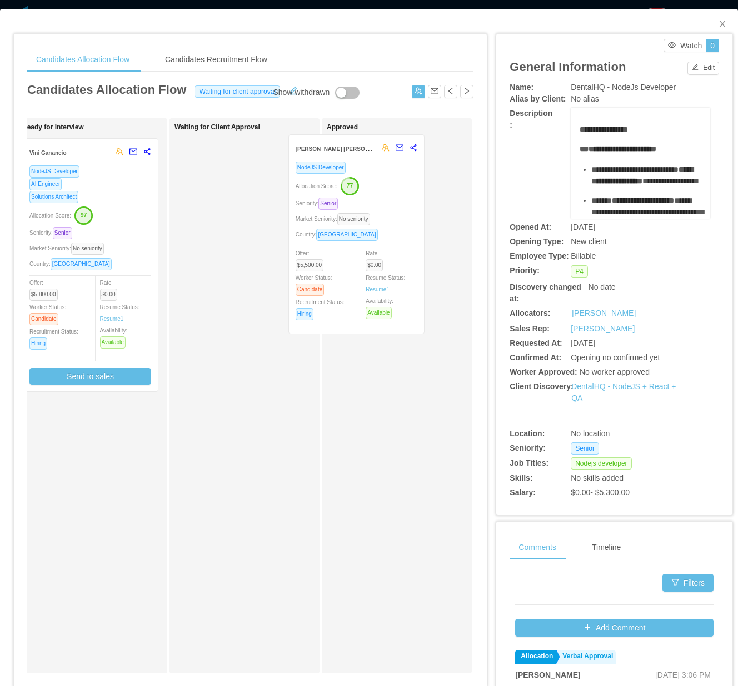
drag, startPoint x: 264, startPoint y: 271, endPoint x: 351, endPoint y: 264, distance: 86.9
click at [381, 267] on div "Applied Alexandre Brandizzi NodeJS Developer ReactJS Developer AngularJS Develo…" at bounding box center [250, 400] width 446 height 564
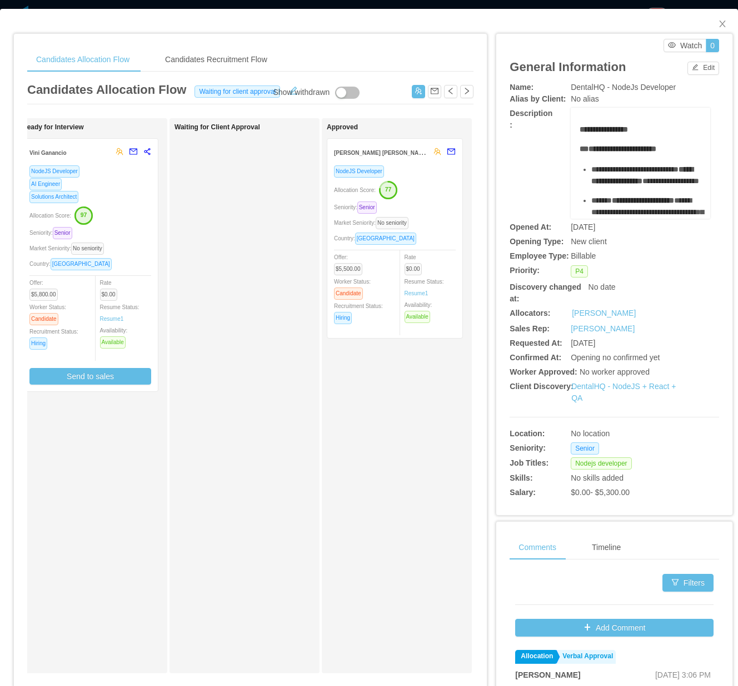
click at [136, 223] on div "Allocation Score: 97" at bounding box center [90, 215] width 122 height 18
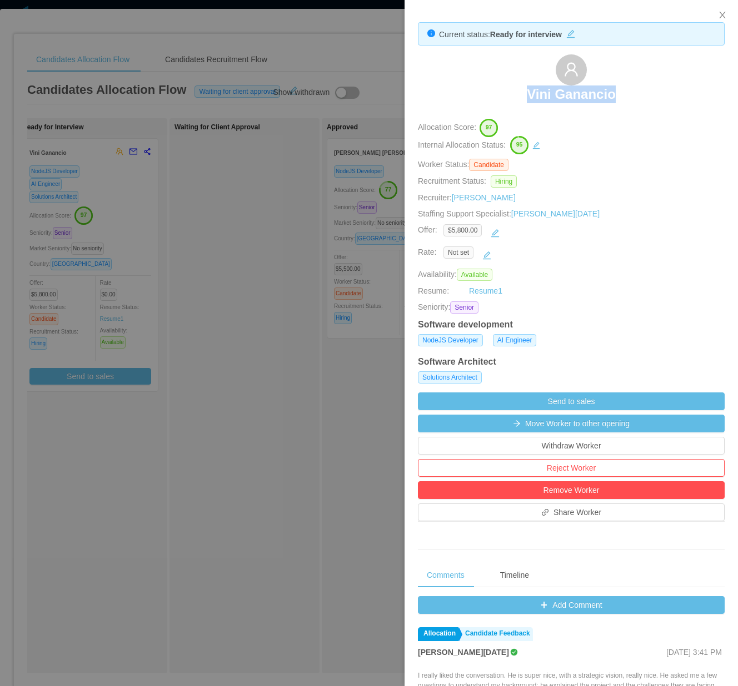
drag, startPoint x: 518, startPoint y: 96, endPoint x: 655, endPoint y: 100, distance: 137.8
click at [655, 100] on div "Vini Ganancio" at bounding box center [571, 82] width 307 height 56
copy h3 "Vini Ganancio"
click at [269, 414] on div at bounding box center [369, 343] width 738 height 686
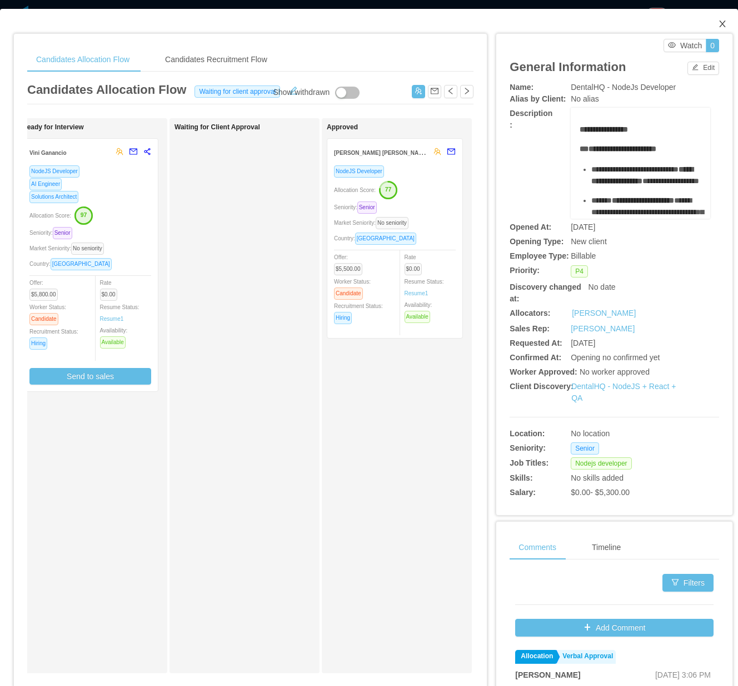
click at [710, 18] on span "Close" at bounding box center [721, 24] width 31 height 31
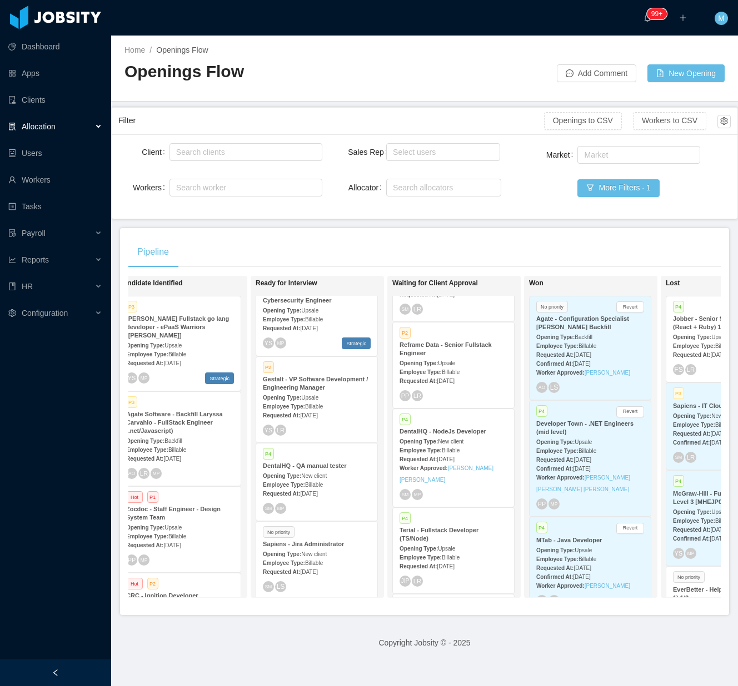
drag, startPoint x: 387, startPoint y: 242, endPoint x: 394, endPoint y: 243, distance: 6.7
click at [387, 242] on div "Pipeline" at bounding box center [424, 252] width 592 height 31
click at [425, 185] on div "Search allocators" at bounding box center [441, 187] width 97 height 11
type input "****"
click at [416, 209] on li "Merwin Ponce" at bounding box center [437, 210] width 113 height 18
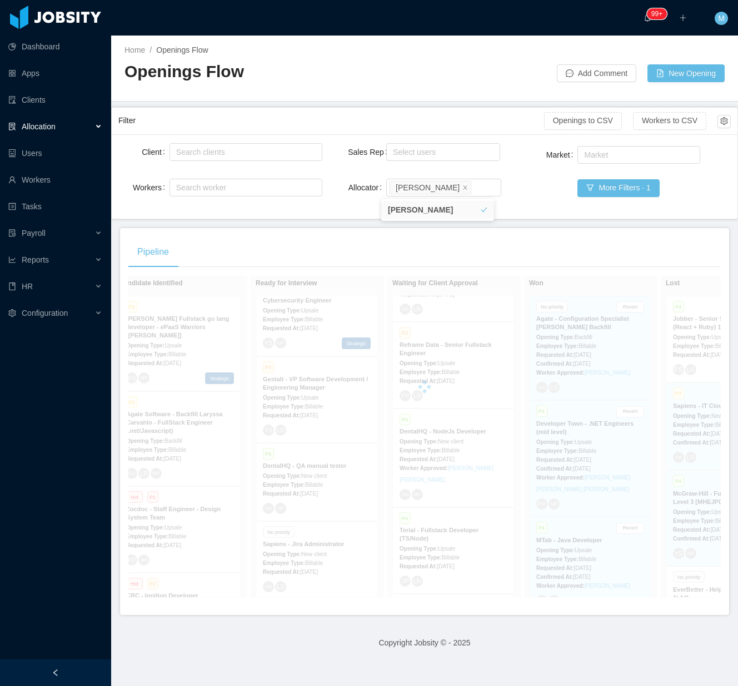
click at [513, 234] on div "Pipeline On Hold Looking for candidate P3 Kenect - React Engineer (Giancarlo He…" at bounding box center [424, 421] width 609 height 387
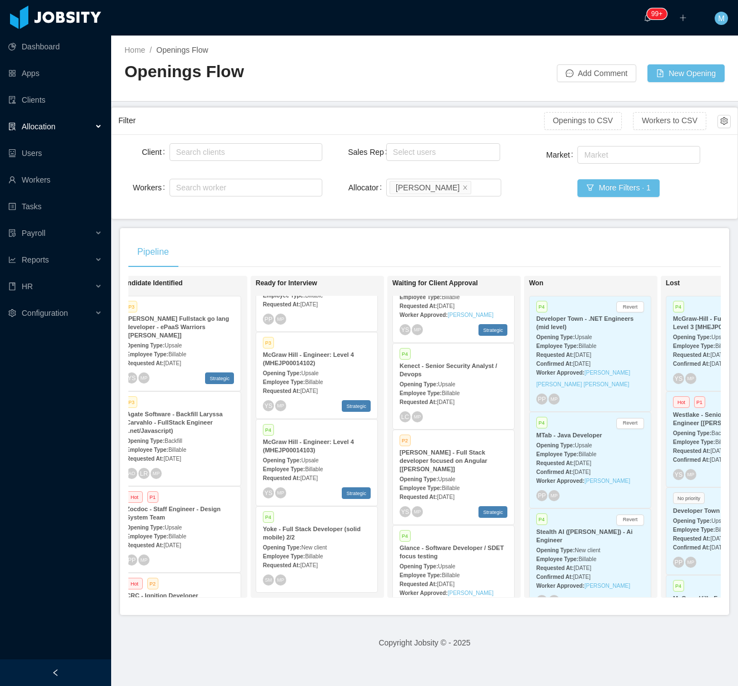
scroll to position [1358, 0]
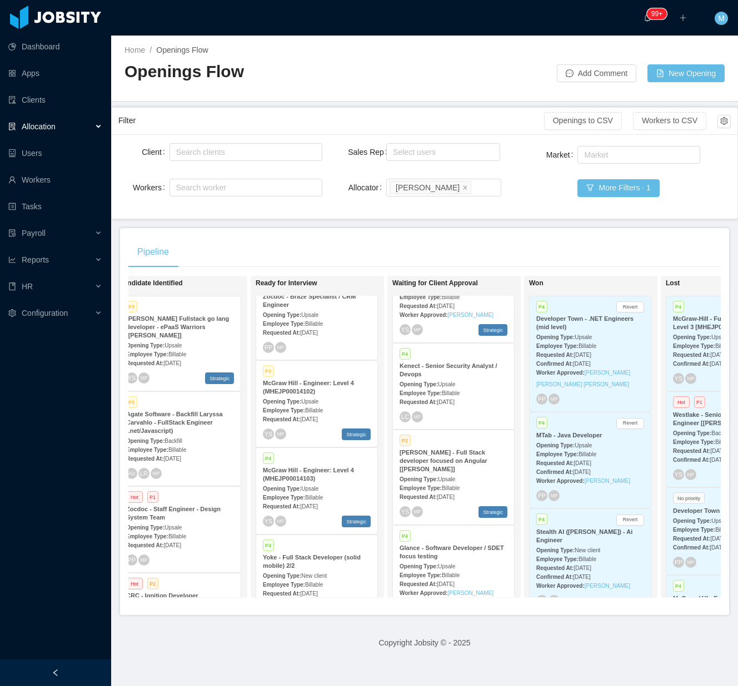
click at [409, 257] on div "Pipeline" at bounding box center [424, 252] width 592 height 31
click at [62, 669] on div at bounding box center [55, 673] width 111 height 27
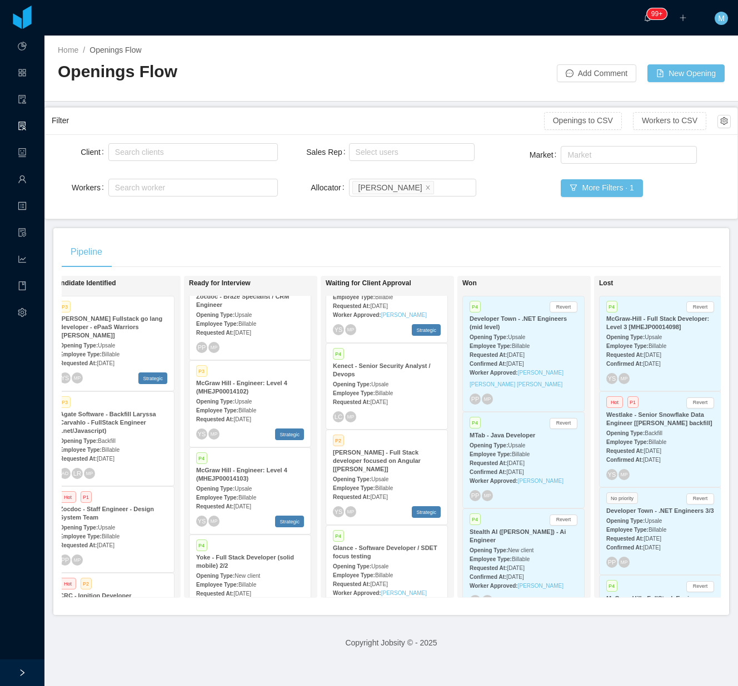
click at [269, 235] on div "Pipeline On Hold Looking for candidate P3 Kenect - React Engineer (Giancarlo He…" at bounding box center [390, 421] width 675 height 387
click at [355, 247] on div "Pipeline" at bounding box center [391, 252] width 659 height 31
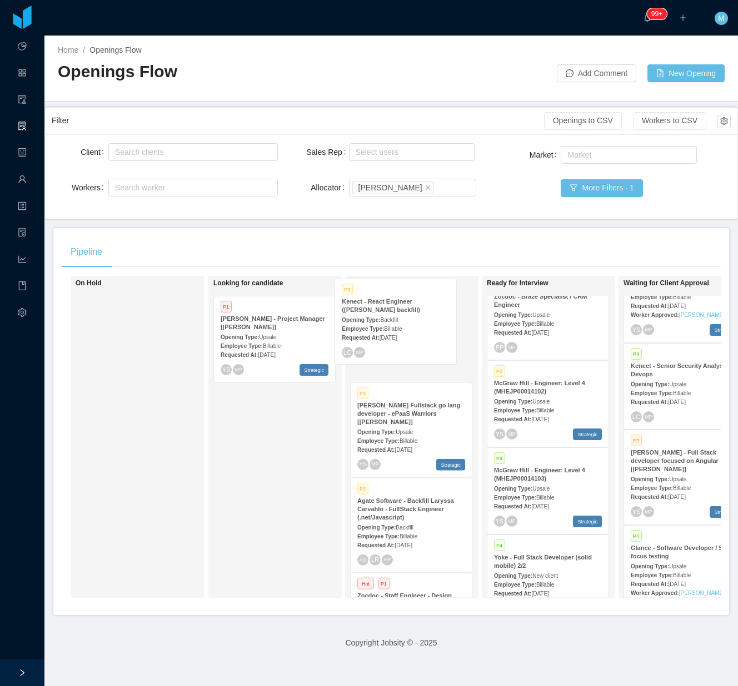
drag, startPoint x: 293, startPoint y: 354, endPoint x: 399, endPoint y: 335, distance: 107.2
click at [399, 335] on div "On Hold Looking for candidate P3 Kenect - React Engineer (Giancarlo Hernandez's…" at bounding box center [391, 441] width 659 height 331
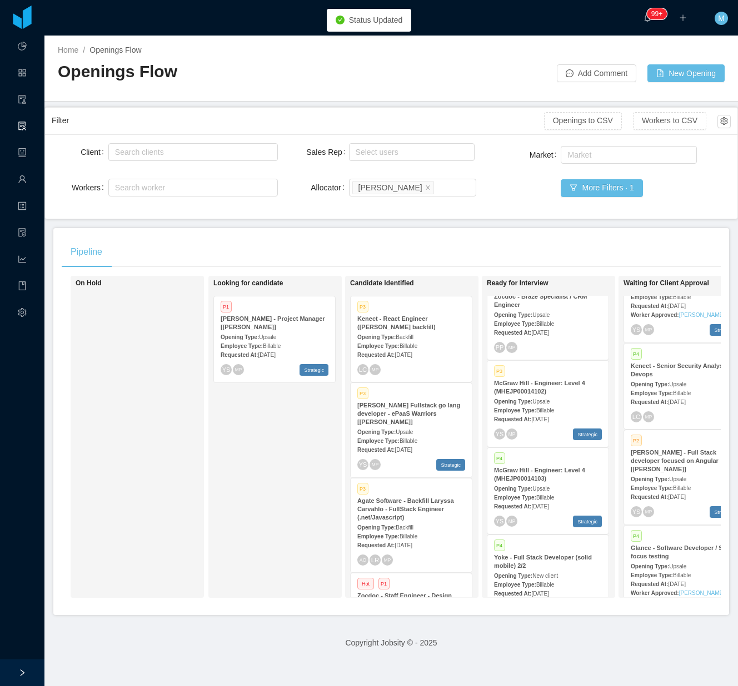
click at [412, 344] on span "Billable" at bounding box center [408, 346] width 18 height 6
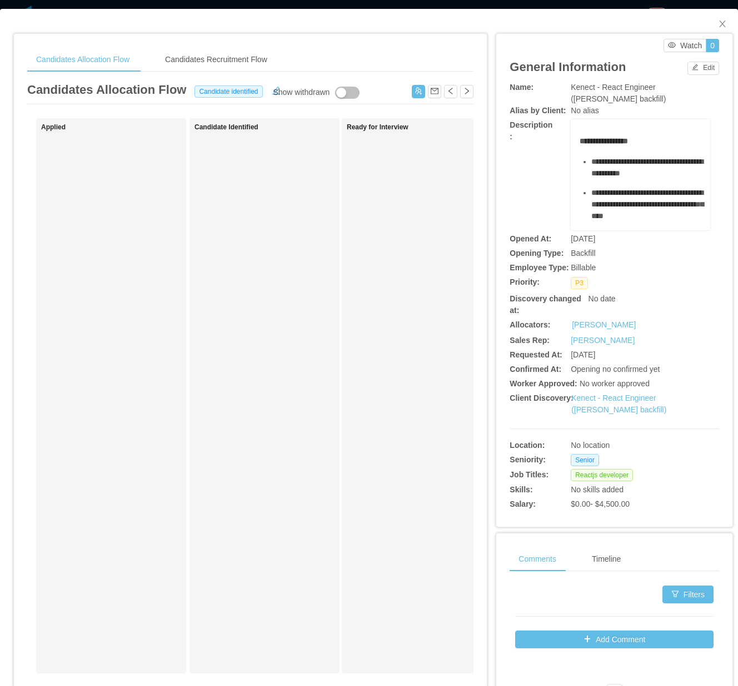
click at [377, 312] on div "Ready for Interview" at bounding box center [425, 395] width 156 height 545
click at [412, 94] on button "button" at bounding box center [418, 91] width 13 height 13
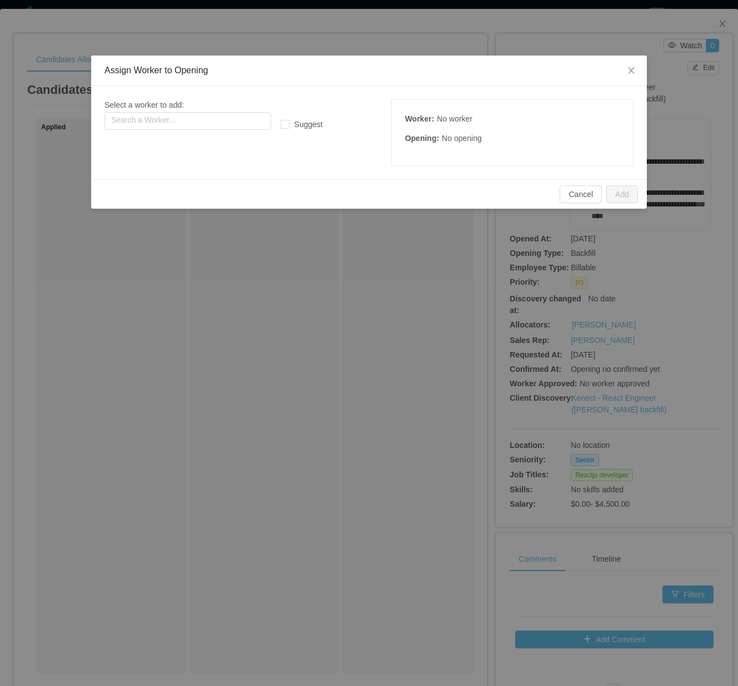
click at [210, 110] on div "Select a worker to add: Search a Worker..." at bounding box center [214, 114] width 220 height 31
click at [205, 121] on input "text" at bounding box center [187, 121] width 167 height 18
paste input "**********"
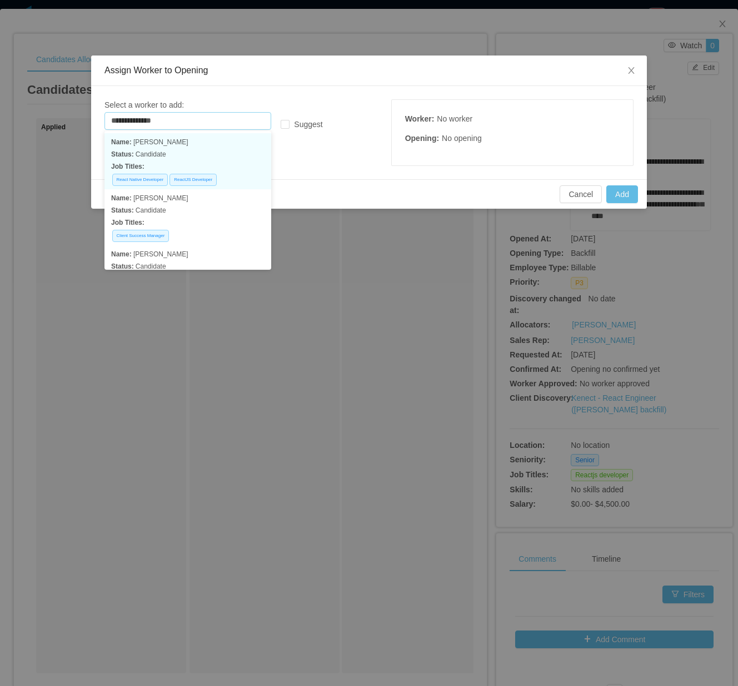
click at [192, 153] on p "Status: Candidate" at bounding box center [187, 154] width 153 height 12
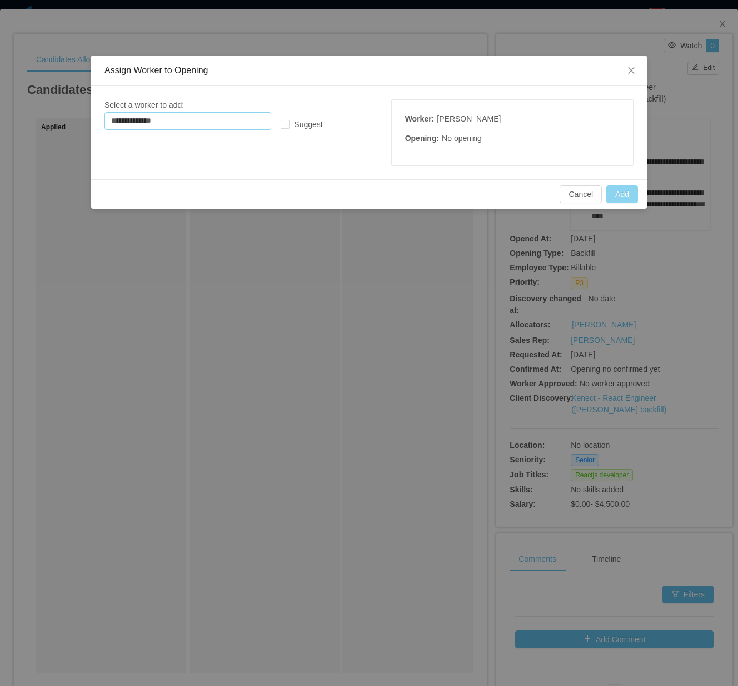
type input "**********"
click at [620, 192] on button "Add" at bounding box center [622, 194] width 32 height 18
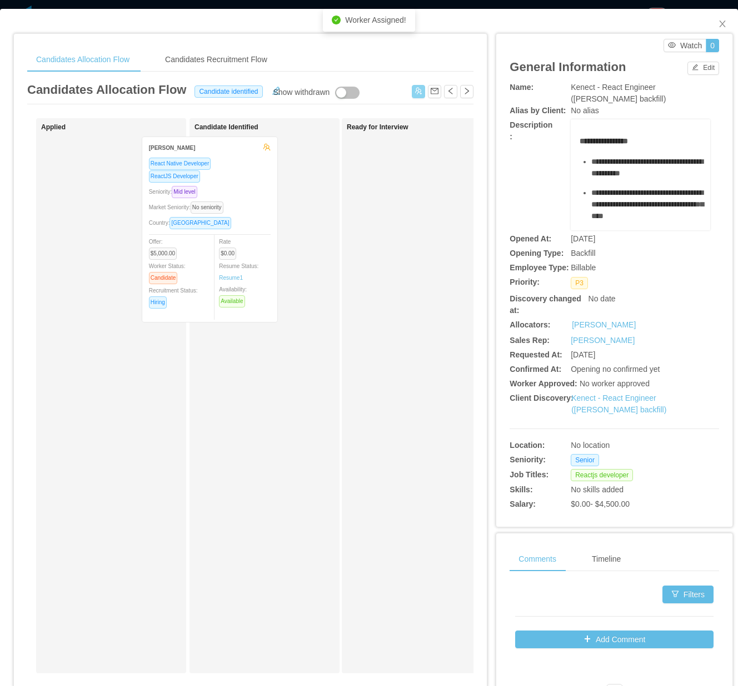
drag, startPoint x: 114, startPoint y: 264, endPoint x: 236, endPoint y: 260, distance: 121.7
click at [236, 260] on div "Applied Marcelo Mattos React Native Developer ReactJS Developer Seniority: Mid …" at bounding box center [250, 400] width 446 height 564
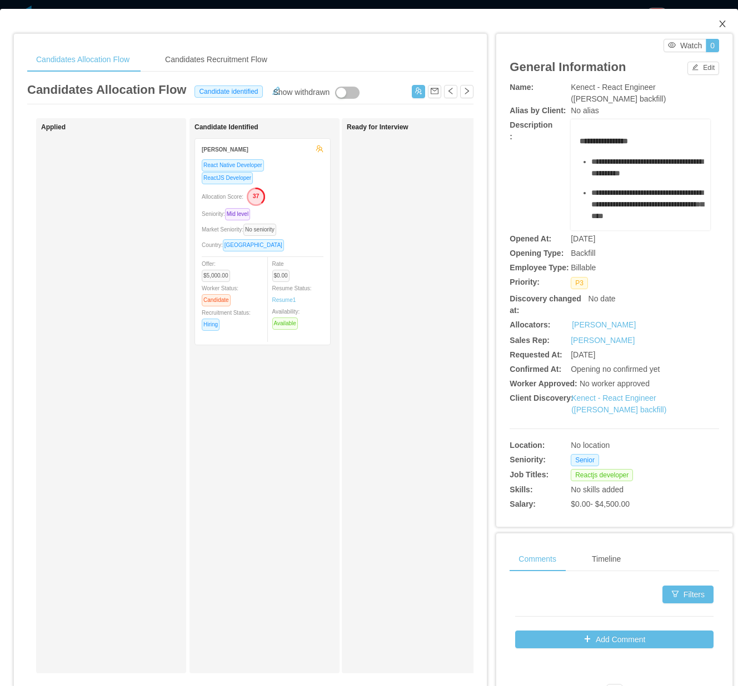
drag, startPoint x: 711, startPoint y: 22, endPoint x: 706, endPoint y: 32, distance: 10.4
click at [718, 23] on icon "icon: close" at bounding box center [722, 23] width 9 height 9
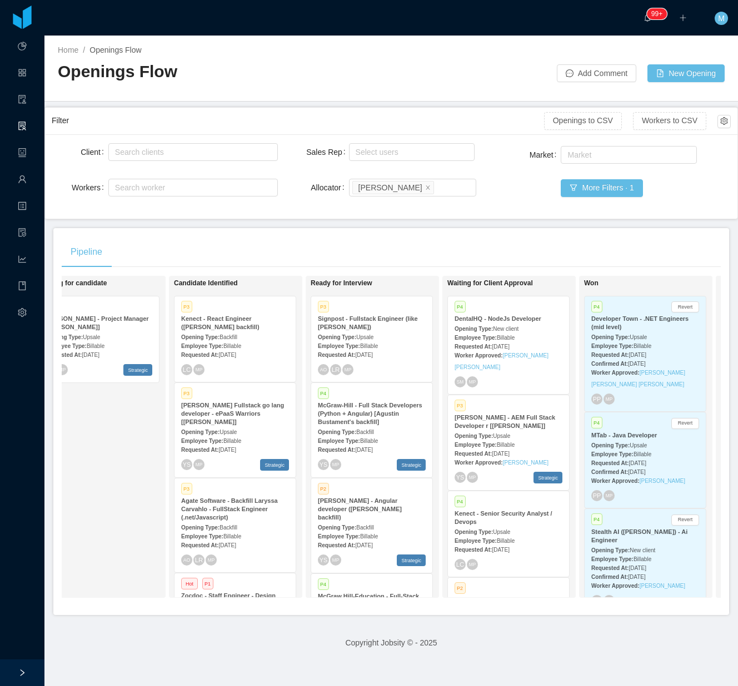
click at [506, 257] on div "Pipeline" at bounding box center [391, 252] width 659 height 31
click at [499, 245] on div "Pipeline" at bounding box center [391, 252] width 659 height 31
click at [534, 250] on div "Pipeline" at bounding box center [391, 252] width 659 height 31
click at [383, 243] on div "Pipeline" at bounding box center [391, 252] width 659 height 31
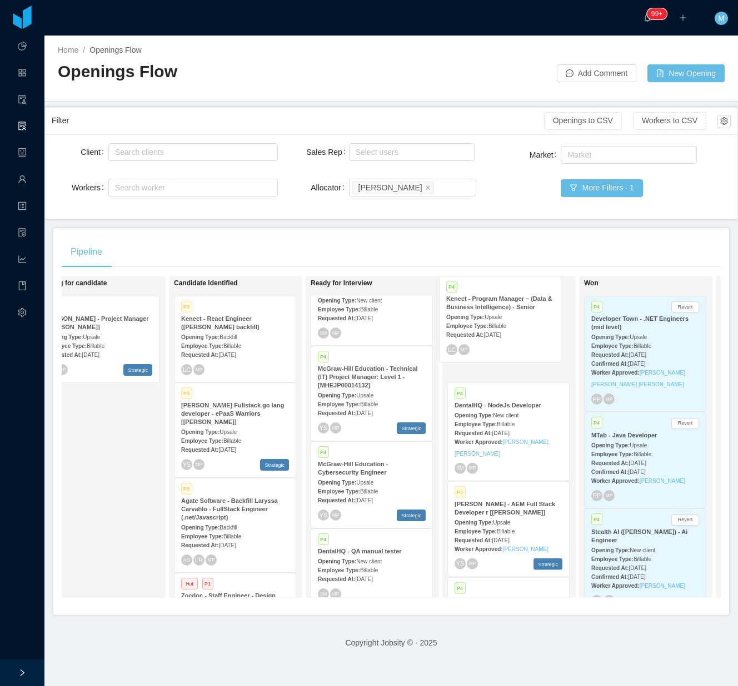
drag, startPoint x: 359, startPoint y: 471, endPoint x: 487, endPoint y: 332, distance: 189.0
click at [487, 332] on div "On Hold Looking for candidate P1 McGraw-Hill - Project Manager [Kristina Armend…" at bounding box center [391, 441] width 659 height 331
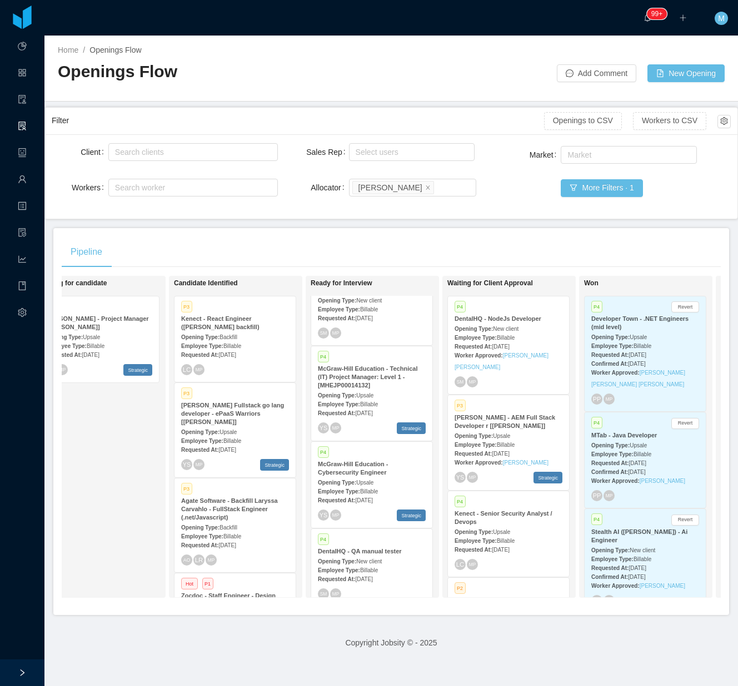
click at [510, 544] on div "Requested At: Aug 25th, 2025" at bounding box center [508, 550] width 108 height 12
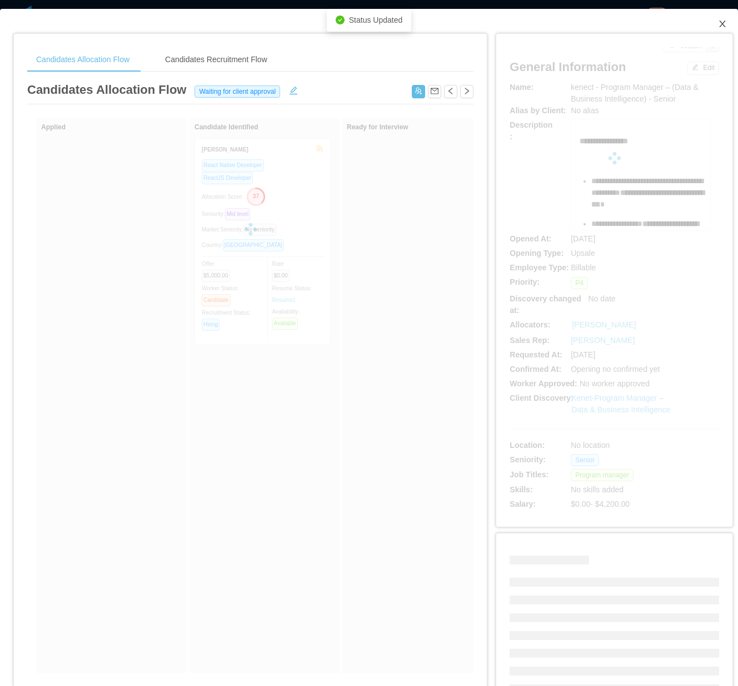
drag, startPoint x: 720, startPoint y: 27, endPoint x: 600, endPoint y: 156, distance: 176.4
click at [720, 27] on span "Close" at bounding box center [721, 24] width 31 height 31
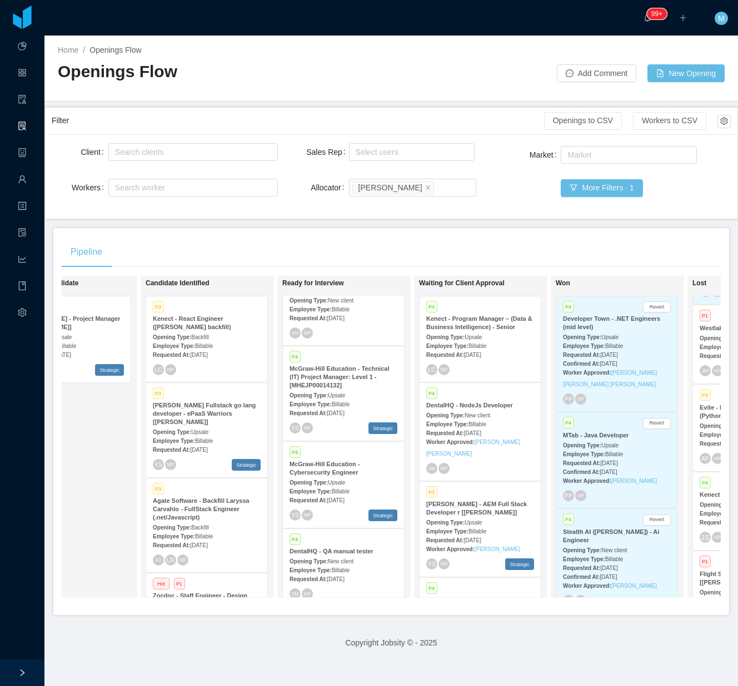
scroll to position [0, 208]
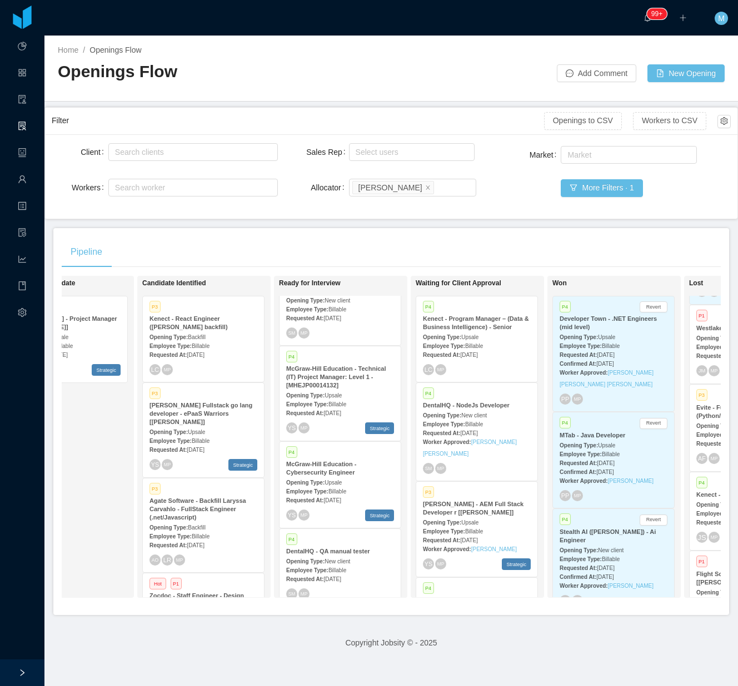
click at [500, 349] on div "Requested At: Sep 9th, 2025" at bounding box center [477, 355] width 108 height 12
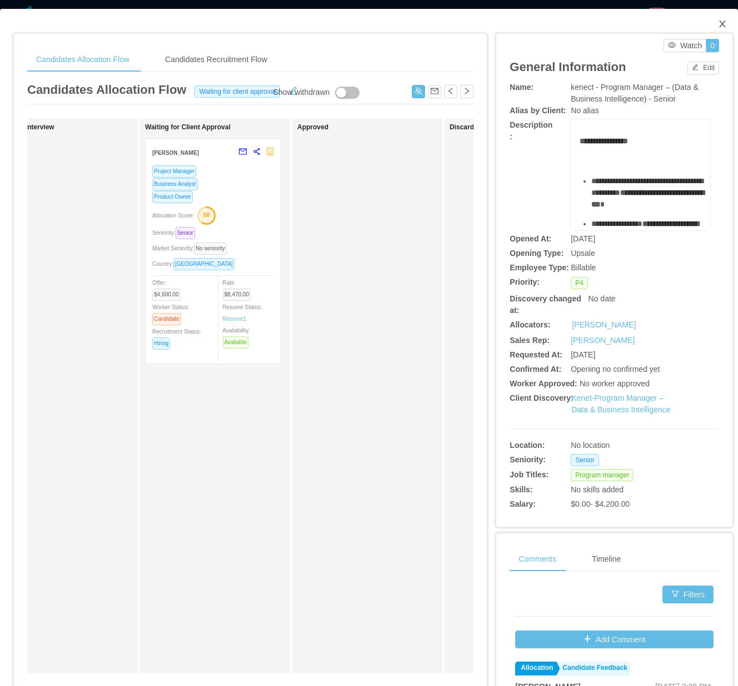
click at [718, 27] on icon "icon: close" at bounding box center [722, 23] width 9 height 9
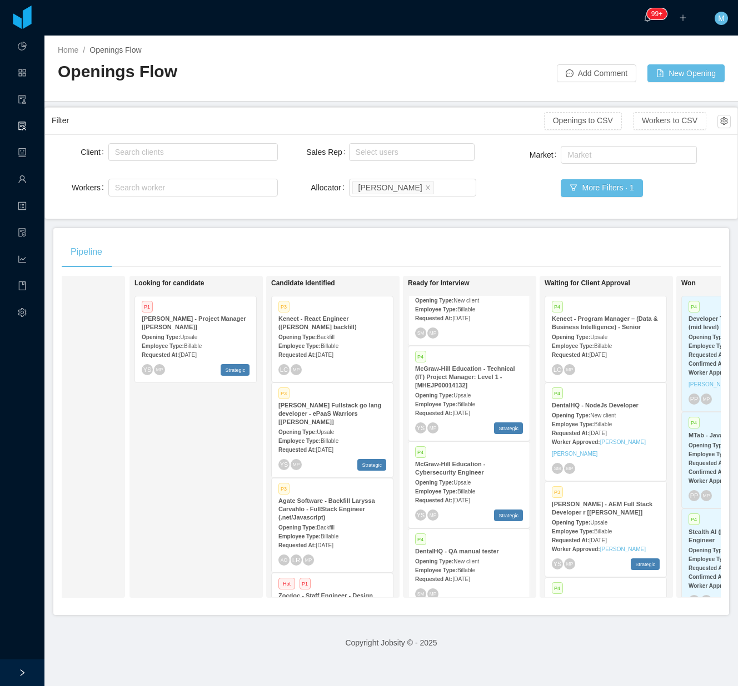
scroll to position [0, 76]
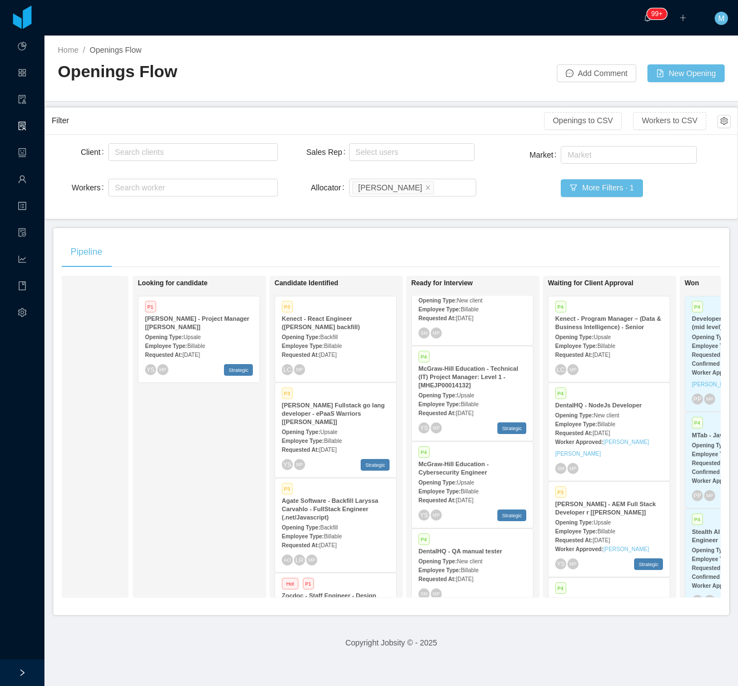
click at [197, 419] on div "Looking for candidate P1 McGraw-Hill - Project Manager [Kristina Armendaris] Op…" at bounding box center [216, 437] width 156 height 312
click at [334, 447] on span "[DATE]" at bounding box center [327, 450] width 17 height 6
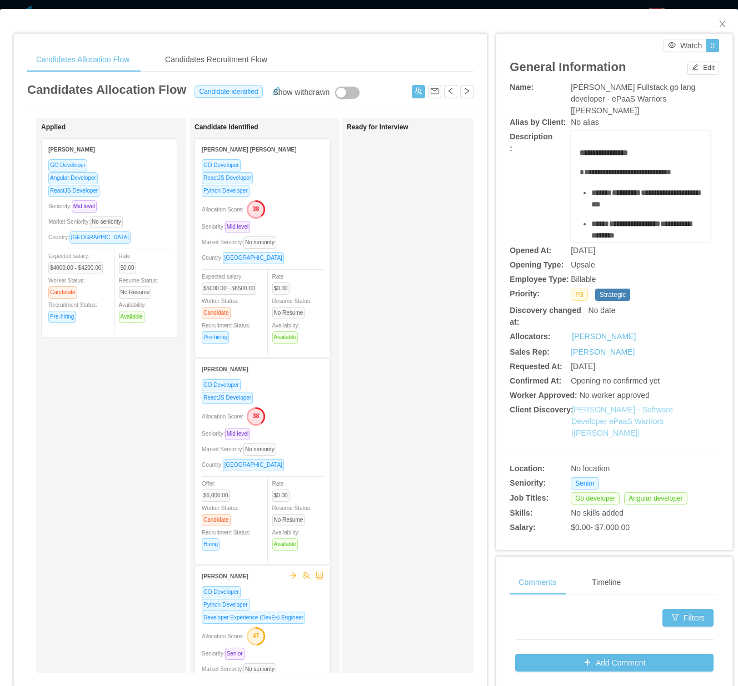
click at [587, 434] on link "McGraw-Hill - Software Developer ePaaS Warriors [Mohammed Zayeem]" at bounding box center [622, 421] width 102 height 32
click at [385, 357] on div "Ready for Interview" at bounding box center [425, 395] width 156 height 545
click at [716, 23] on span "Close" at bounding box center [721, 24] width 31 height 31
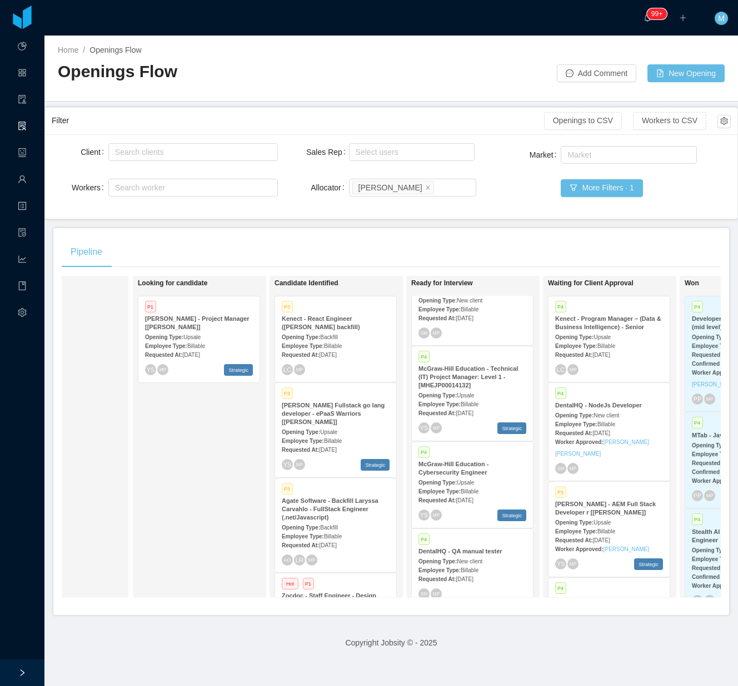
click at [305, 433] on strong "Opening Type:" at bounding box center [301, 432] width 38 height 6
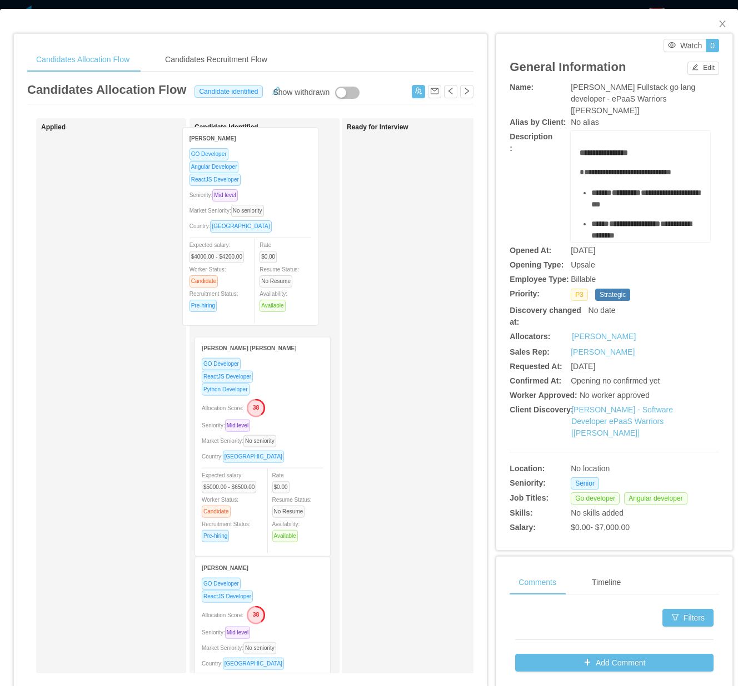
drag, startPoint x: 112, startPoint y: 305, endPoint x: 252, endPoint y: 297, distance: 140.8
click at [252, 297] on div "Applied Pablo Servin GO Developer Angular Developer ReactJS Developer Seniority…" at bounding box center [250, 400] width 446 height 564
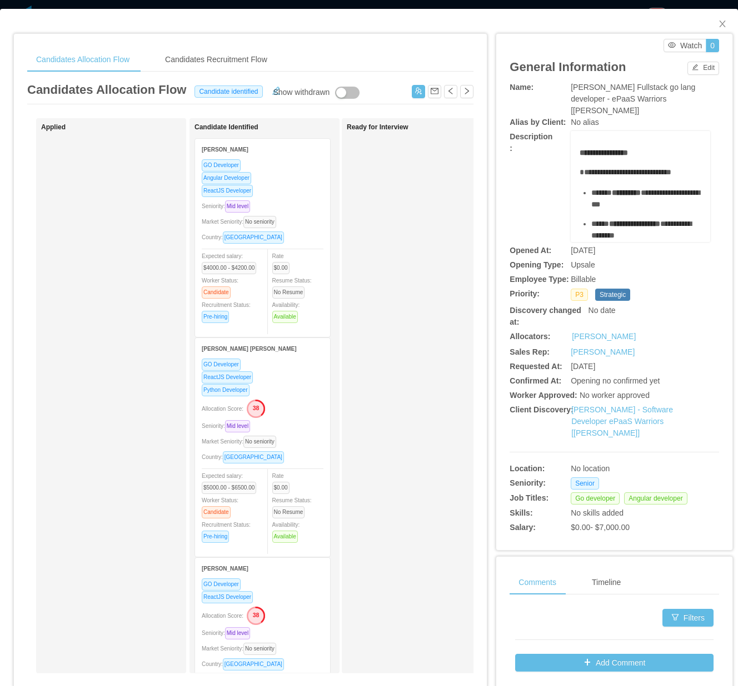
click at [304, 212] on div "Seniority: Mid level" at bounding box center [263, 206] width 122 height 13
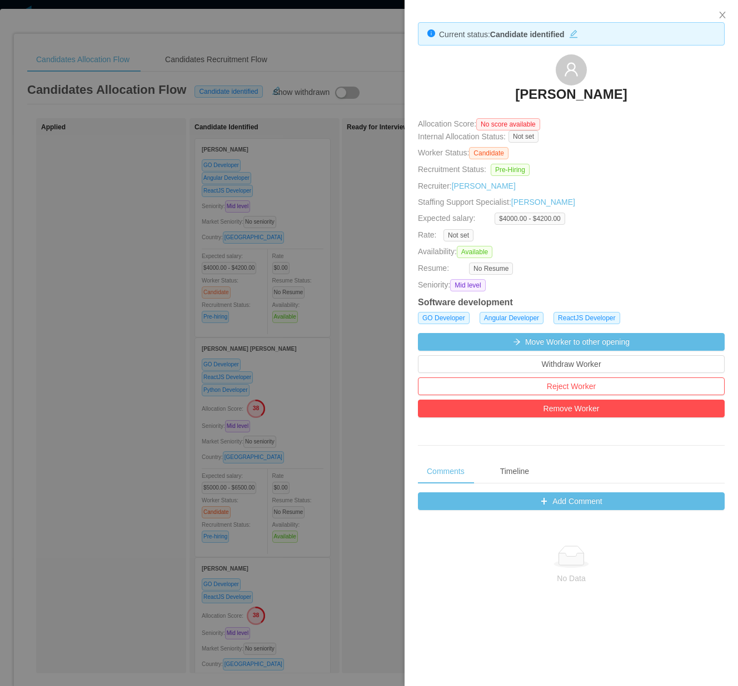
click at [207, 294] on div at bounding box center [369, 343] width 738 height 686
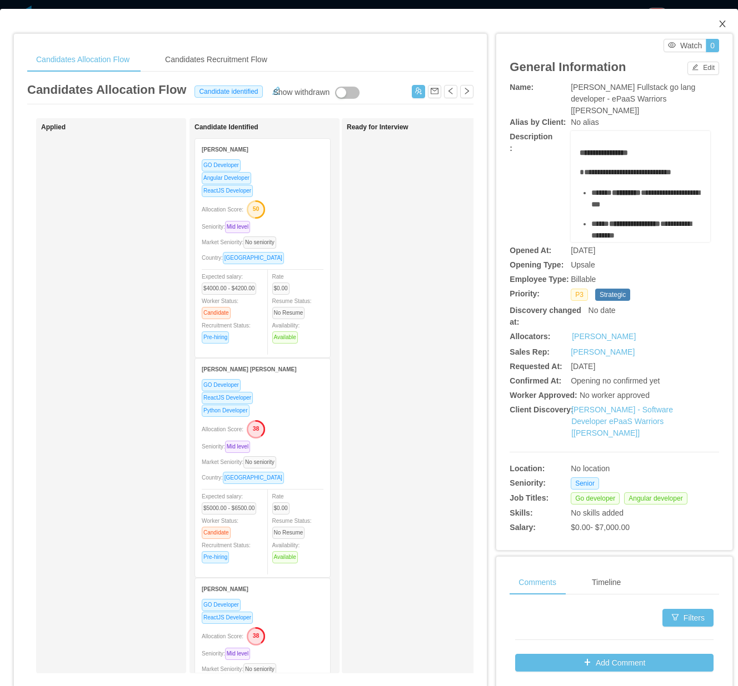
click at [718, 23] on icon "icon: close" at bounding box center [722, 23] width 9 height 9
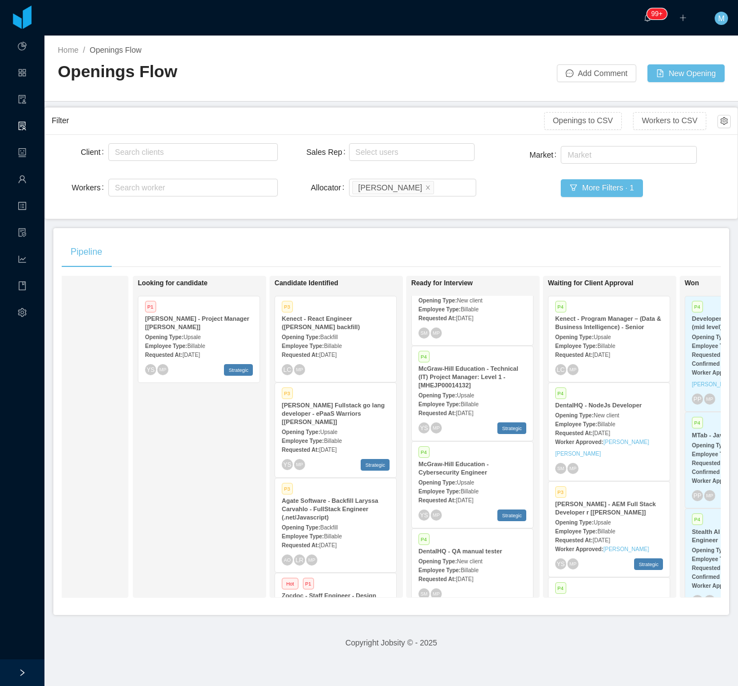
scroll to position [670, 0]
click at [442, 485] on div "Employee Type: Billable" at bounding box center [472, 491] width 108 height 12
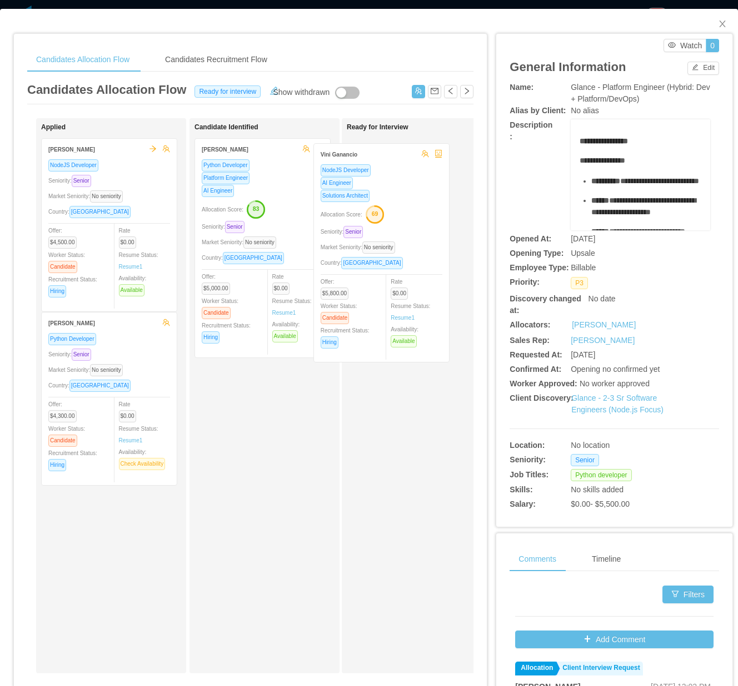
drag, startPoint x: 296, startPoint y: 288, endPoint x: 414, endPoint y: 292, distance: 118.4
click at [414, 292] on div "Applied Rodrigo Moreira de Matos NodeJS Developer Seniority: Senior Market Seni…" at bounding box center [250, 400] width 446 height 564
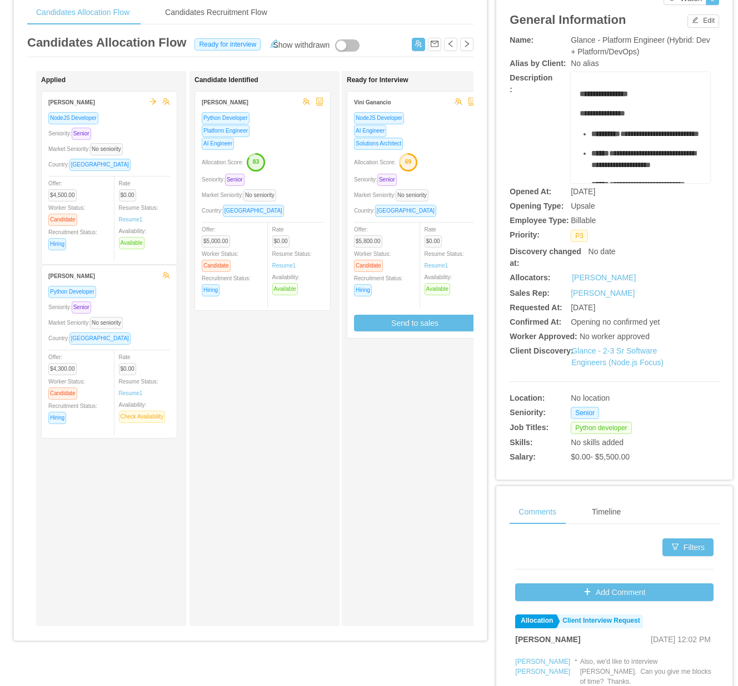
scroll to position [74, 0]
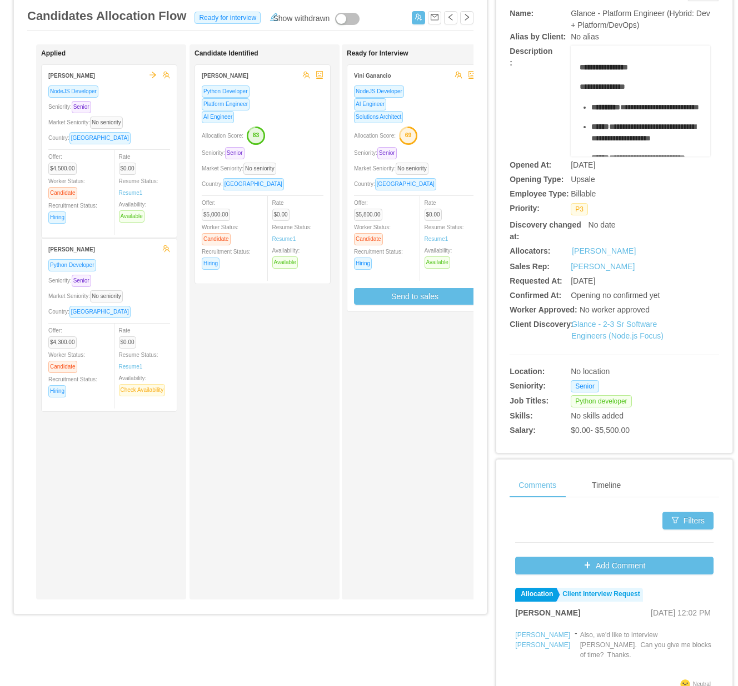
drag, startPoint x: 194, startPoint y: 633, endPoint x: 297, endPoint y: 629, distance: 102.8
click at [299, 622] on div "Candidates Allocation Flow Candidates Recruitment Flow Candidates Allocation Fl…" at bounding box center [250, 291] width 473 height 662
drag, startPoint x: 245, startPoint y: 532, endPoint x: 243, endPoint y: 542, distance: 10.4
click at [245, 538] on div "Candidate Identified Ashutosh Dhanda Python Developer Platform Engineer AI Engi…" at bounding box center [272, 321] width 156 height 545
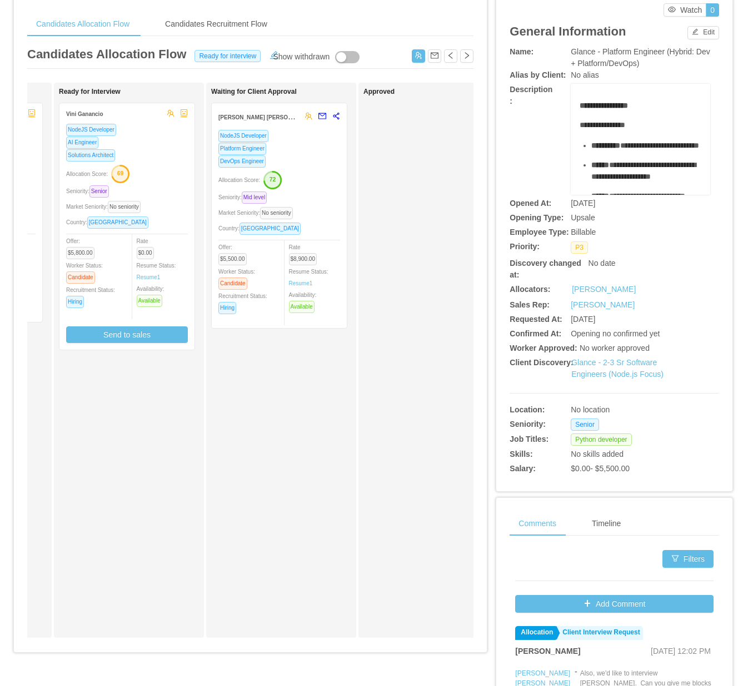
scroll to position [0, 0]
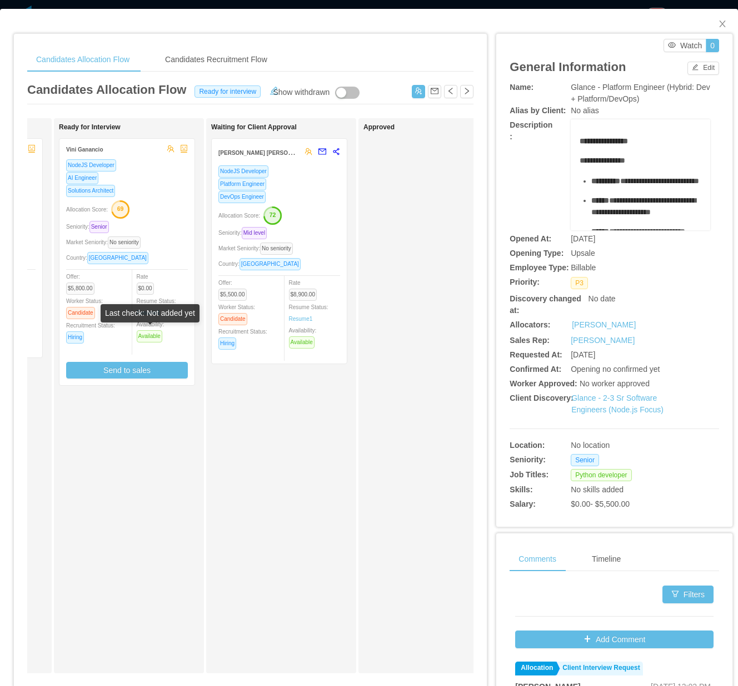
click at [158, 314] on div "Last check: Not added yet" at bounding box center [150, 313] width 99 height 18
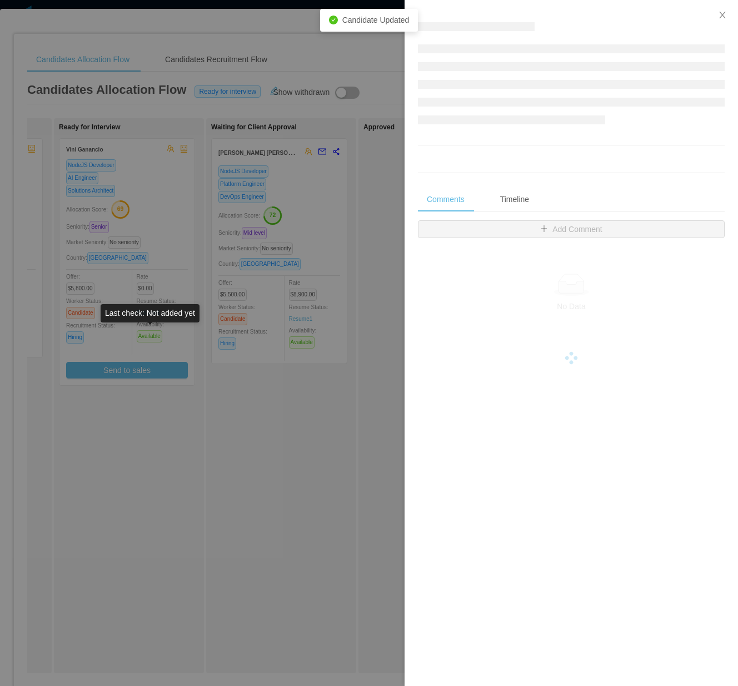
click at [152, 311] on div "Last check: Not added yet" at bounding box center [150, 313] width 99 height 18
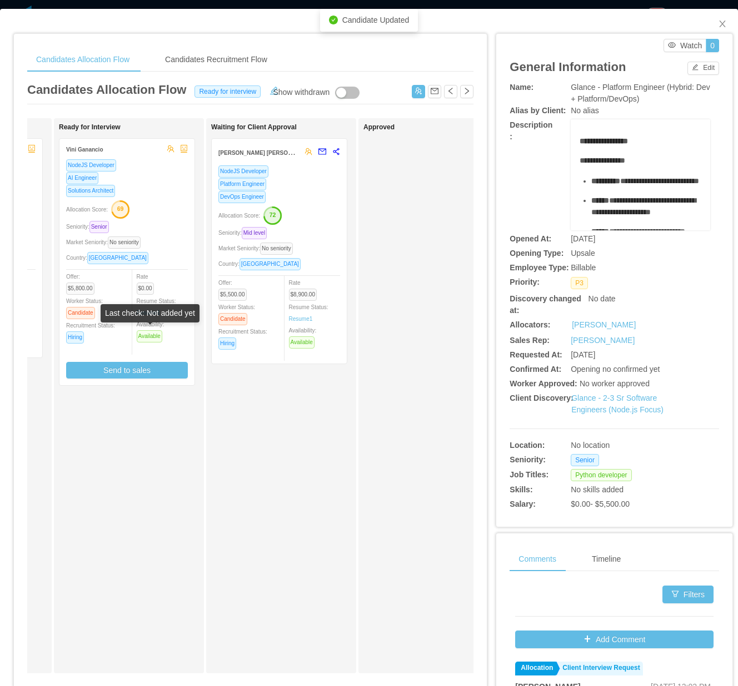
click at [144, 310] on div "Last check: Not added yet" at bounding box center [150, 313] width 99 height 18
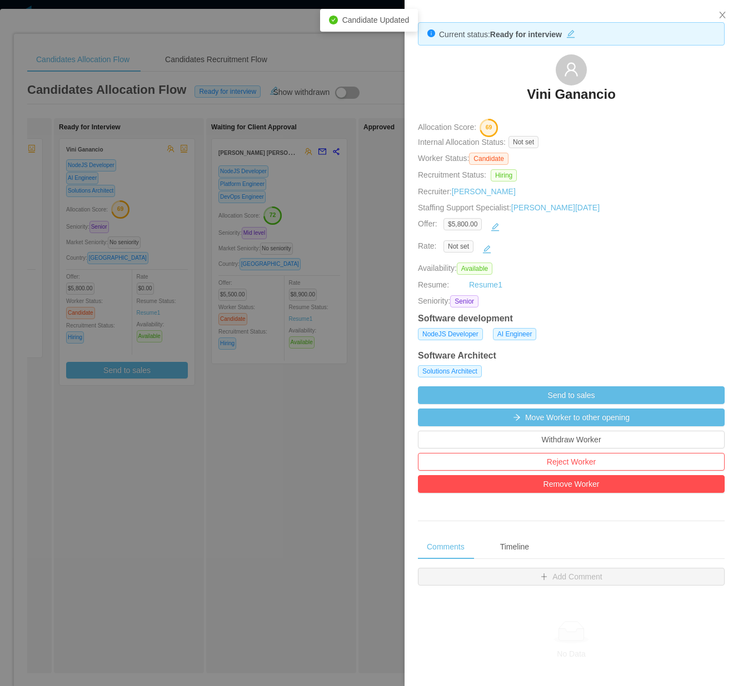
drag, startPoint x: 173, startPoint y: 428, endPoint x: 144, endPoint y: 289, distance: 141.3
click at [172, 427] on div at bounding box center [369, 343] width 738 height 686
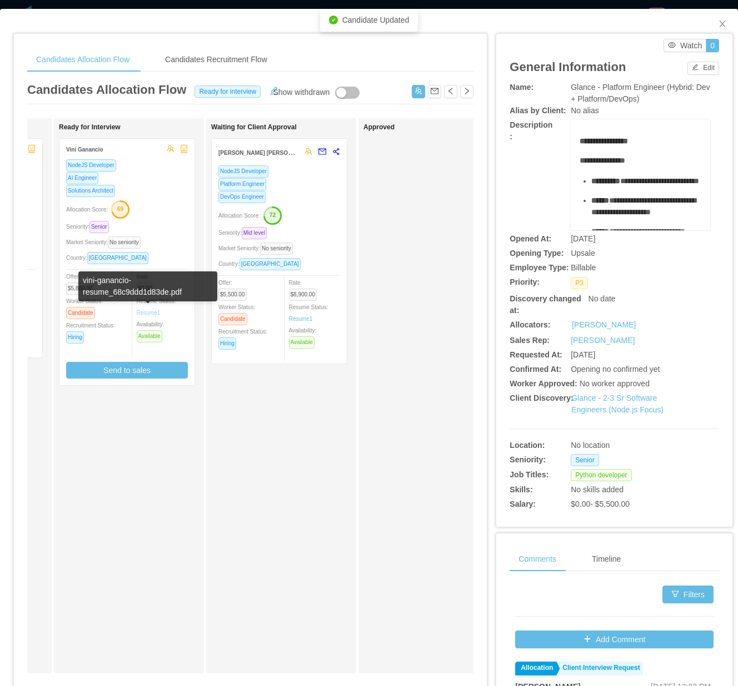
click at [149, 311] on link "Resume 1" at bounding box center [149, 313] width 24 height 8
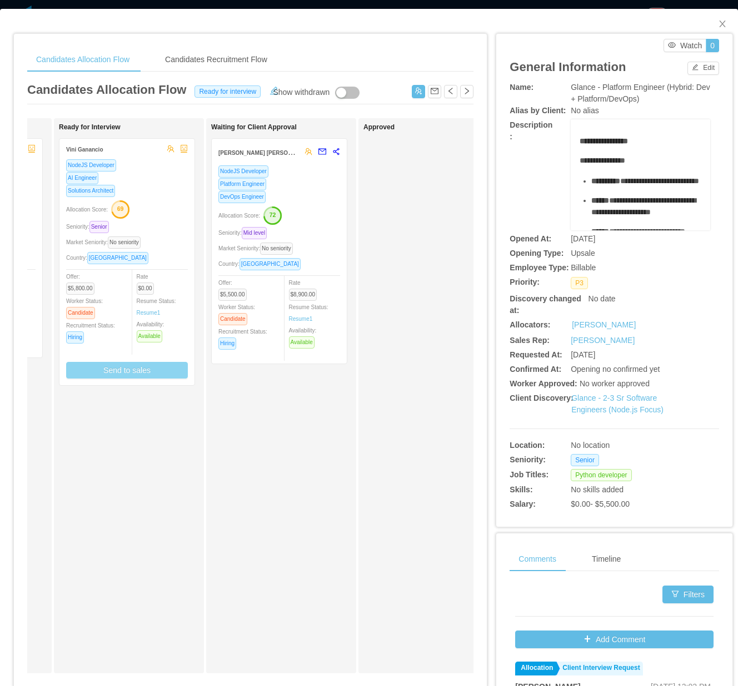
drag, startPoint x: 147, startPoint y: 376, endPoint x: 153, endPoint y: 374, distance: 6.3
click at [147, 376] on button "Send to sales" at bounding box center [127, 370] width 122 height 17
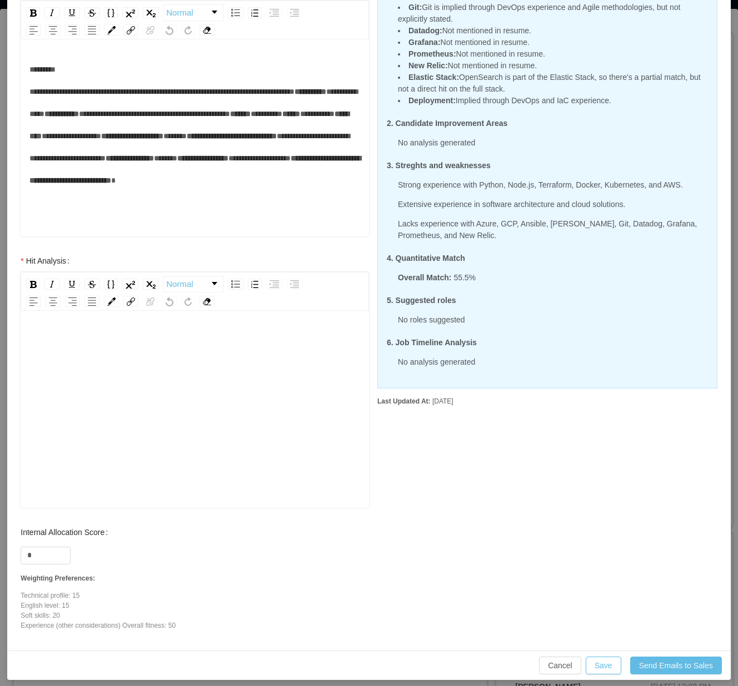
scroll to position [225, 0]
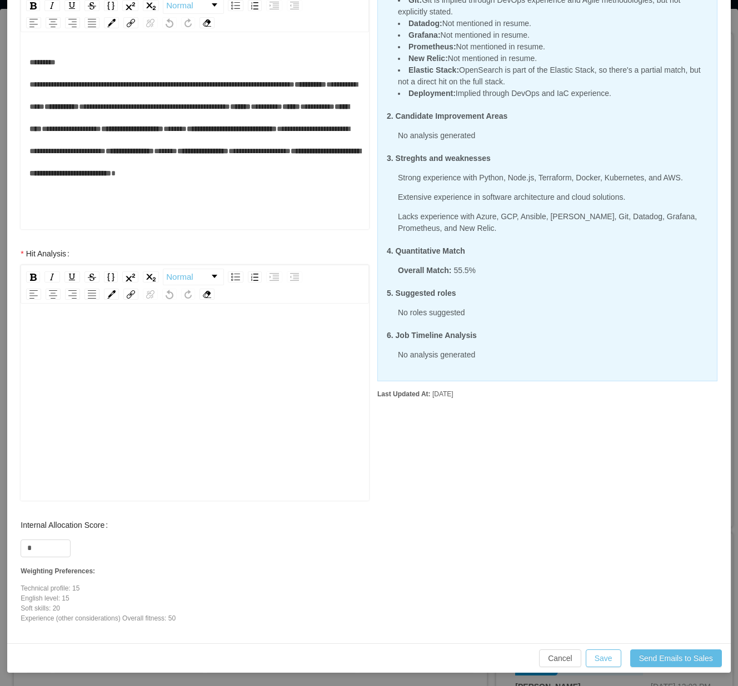
click at [170, 431] on div "rdw-editor" at bounding box center [194, 420] width 331 height 194
click at [44, 549] on input "*" at bounding box center [45, 548] width 49 height 17
type input "**"
click at [101, 374] on div "rdw-editor" at bounding box center [194, 420] width 331 height 194
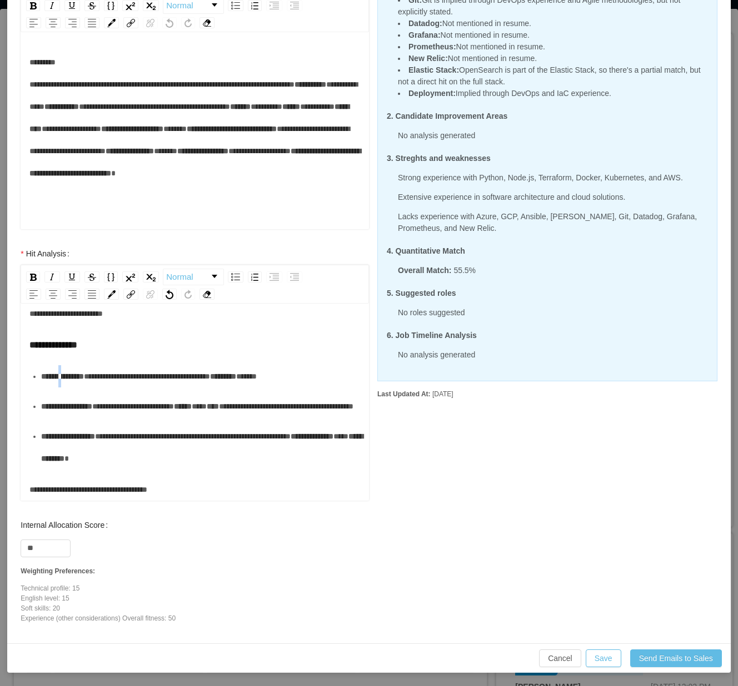
click at [72, 365] on div "**********" at bounding box center [200, 376] width 319 height 22
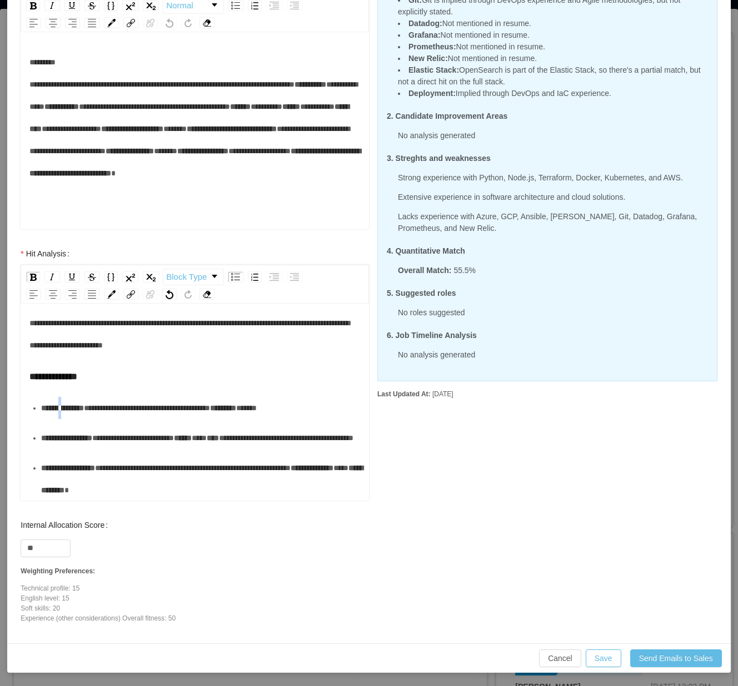
scroll to position [0, 0]
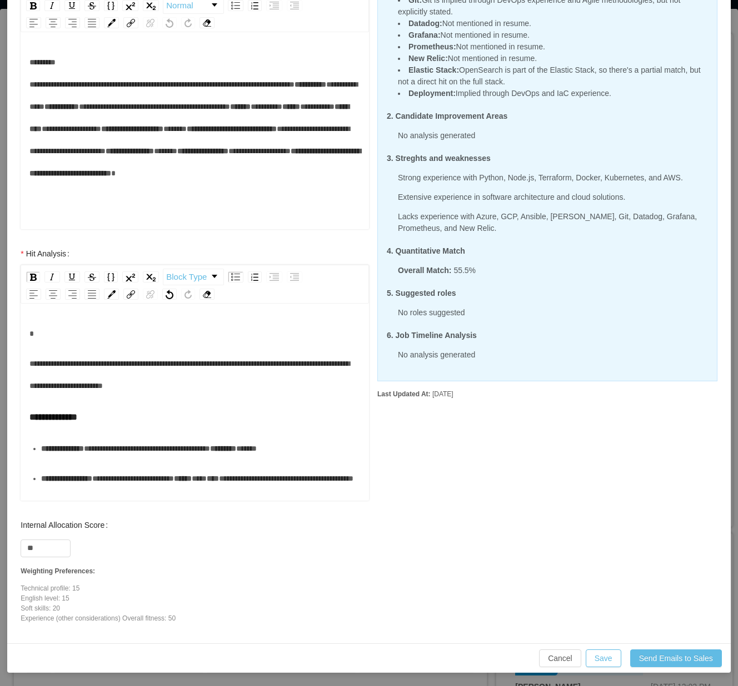
click at [74, 360] on span "**********" at bounding box center [189, 375] width 320 height 30
click at [54, 360] on span "**********" at bounding box center [189, 375] width 320 height 30
click at [258, 380] on div "**********" at bounding box center [194, 375] width 331 height 44
click at [32, 362] on span "**********" at bounding box center [189, 375] width 320 height 30
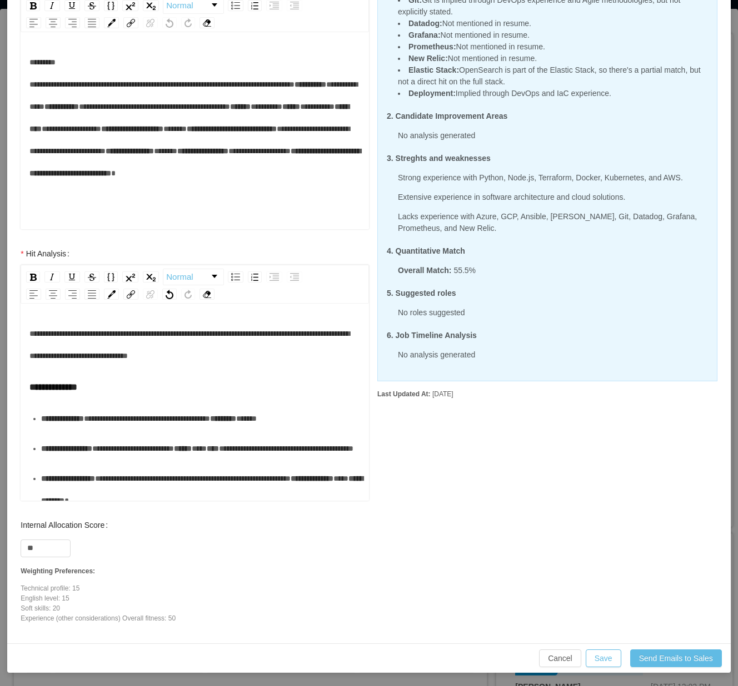
click at [174, 334] on span "**********" at bounding box center [189, 345] width 320 height 30
click at [176, 334] on span "**********" at bounding box center [189, 345] width 320 height 30
click at [204, 332] on span "**********" at bounding box center [189, 345] width 320 height 30
click at [290, 361] on div "**********" at bounding box center [194, 345] width 331 height 44
click at [144, 369] on div "**********" at bounding box center [194, 433] width 331 height 220
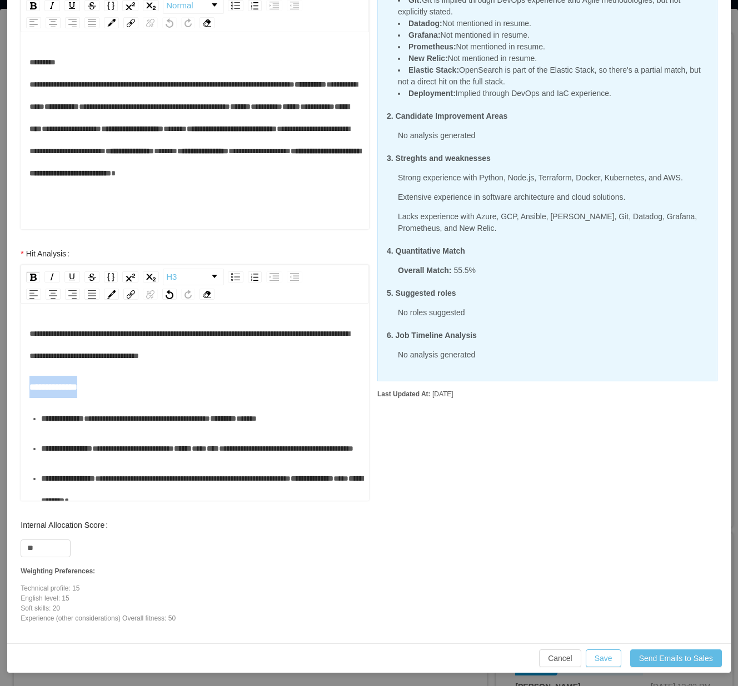
drag, startPoint x: 111, startPoint y: 390, endPoint x: 27, endPoint y: 394, distance: 84.5
click at [27, 394] on div "**********" at bounding box center [195, 404] width 348 height 194
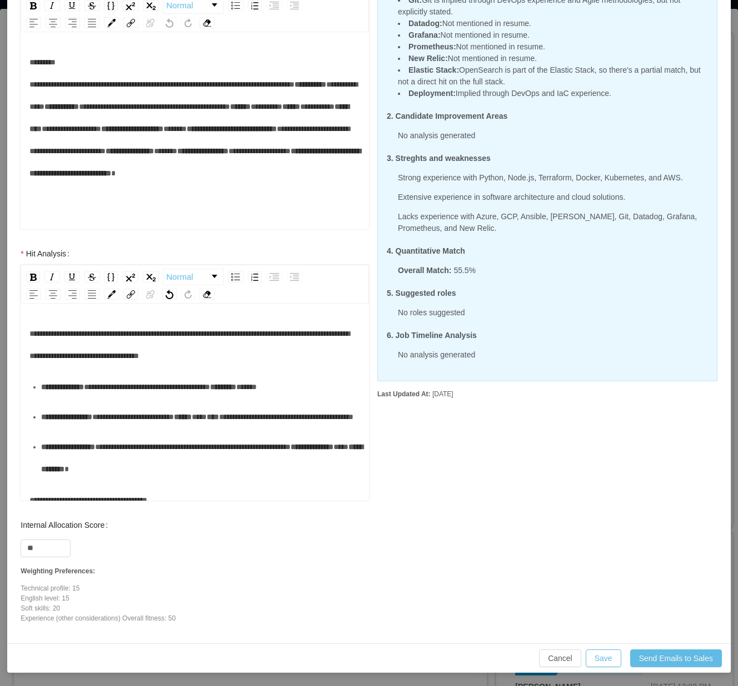
click at [203, 428] on div "**********" at bounding box center [200, 417] width 319 height 22
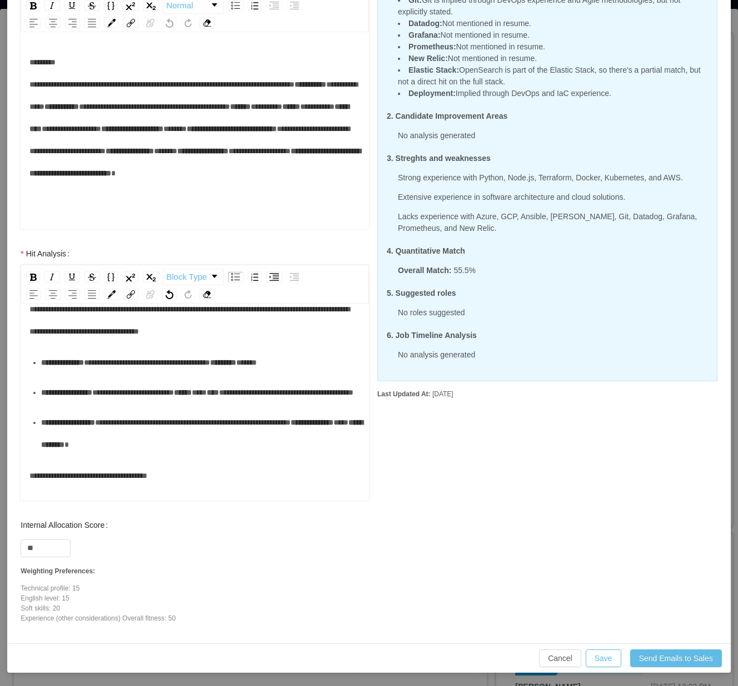
click at [180, 503] on div "**********" at bounding box center [194, 379] width 370 height 272
click at [207, 487] on div "**********" at bounding box center [194, 476] width 331 height 22
drag, startPoint x: 598, startPoint y: 654, endPoint x: 592, endPoint y: 653, distance: 5.6
click at [596, 653] on button "Save" at bounding box center [603, 659] width 36 height 18
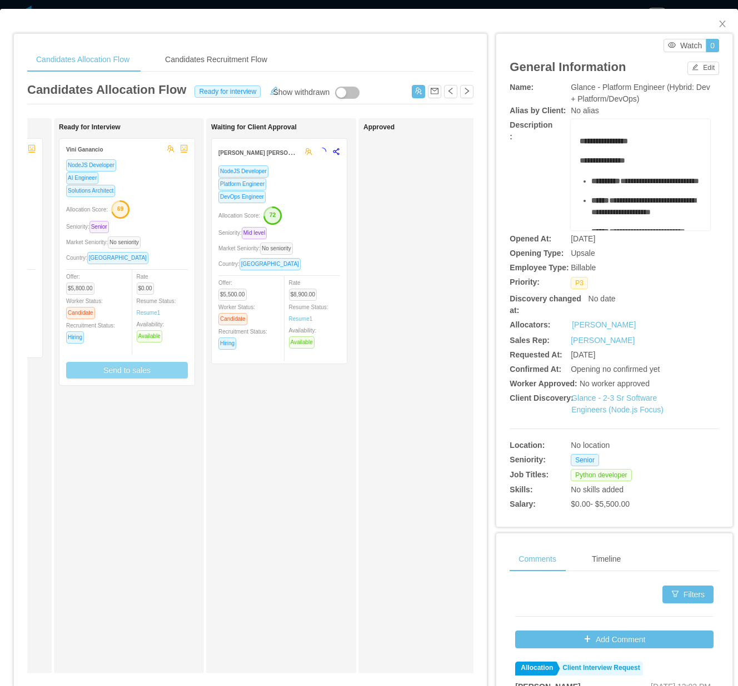
scroll to position [170, 0]
click at [161, 245] on div "Market Seniority: No seniority" at bounding box center [127, 242] width 122 height 13
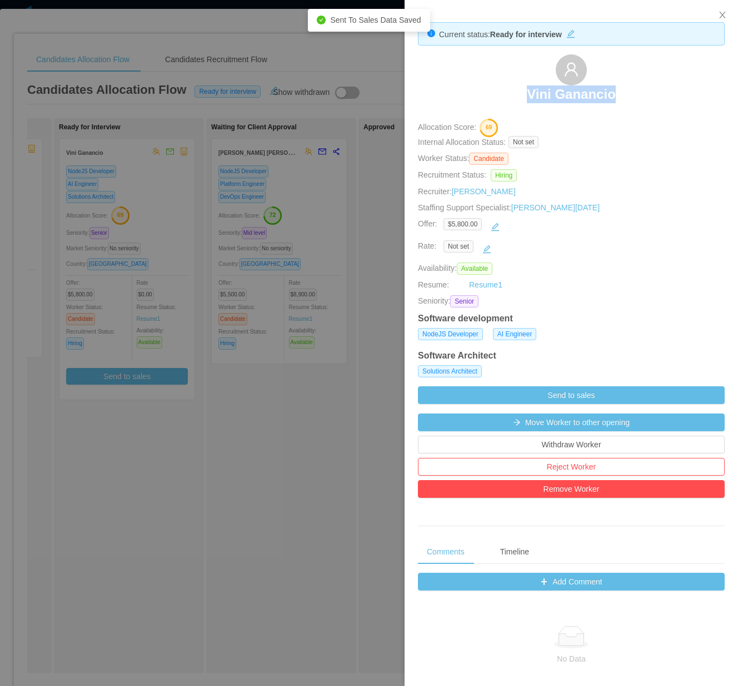
drag, startPoint x: 511, startPoint y: 90, endPoint x: 630, endPoint y: 94, distance: 118.9
click at [630, 94] on div "Vini Ganancio" at bounding box center [571, 82] width 307 height 56
copy h3 "Vini Ganancio"
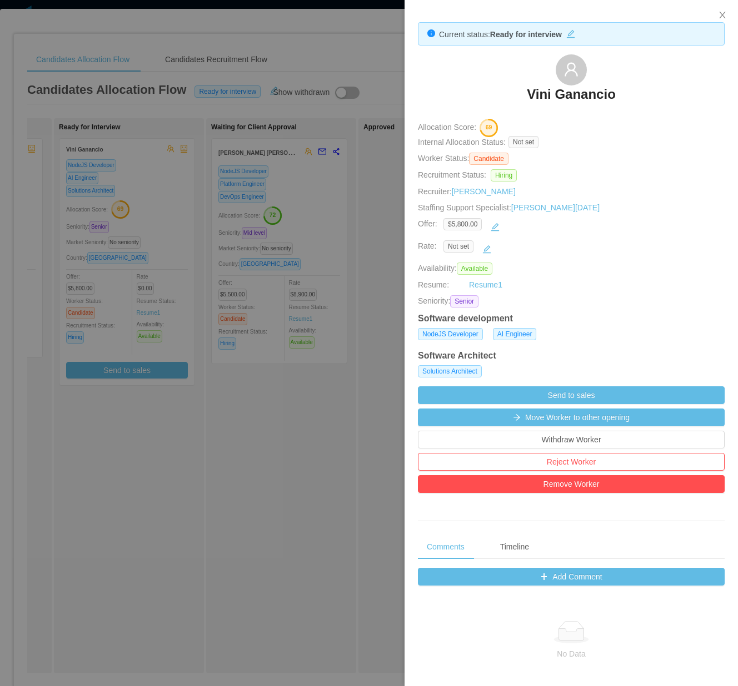
click at [242, 462] on div at bounding box center [369, 343] width 738 height 686
click at [242, 462] on div "Waiting for Client Approval Gabriel Costa Braga NodeJS Developer Platform Engin…" at bounding box center [289, 395] width 156 height 545
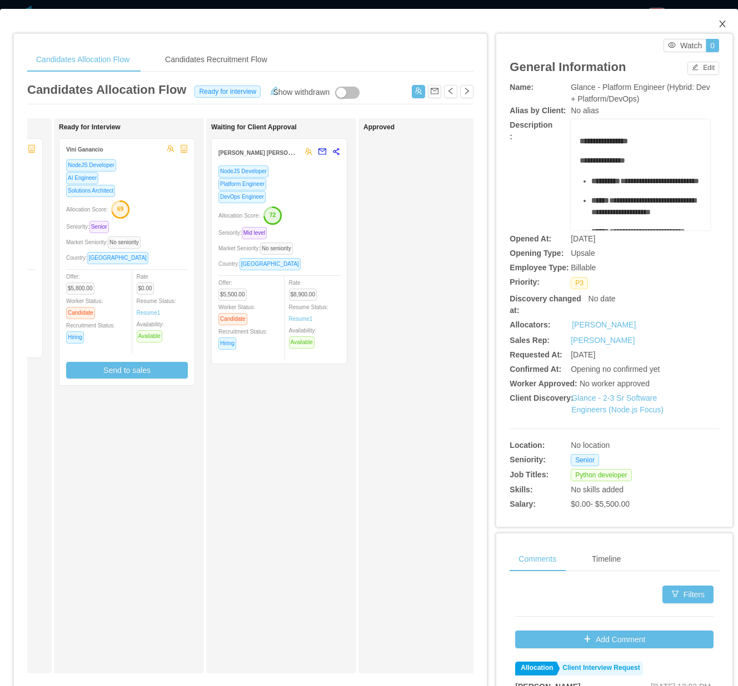
click at [718, 22] on icon "icon: close" at bounding box center [722, 23] width 9 height 9
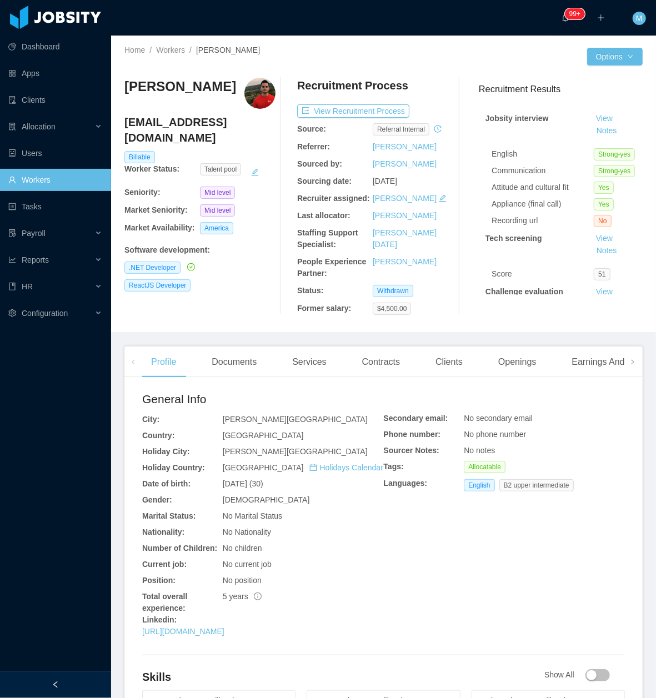
click at [64, 686] on div at bounding box center [55, 684] width 111 height 27
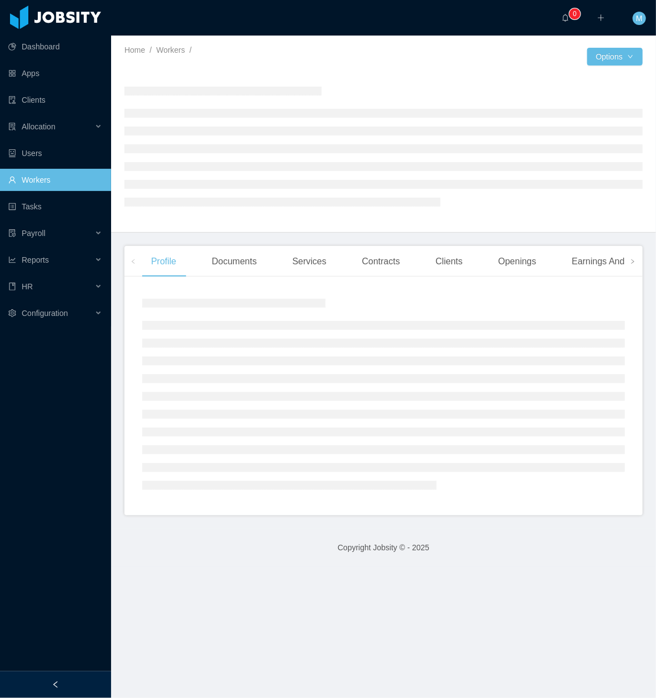
drag, startPoint x: 54, startPoint y: 678, endPoint x: 65, endPoint y: 651, distance: 28.9
click at [53, 678] on div at bounding box center [55, 684] width 111 height 27
